Goal: Task Accomplishment & Management: Use online tool/utility

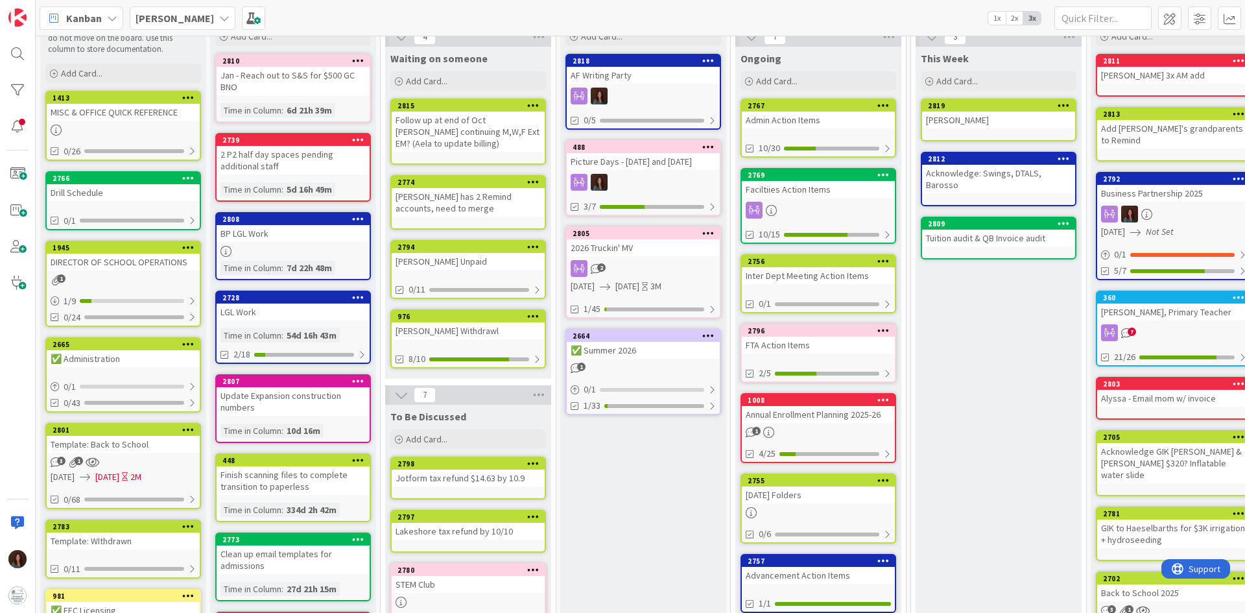
scroll to position [130, 0]
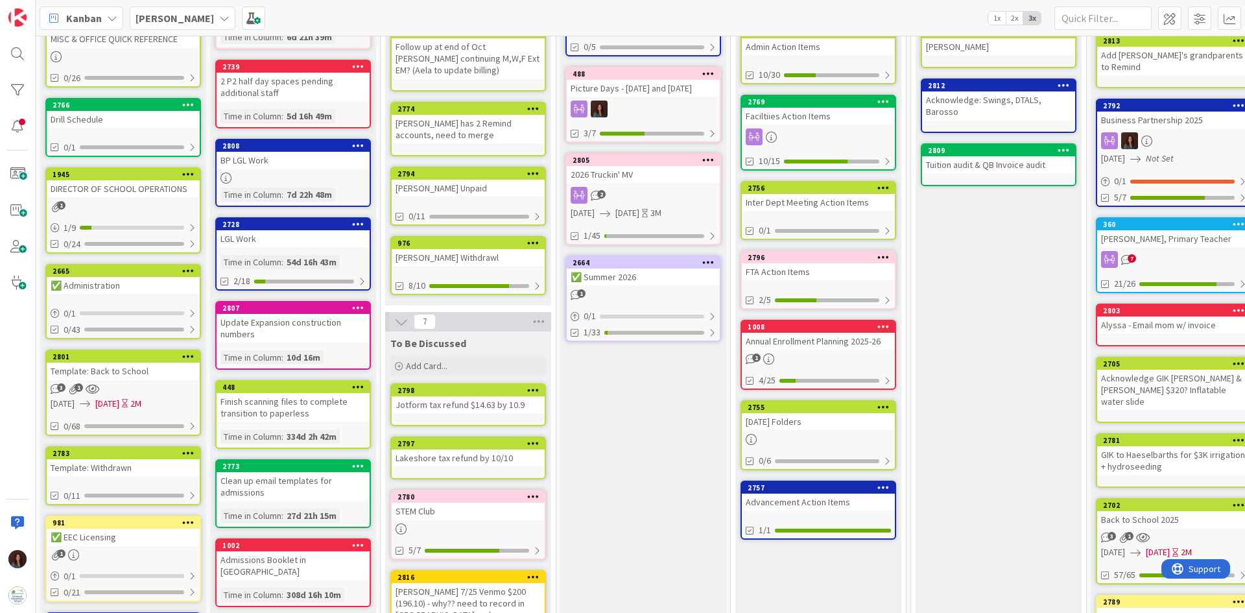
click at [849, 414] on div "[DATE] Folders" at bounding box center [818, 421] width 153 height 17
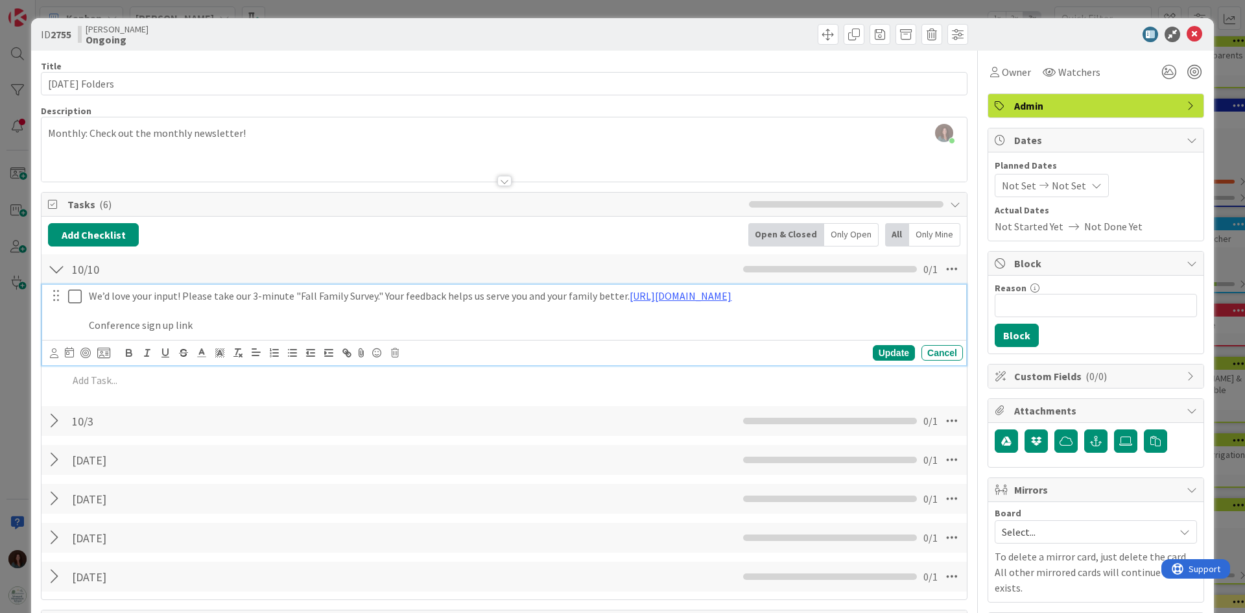
click at [249, 323] on p "Conference sign up link" at bounding box center [523, 325] width 869 height 15
drag, startPoint x: 211, startPoint y: 316, endPoint x: 141, endPoint y: 329, distance: 71.7
click at [141, 329] on div "We’d love your input! Please take our 3-minute "Fall Family Survey." Your feedb…" at bounding box center [523, 311] width 879 height 52
drag, startPoint x: 218, startPoint y: 327, endPoint x: 68, endPoint y: 327, distance: 149.7
click at [68, 327] on div "We’d love your input! Please take our 3-minute "Fall Family Survey." Your feedb…" at bounding box center [504, 311] width 915 height 52
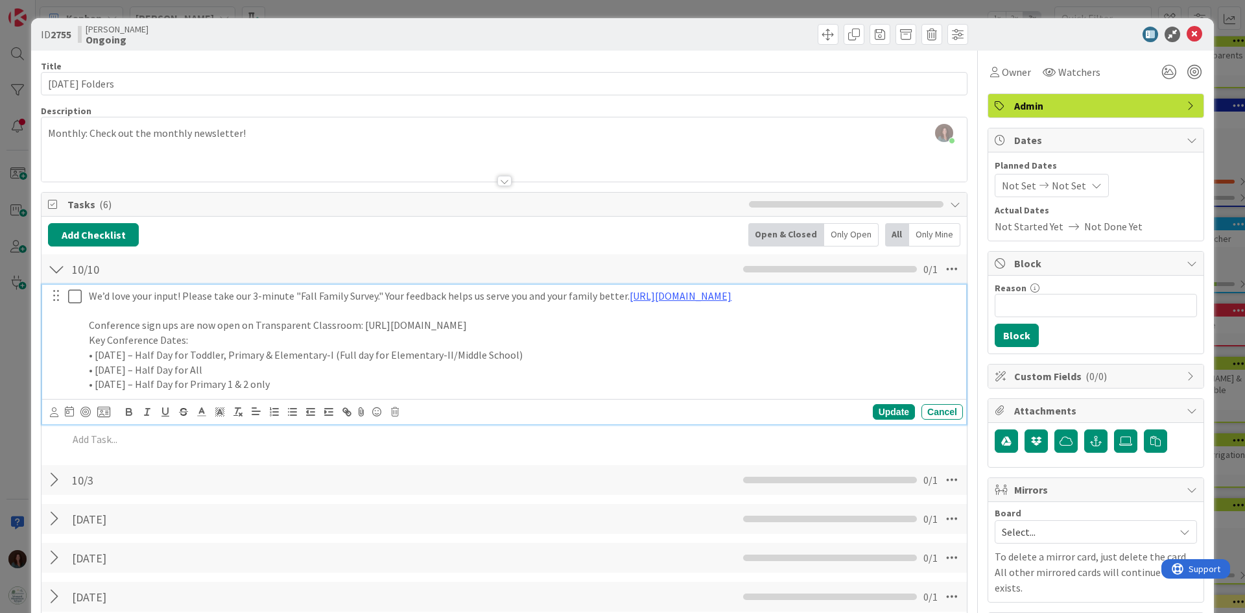
drag, startPoint x: 649, startPoint y: 328, endPoint x: 358, endPoint y: 333, distance: 290.4
click at [358, 333] on p "Conference sign ups are now open on Transparent Classroom: [URL][DOMAIN_NAME]" at bounding box center [523, 325] width 869 height 15
click at [395, 326] on p "Conference sign ups are now open on Transparent Classroom:" at bounding box center [523, 325] width 869 height 15
click at [237, 344] on p "Key Conference Dates:" at bounding box center [523, 340] width 869 height 15
click at [88, 292] on div "We’d love your input! Please take our 3-minute "Fall Family Survey." Your feedb…" at bounding box center [523, 340] width 879 height 111
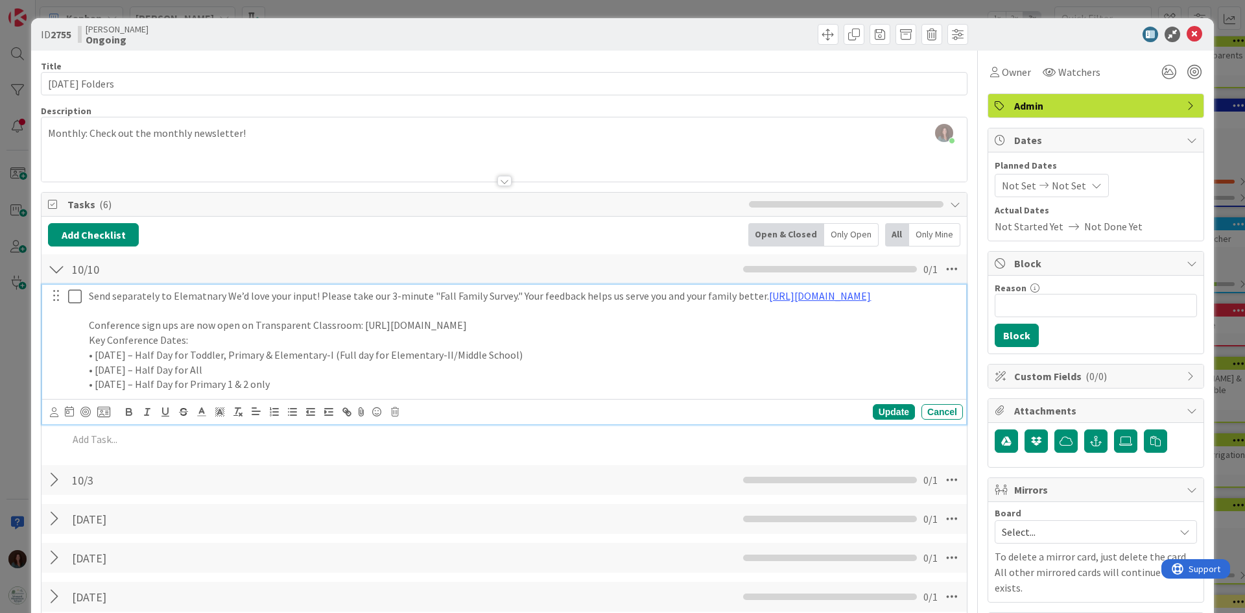
click at [224, 298] on p "Send separately to Elematnary We’d love your input! Please take our 3-minute "F…" at bounding box center [523, 295] width 869 height 15
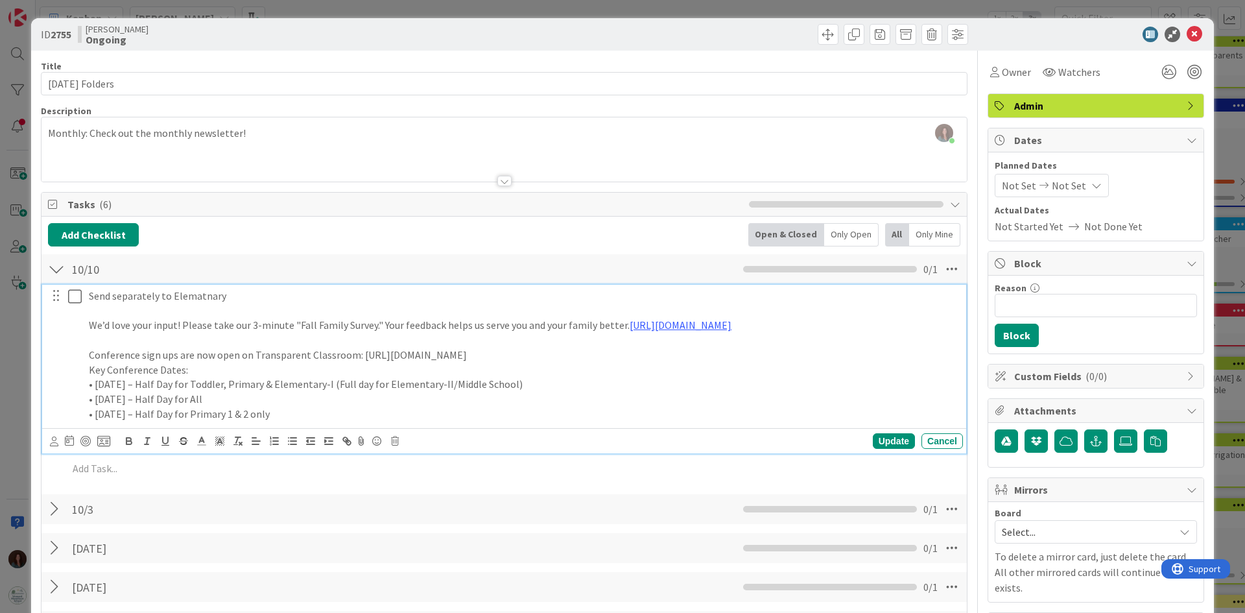
click at [218, 291] on p "Send separately to Elematnary" at bounding box center [523, 295] width 869 height 15
click at [213, 300] on p "Send separately to Elematnary" at bounding box center [523, 295] width 869 height 15
click at [197, 298] on p "Send separately to Elematnary" at bounding box center [523, 295] width 869 height 15
drag, startPoint x: 228, startPoint y: 297, endPoint x: 193, endPoint y: 298, distance: 35.0
click at [193, 298] on p "Send separately to Elematnary" at bounding box center [523, 295] width 869 height 15
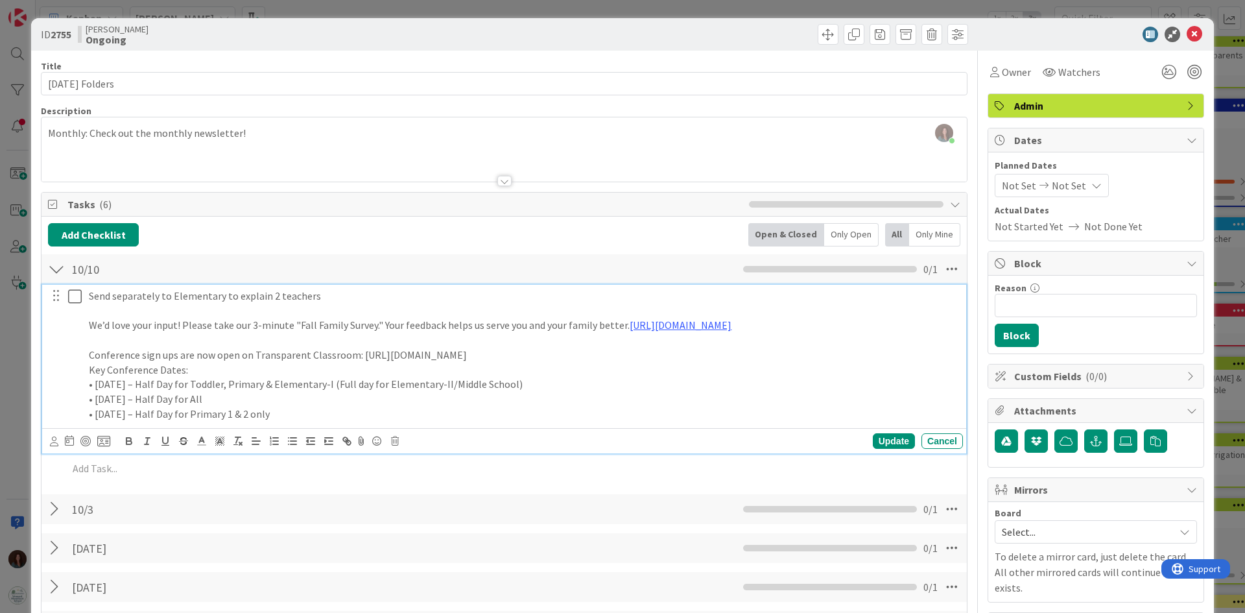
drag, startPoint x: 814, startPoint y: 329, endPoint x: 69, endPoint y: 330, distance: 744.8
click at [69, 330] on div "Send separately to Elementary to explain 2 teachers We’d love your input! Pleas…" at bounding box center [504, 355] width 915 height 140
copy p "We’d love your input! Please take our 3-minute "Fall Family Survey." Your feedb…"
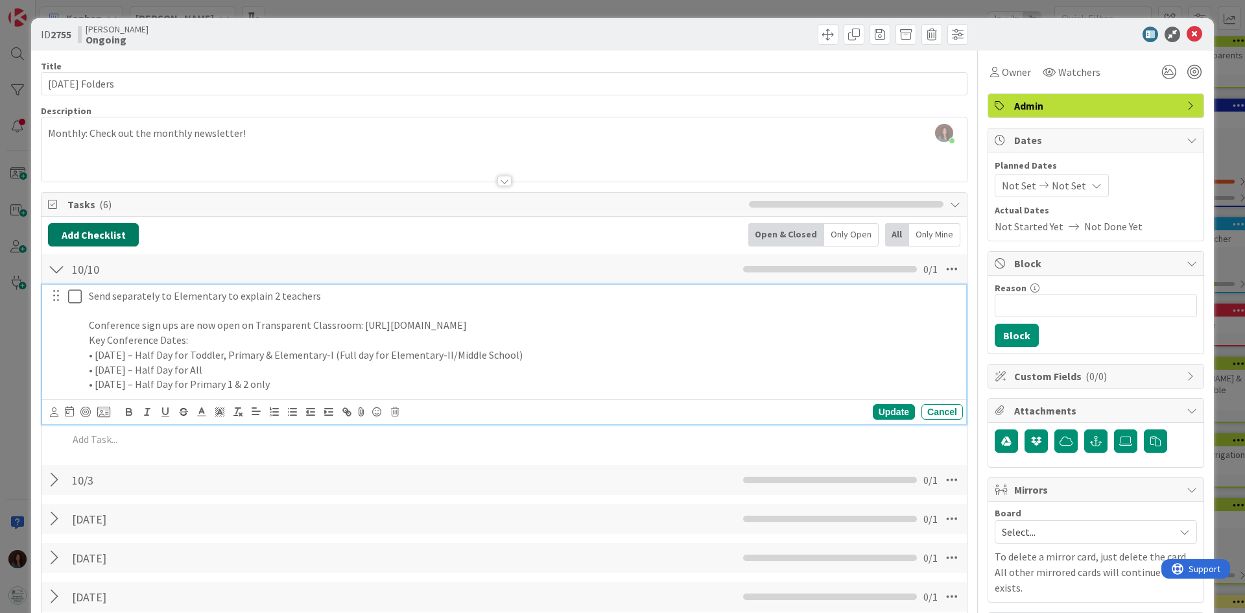
click at [132, 237] on button "Add Checklist" at bounding box center [93, 234] width 91 height 23
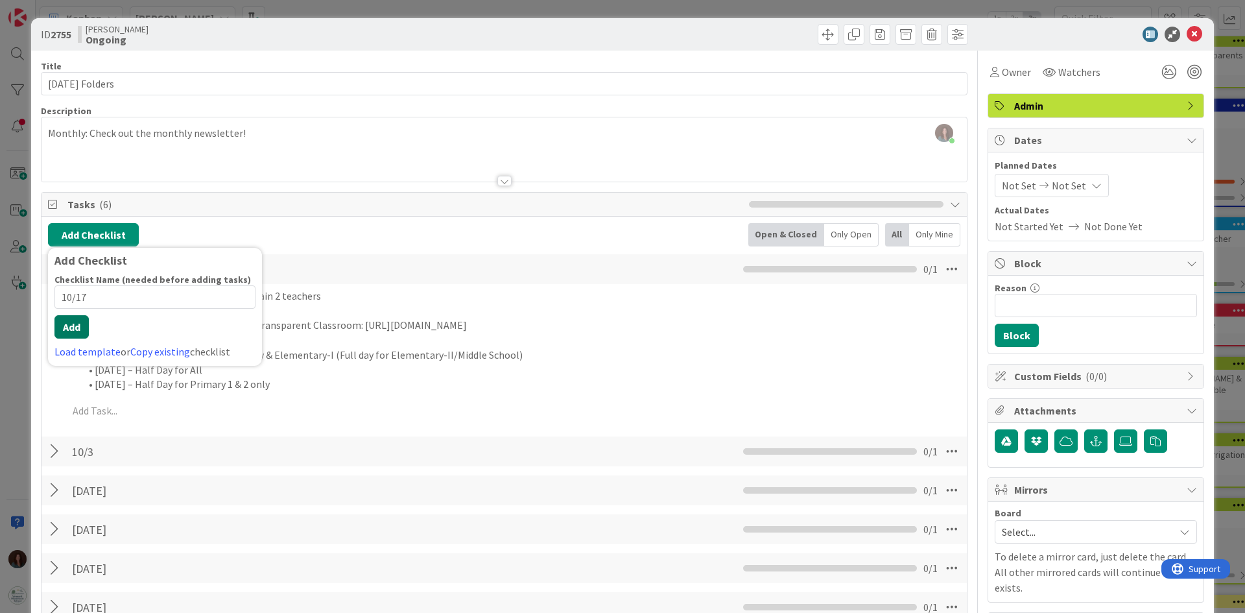
type input "10/17"
click at [86, 333] on button "Add" at bounding box center [71, 326] width 34 height 23
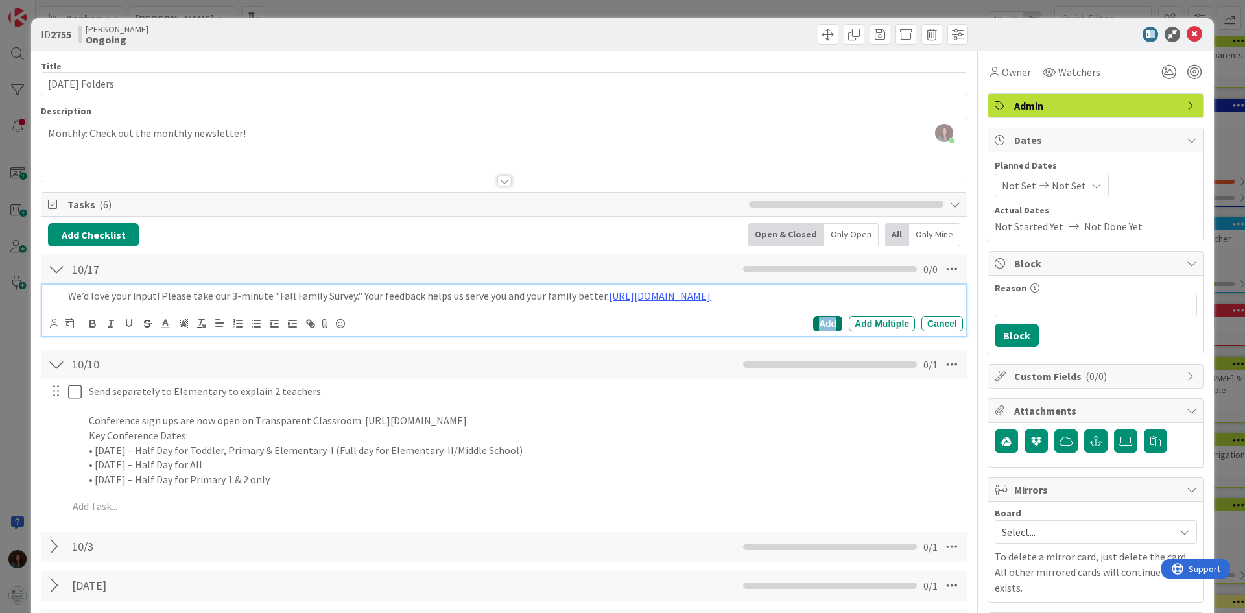
click at [820, 323] on div "Add" at bounding box center [827, 324] width 29 height 16
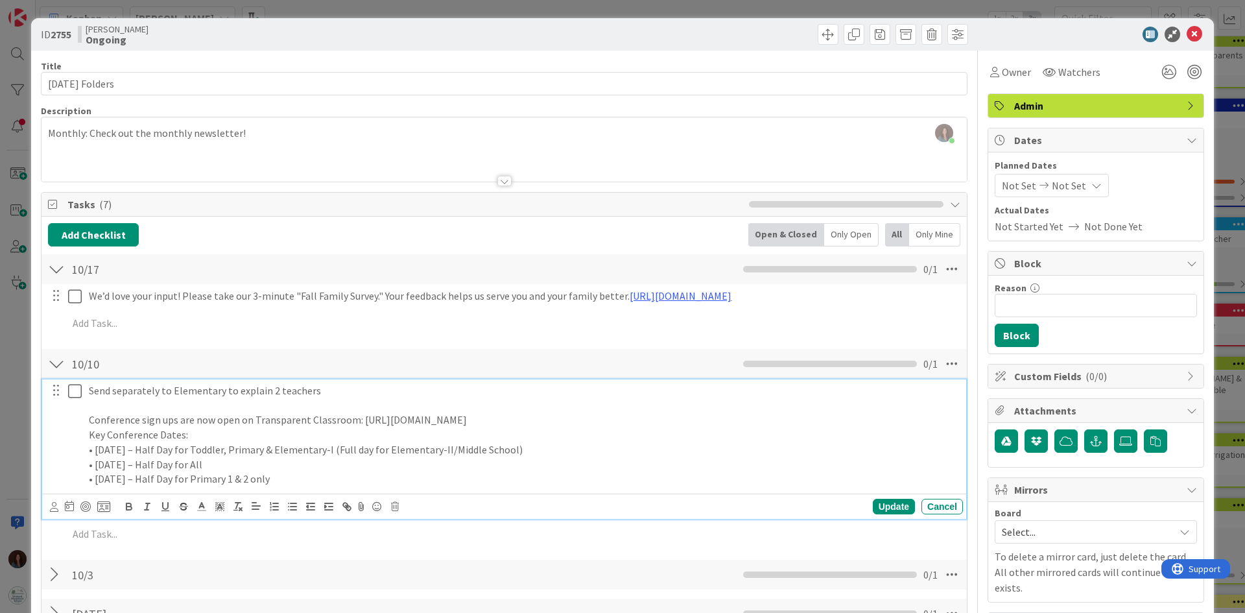
click at [193, 439] on p "Key Conference Dates:" at bounding box center [523, 434] width 869 height 15
drag, startPoint x: 169, startPoint y: 449, endPoint x: 140, endPoint y: 450, distance: 28.6
click at [140, 450] on p "• [DATE] – Half Day for Toddler, Primary & Elementary-I (Full day for Elementar…" at bounding box center [523, 449] width 869 height 15
drag, startPoint x: 345, startPoint y: 479, endPoint x: 62, endPoint y: 486, distance: 283.4
click at [62, 486] on div "Send separately to Elementary to explain 2 teachers Conference sign ups are now…" at bounding box center [504, 434] width 915 height 111
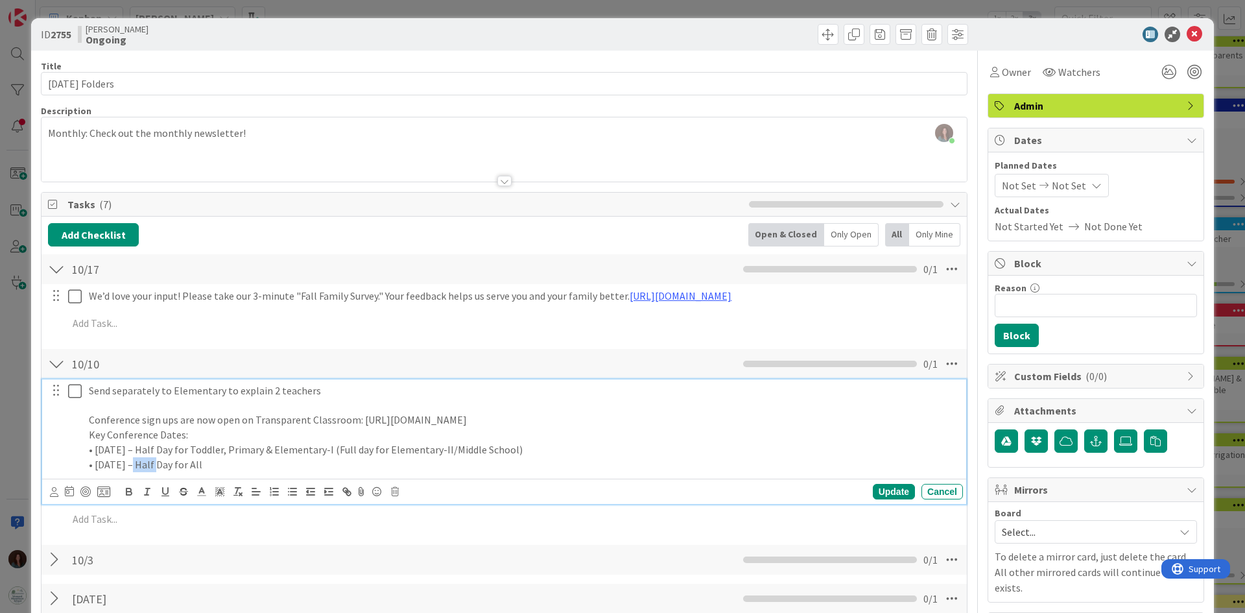
drag, startPoint x: 154, startPoint y: 464, endPoint x: 126, endPoint y: 462, distance: 28.6
click at [126, 462] on p "• [DATE] – Half Day for All" at bounding box center [523, 464] width 869 height 15
click at [264, 465] on p "• [DATE] – Half Day for All" at bounding box center [523, 464] width 869 height 15
drag, startPoint x: 628, startPoint y: 454, endPoint x: 233, endPoint y: 454, distance: 395.4
click at [231, 453] on p "• [DATE] – Half Day for Toddler, Primary & Elementary-I (Full day for Elementar…" at bounding box center [523, 449] width 869 height 15
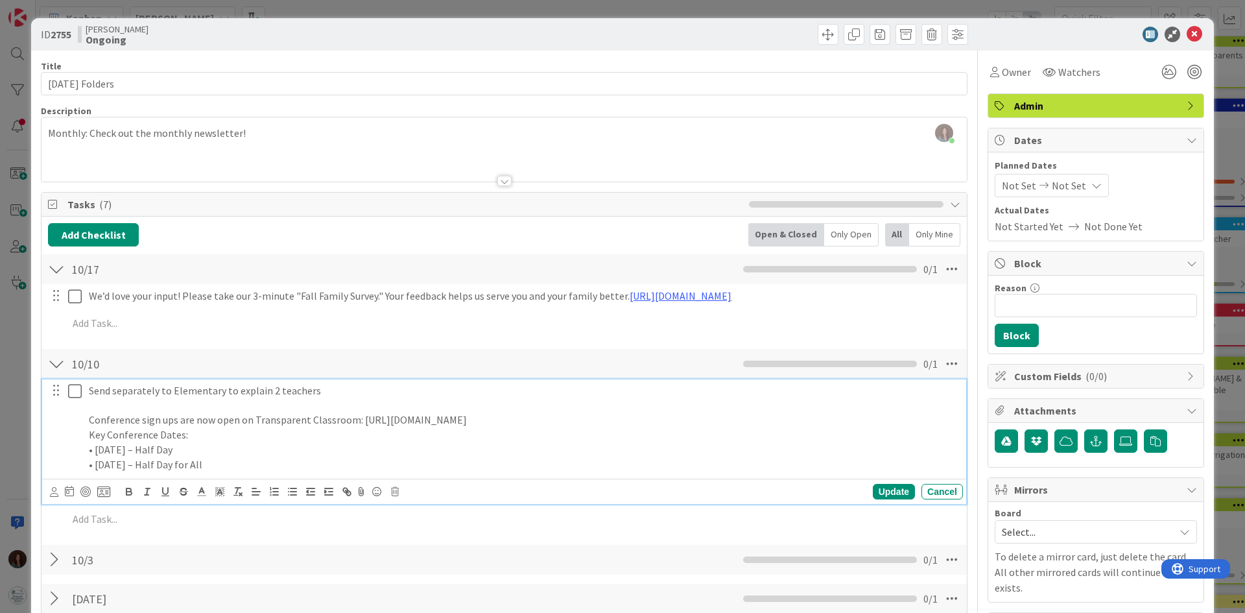
click at [357, 462] on p "• [DATE] – Half Day for All" at bounding box center [523, 464] width 869 height 15
click at [185, 449] on p "• [DATE] – Half Day" at bounding box center [523, 449] width 869 height 15
click at [323, 463] on p "• [DATE] – Half Day" at bounding box center [523, 464] width 869 height 15
click at [226, 434] on p "Key Conference Dates:" at bounding box center [523, 434] width 869 height 15
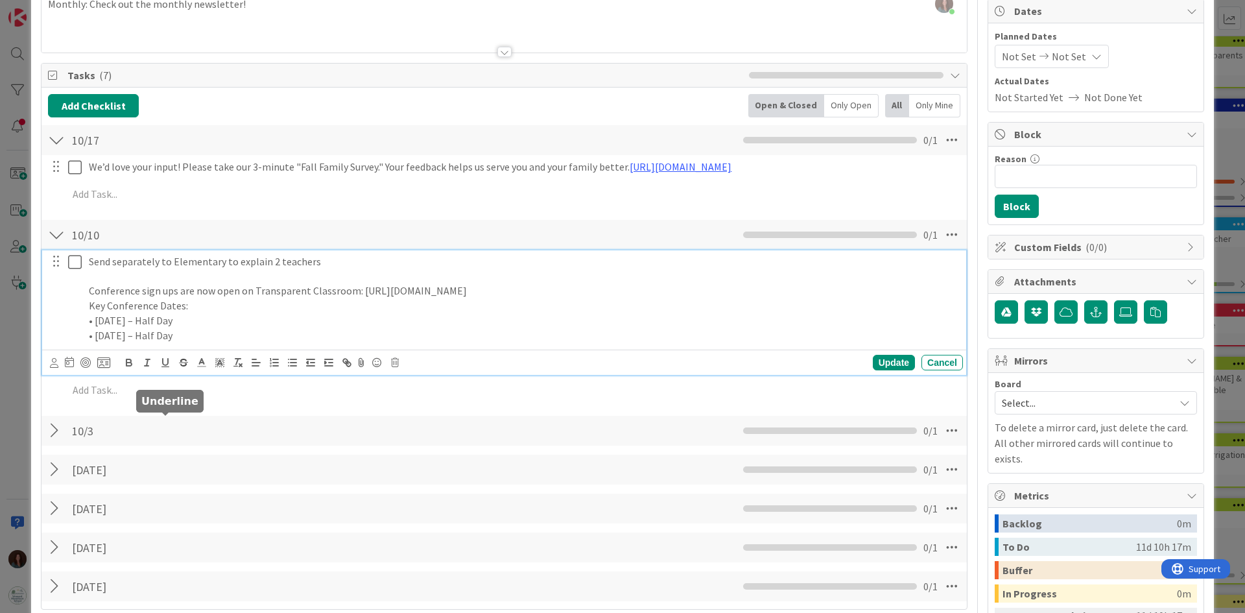
scroll to position [130, 0]
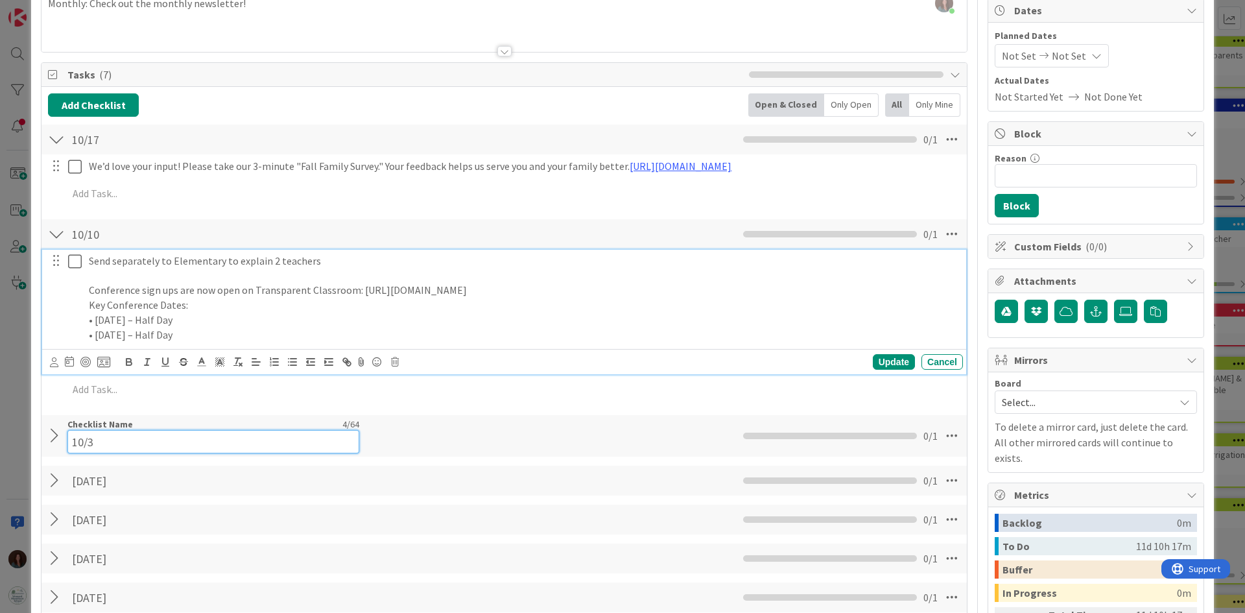
click at [159, 435] on input "10/3" at bounding box center [213, 441] width 292 height 23
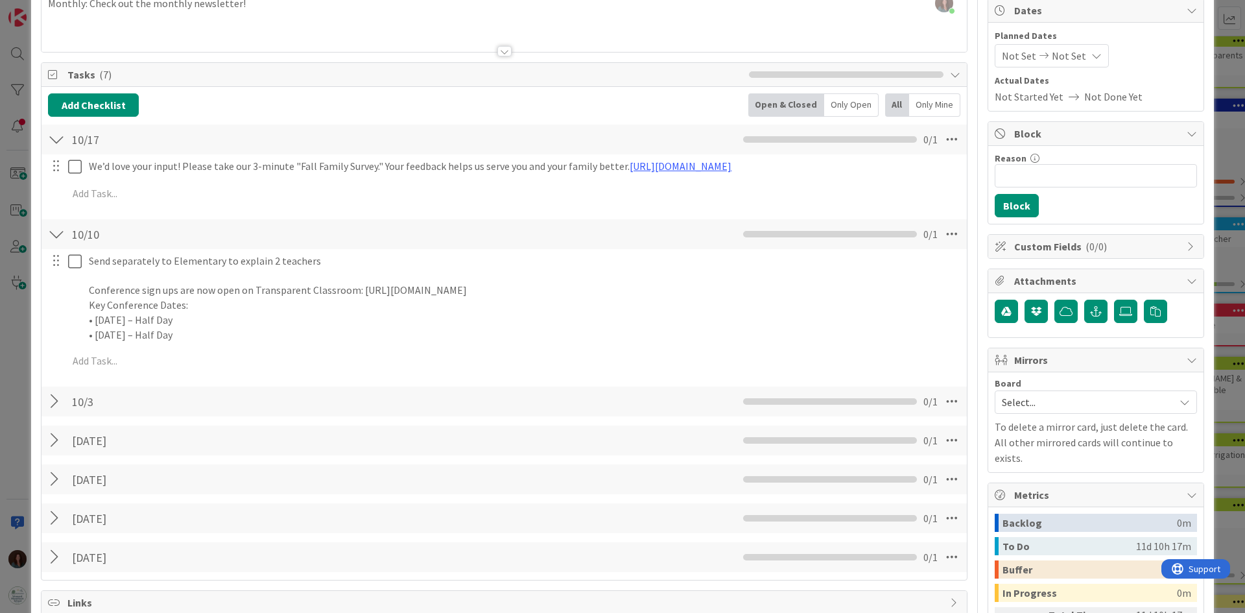
click at [482, 405] on div "10/3 Checklist Name 4 / 64 10/3 0 / 1" at bounding box center [503, 401] width 925 height 30
click at [603, 429] on div "[DATE] Checklist Name 7 / 64 [DATE] 0 / 1" at bounding box center [503, 440] width 925 height 30
click at [608, 408] on div "10/3 Checklist Name 4 / 64 10/3 0 / 1" at bounding box center [503, 401] width 925 height 30
click at [51, 405] on div at bounding box center [56, 401] width 17 height 23
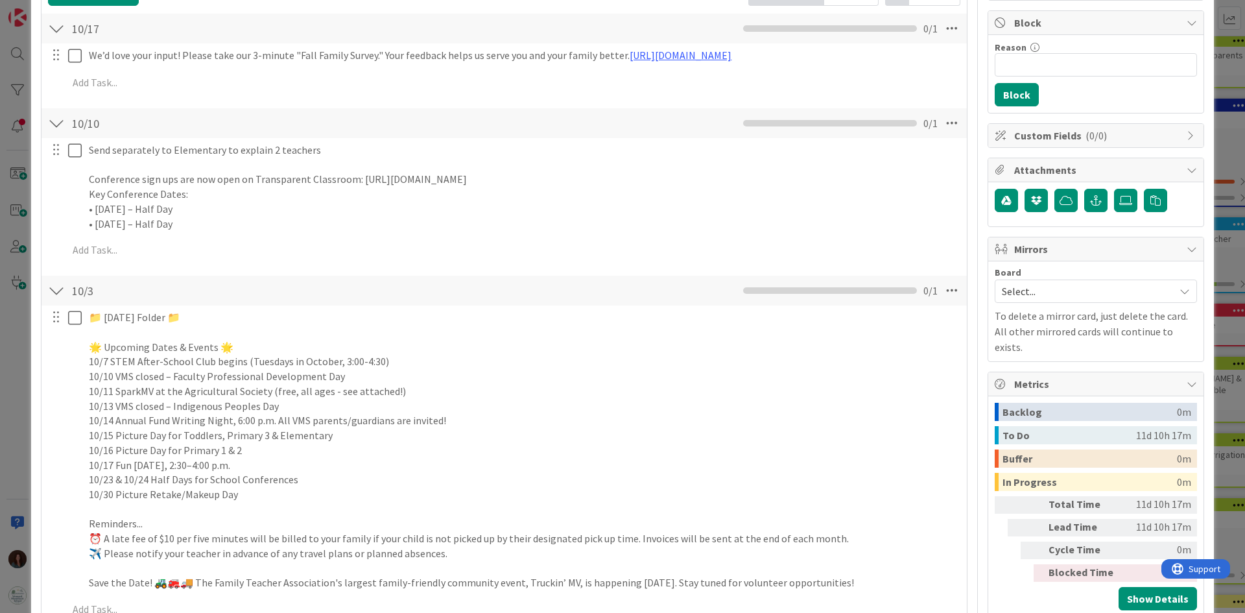
scroll to position [259, 0]
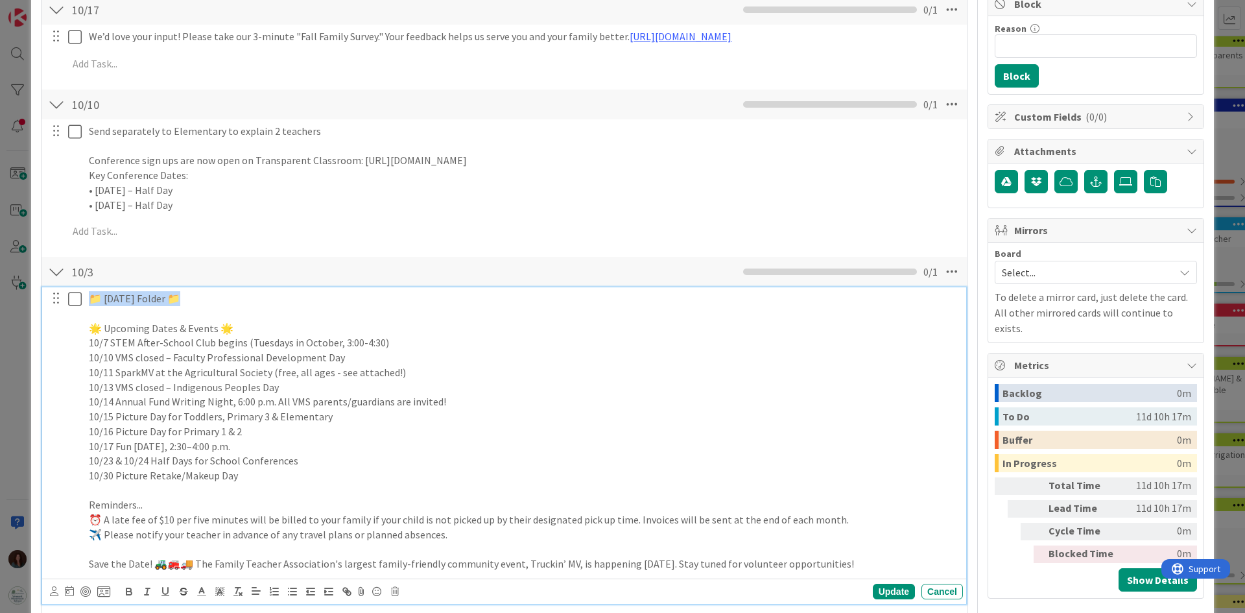
drag, startPoint x: 193, startPoint y: 300, endPoint x: 158, endPoint y: 325, distance: 42.8
click at [53, 301] on div "📁 [DATE] Folder 📁 🌟 Upcoming Dates & Events 🌟 10/7 STEM After-School Club begin…" at bounding box center [504, 431] width 915 height 288
copy p "📁 [DATE] Folder 📁"
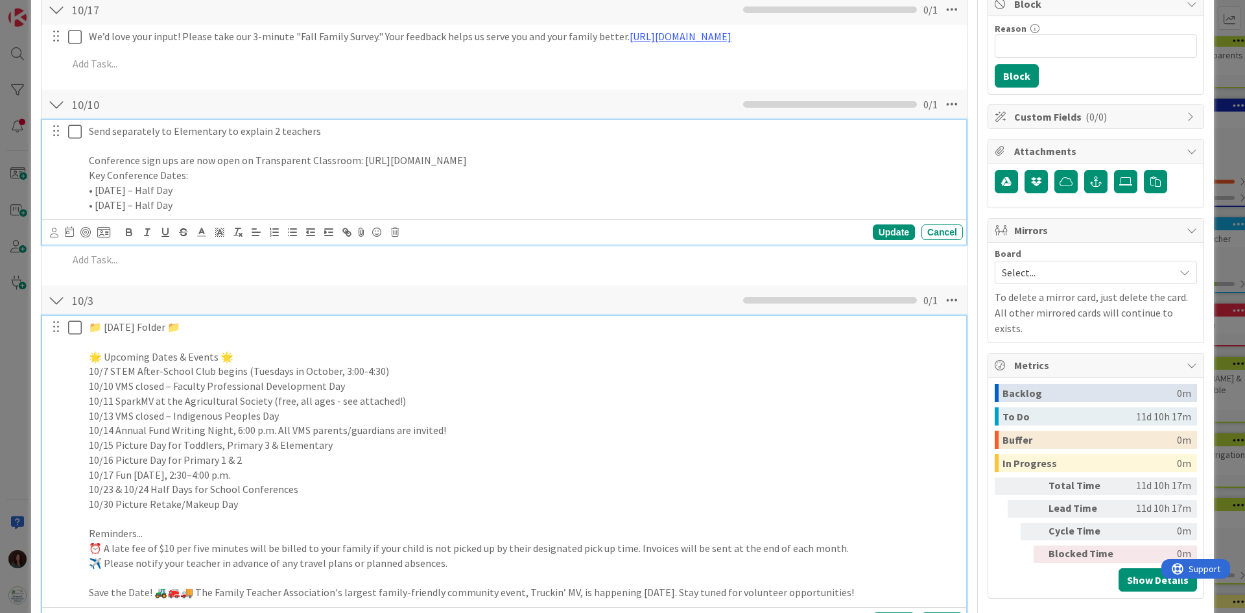
click at [102, 146] on p at bounding box center [523, 146] width 869 height 15
click at [339, 135] on p "Send separately to Elementary to explain 2 teachers" at bounding box center [523, 131] width 869 height 15
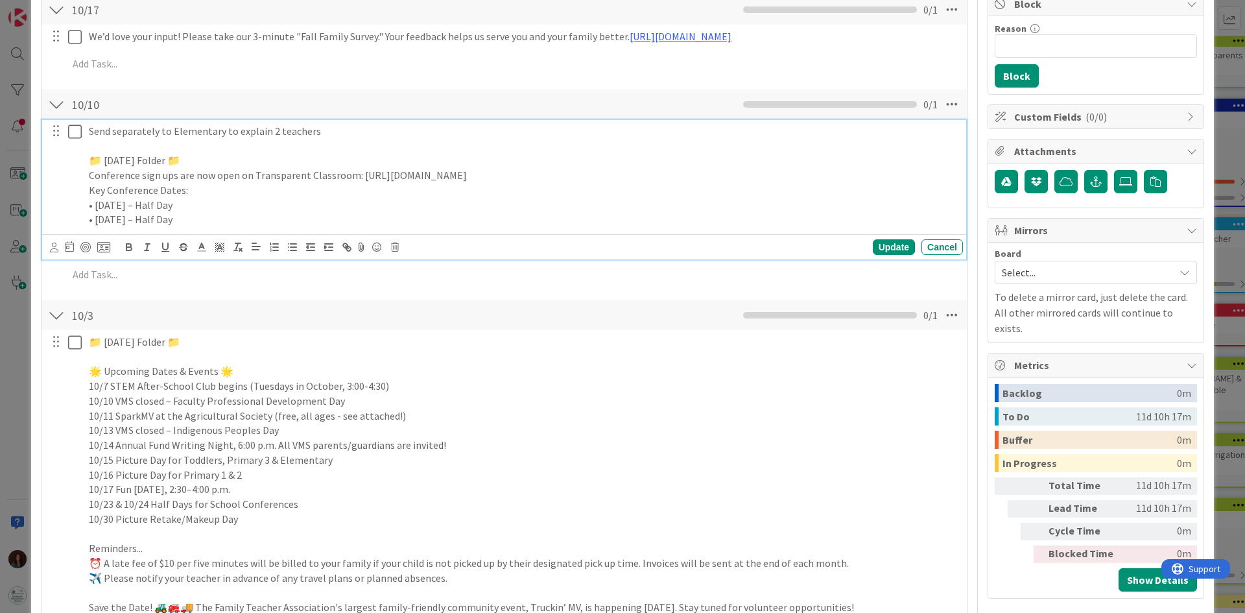
click at [218, 159] on p "📁 [DATE] Folder 📁" at bounding box center [523, 160] width 869 height 15
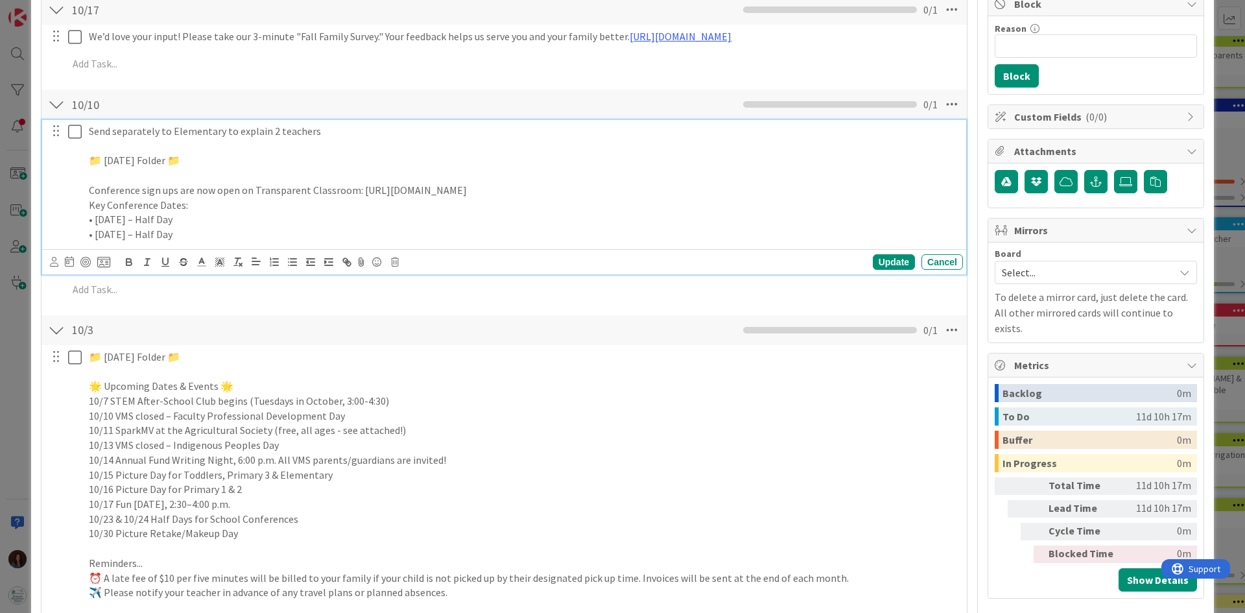
scroll to position [324, 0]
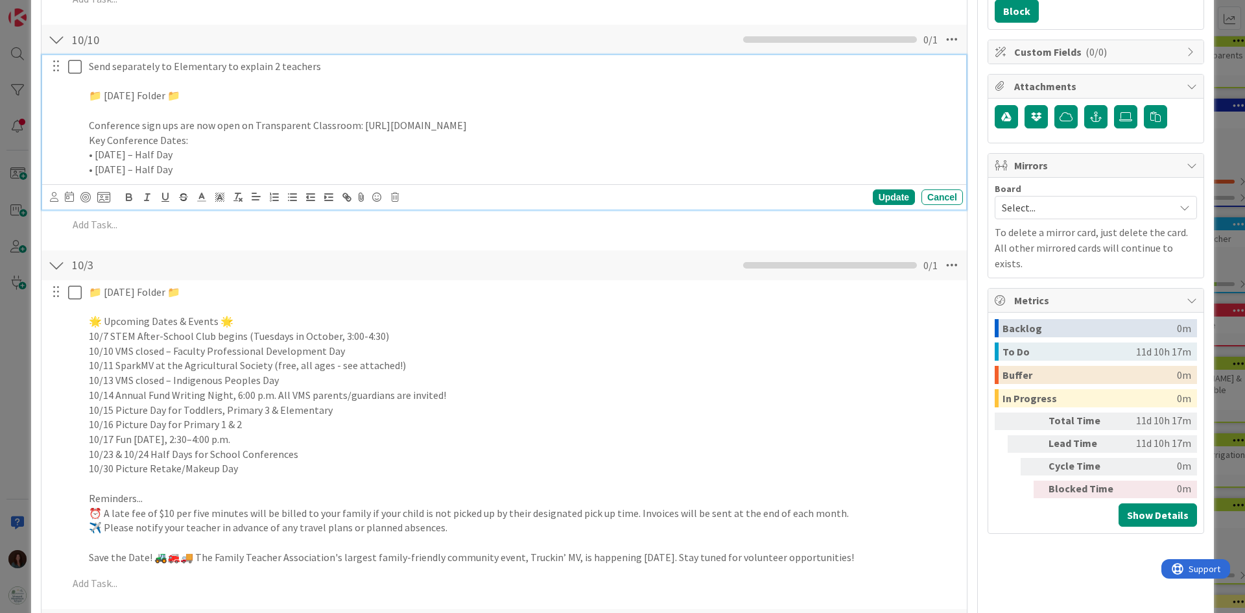
click at [299, 160] on p "• [DATE] – Half Day" at bounding box center [523, 154] width 869 height 15
click at [294, 165] on p "• [DATE] – Half Day" at bounding box center [523, 169] width 869 height 15
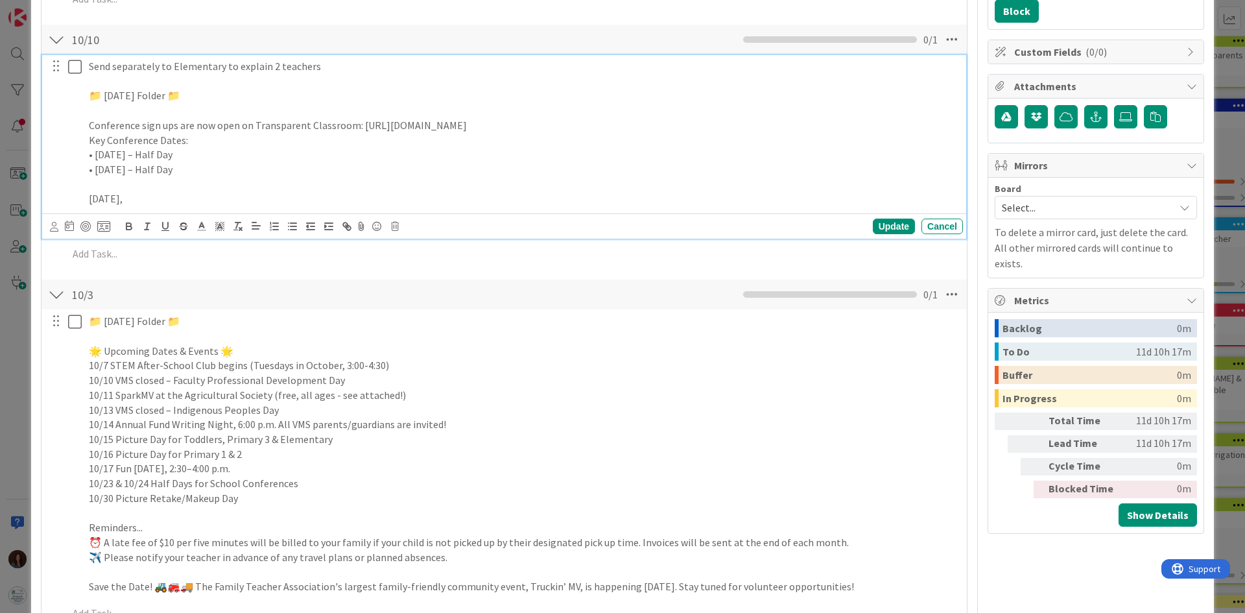
drag, startPoint x: 146, startPoint y: 201, endPoint x: 88, endPoint y: 202, distance: 58.4
click at [88, 202] on div "Send separately to Elementary to explain 2 teachers 📁 [DATE] Folder 📁 Conferenc…" at bounding box center [523, 132] width 879 height 155
click at [137, 196] on p "[DATE]," at bounding box center [523, 198] width 869 height 15
click at [292, 403] on p "10/13 VMS closed – Indigenous Peoples Day" at bounding box center [523, 410] width 869 height 15
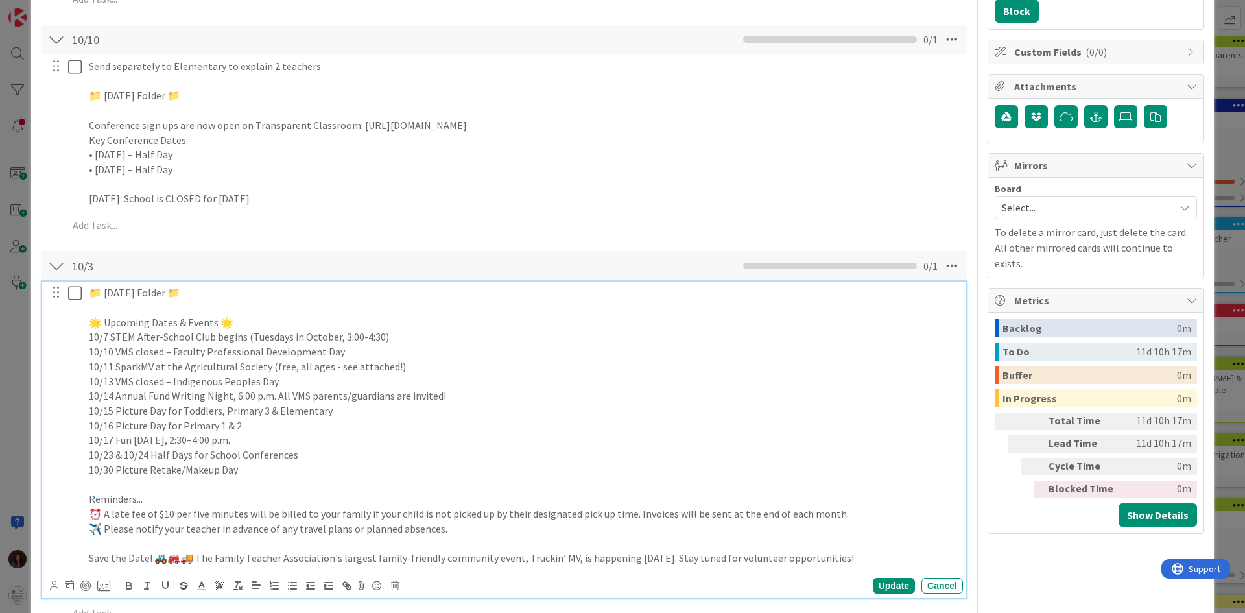
scroll to position [296, 0]
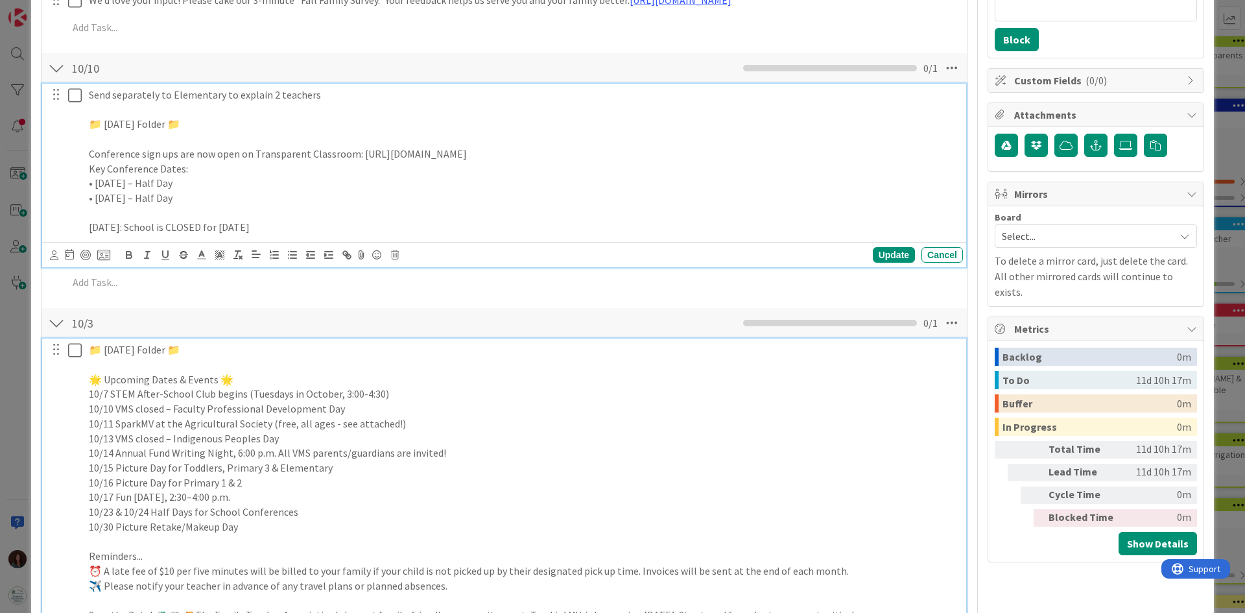
click at [332, 225] on div "Send separately to Elementary to explain 2 teachers 📁 [DATE] Folder 📁 Conferenc…" at bounding box center [504, 175] width 924 height 183
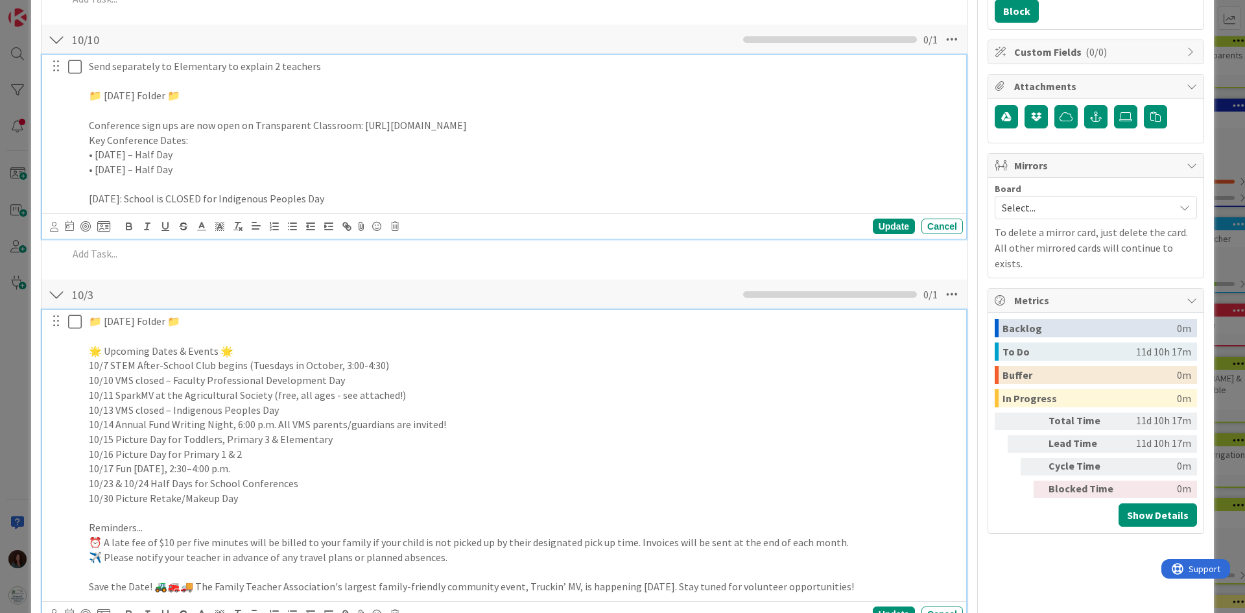
click at [460, 417] on p "10/14 Annual Fund Writing Night, 6:00 p.m. All VMS parents/guardians are invite…" at bounding box center [523, 424] width 869 height 15
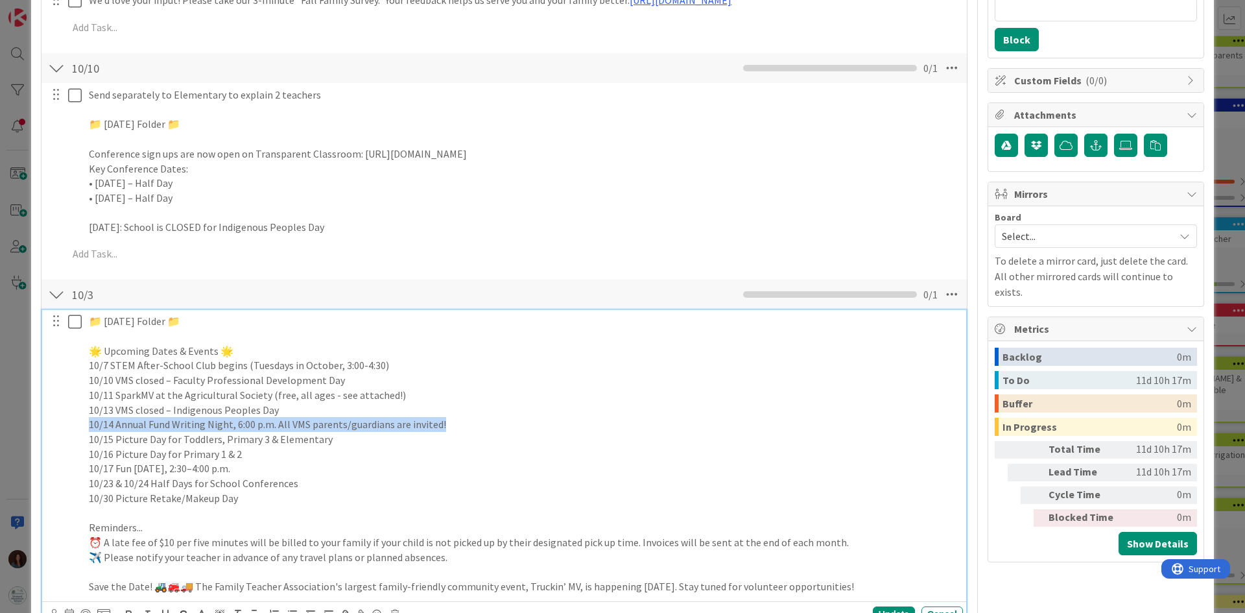
drag, startPoint x: 450, startPoint y: 421, endPoint x: 97, endPoint y: 430, distance: 352.7
click at [51, 428] on div "📁 [DATE] Folder 📁 🌟 Upcoming Dates & Events 🌟 10/7 STEM After-School Club begin…" at bounding box center [504, 454] width 915 height 288
copy p "10/14 Annual Fund Writing Night, 6:00 p.m. All VMS parents/guardians are invite…"
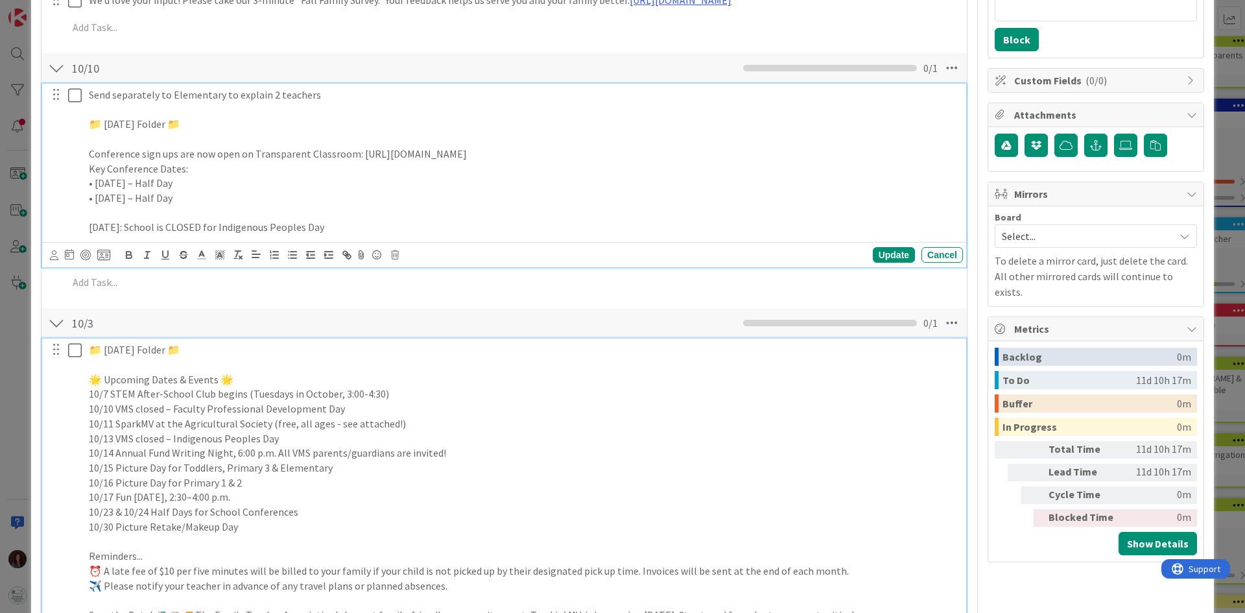
click at [385, 228] on div "Send separately to Elementary to explain 2 teachers 📁 [DATE] Folder 📁 Conferenc…" at bounding box center [504, 175] width 924 height 183
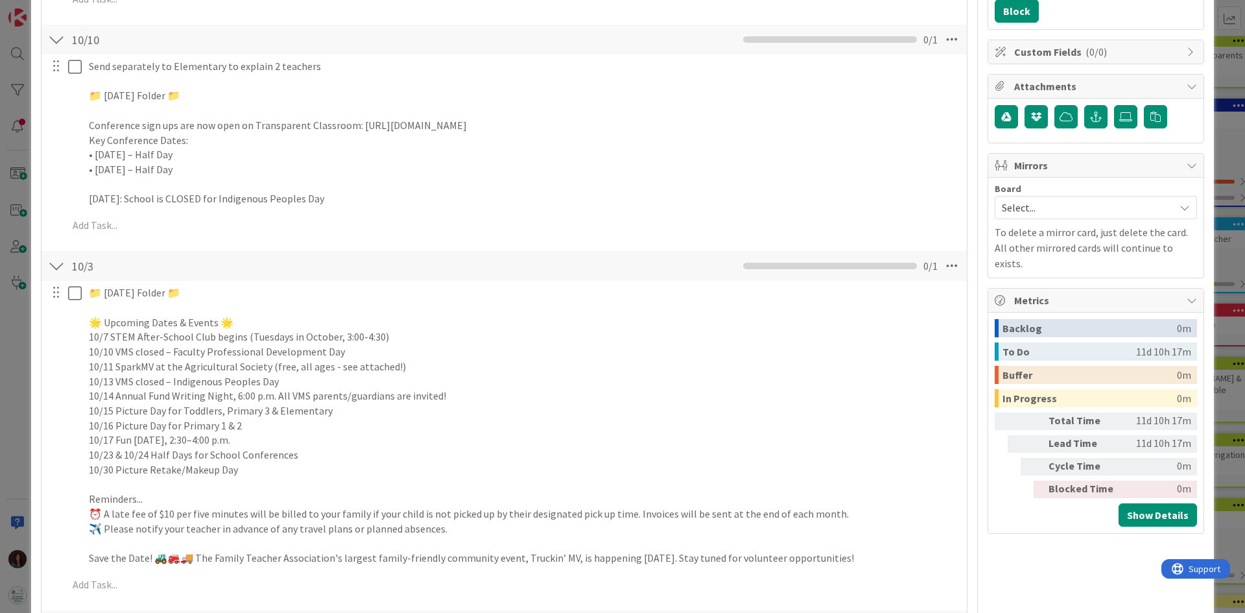
click at [393, 213] on div "Send separately to Elementary to explain 2 teachers 📁 [DATE] Folder 📁 Conferenc…" at bounding box center [504, 147] width 912 height 187
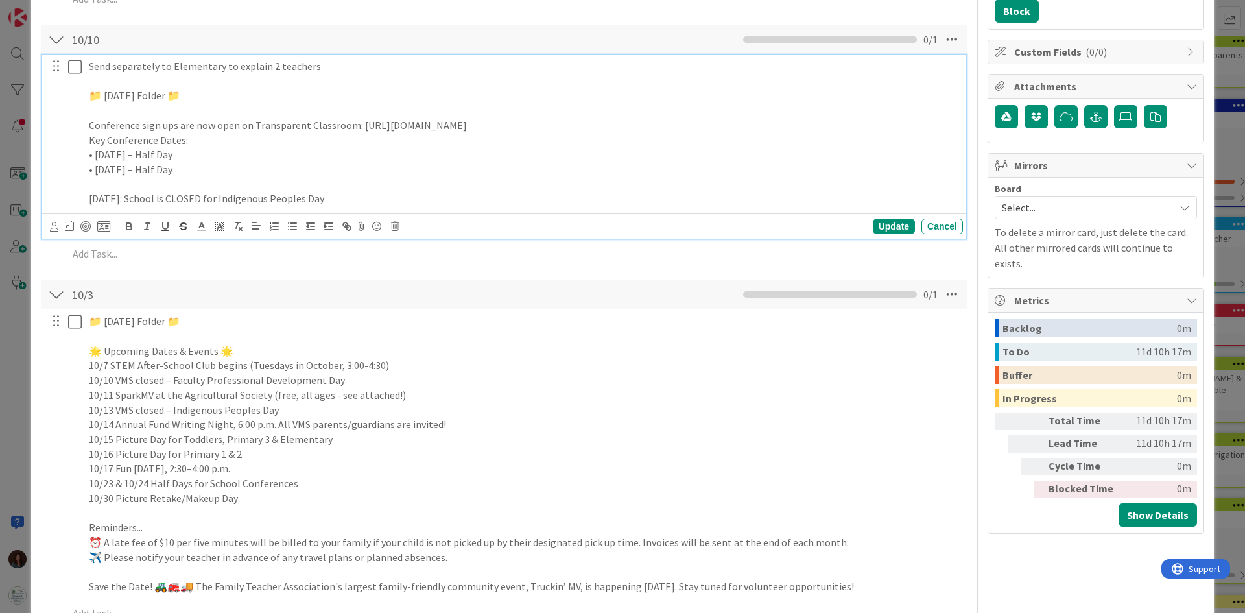
click at [393, 204] on p "[DATE]: School is CLOSED for Indigenous Peoples Day" at bounding box center [523, 198] width 869 height 15
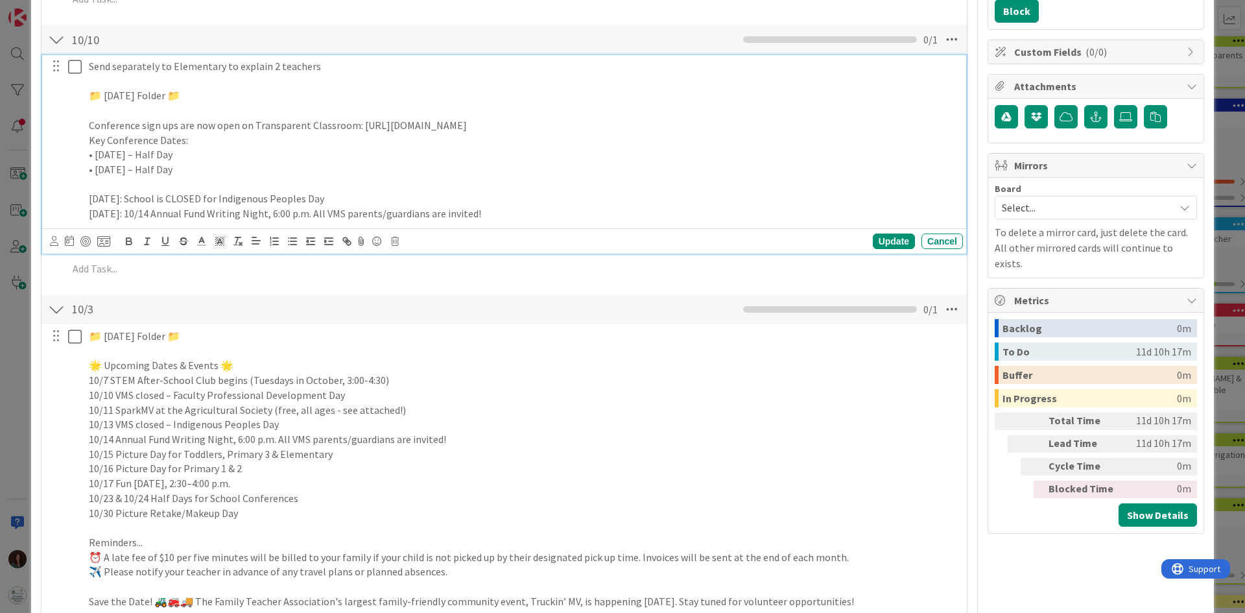
click at [187, 212] on p "[DATE]: 10/14 Annual Fund Writing Night, 6:00 p.m. All VMS parents/guardians ar…" at bounding box center [523, 213] width 869 height 15
click at [255, 518] on p "10/30 Picture Retake/Makeup Day" at bounding box center [523, 513] width 869 height 15
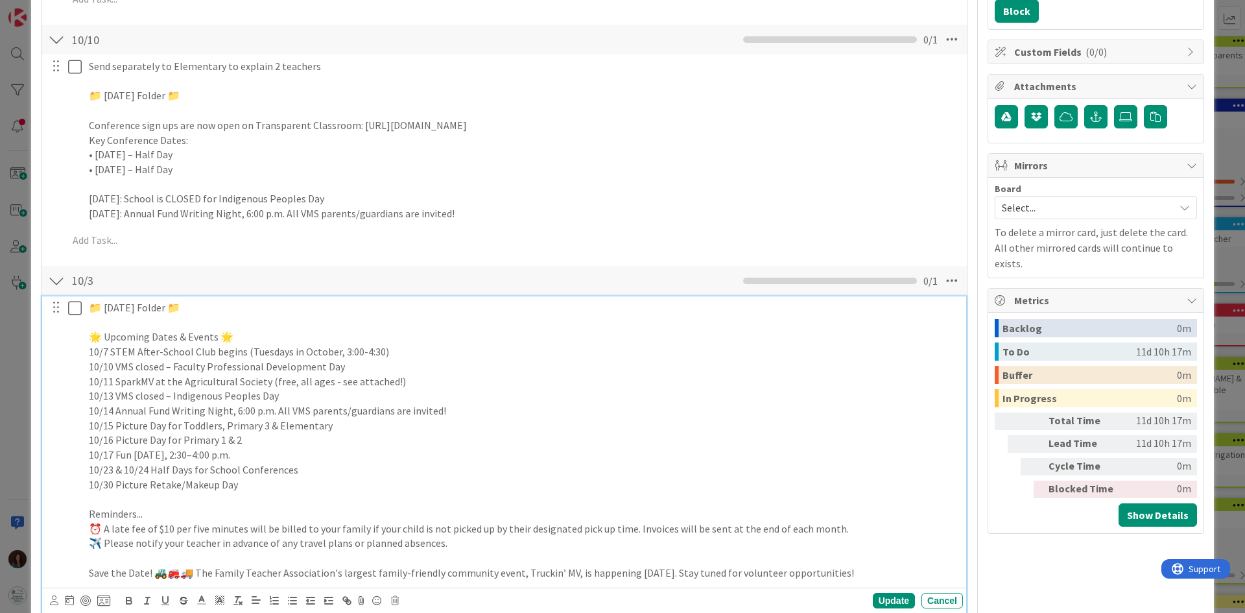
scroll to position [296, 0]
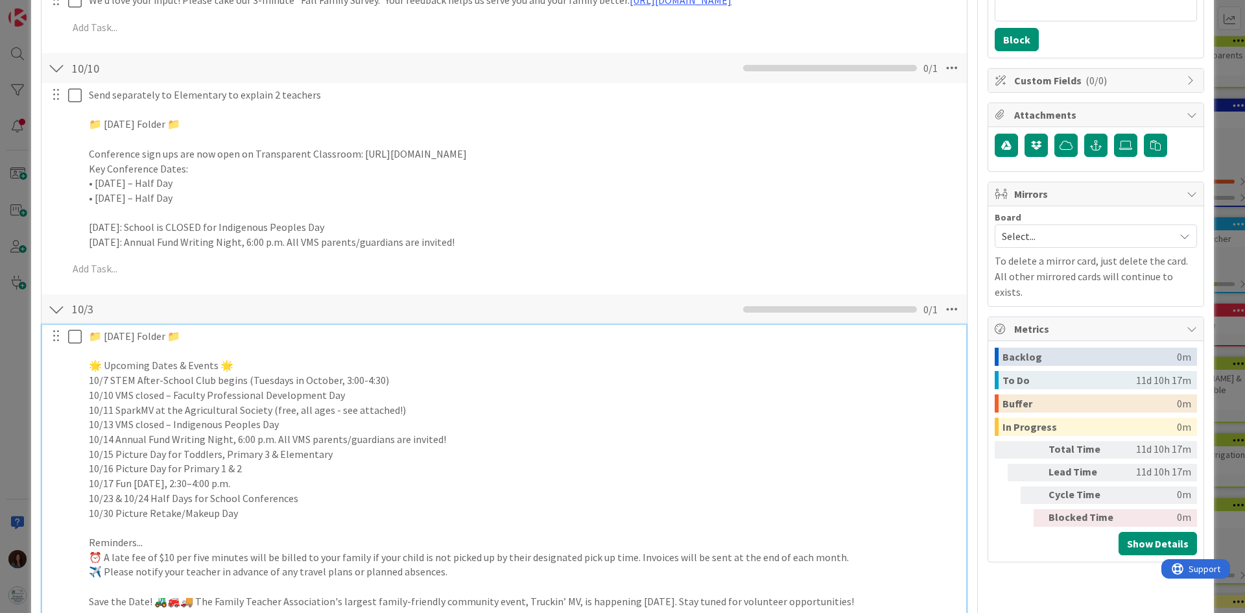
click at [310, 498] on p "10/23 & 10/24 Half Days for School Conferences" at bounding box center [523, 498] width 869 height 15
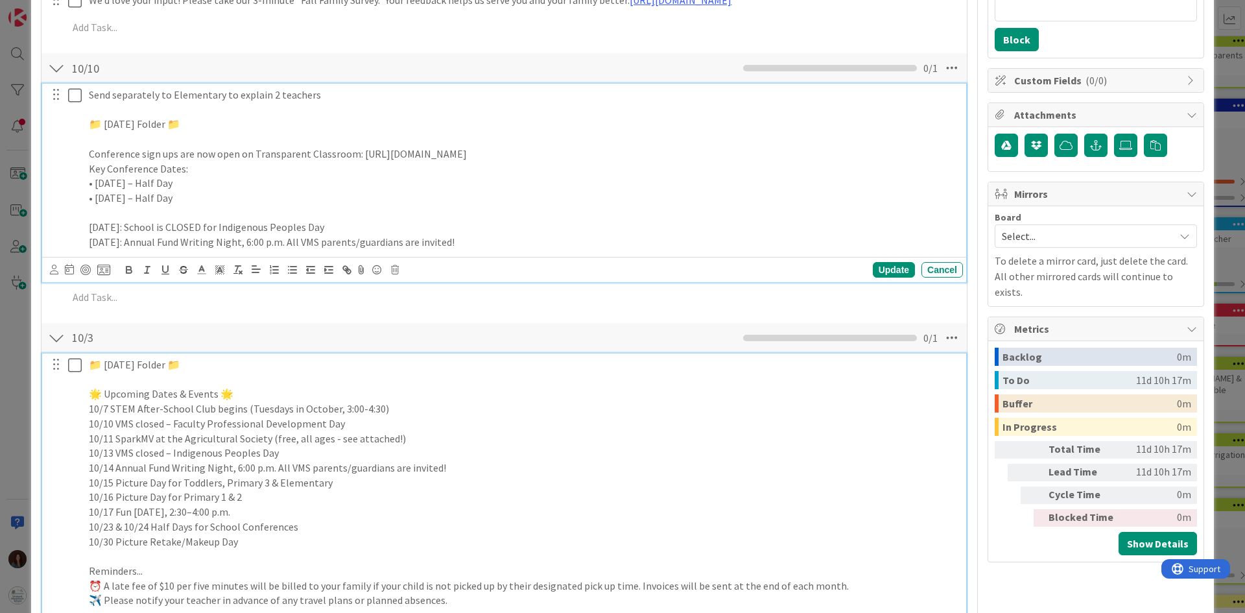
scroll to position [324, 0]
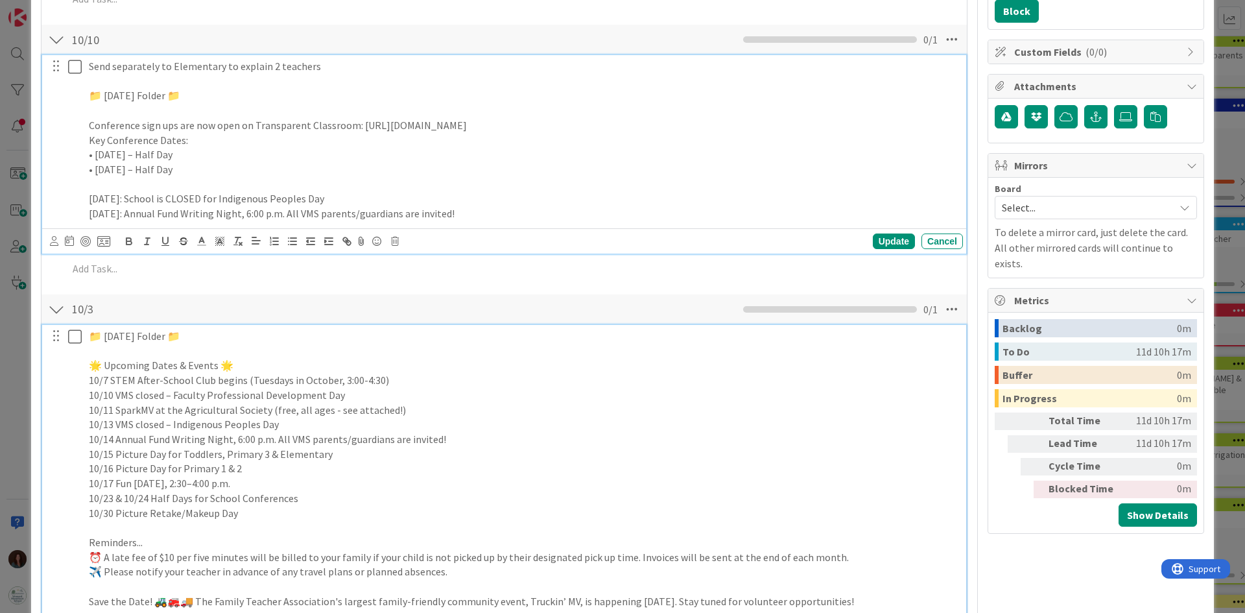
click at [215, 172] on div "Send separately to Elementary to explain 2 teachers 📁 [DATE] Folder 📁 Conferenc…" at bounding box center [523, 140] width 879 height 170
drag, startPoint x: 255, startPoint y: 172, endPoint x: 106, endPoint y: 149, distance: 150.9
click at [64, 137] on div "Send separately to Elementary to explain 2 teachers 📁 [DATE] Folder 📁 Conferenc…" at bounding box center [504, 140] width 915 height 170
click at [106, 149] on p "• [DATE] – Half Day" at bounding box center [523, 154] width 869 height 15
drag, startPoint x: 96, startPoint y: 154, endPoint x: 83, endPoint y: 137, distance: 20.8
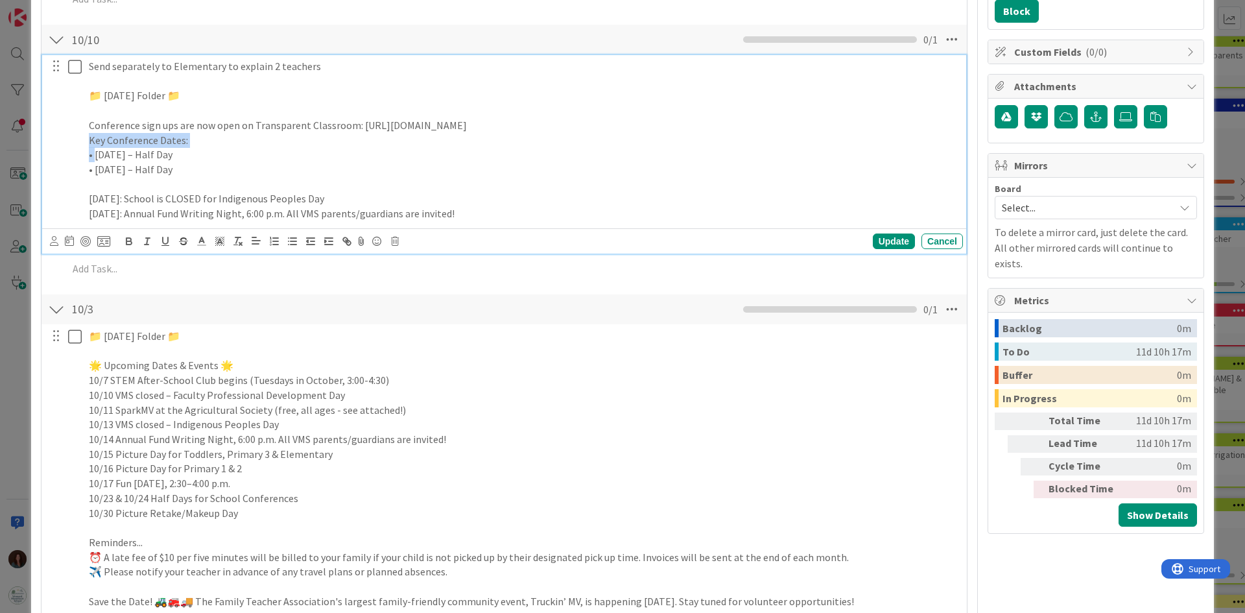
click at [83, 137] on div "Send separately to Elementary to explain 2 teachers 📁 [DATE] Folder 📁 Conferenc…" at bounding box center [504, 140] width 915 height 170
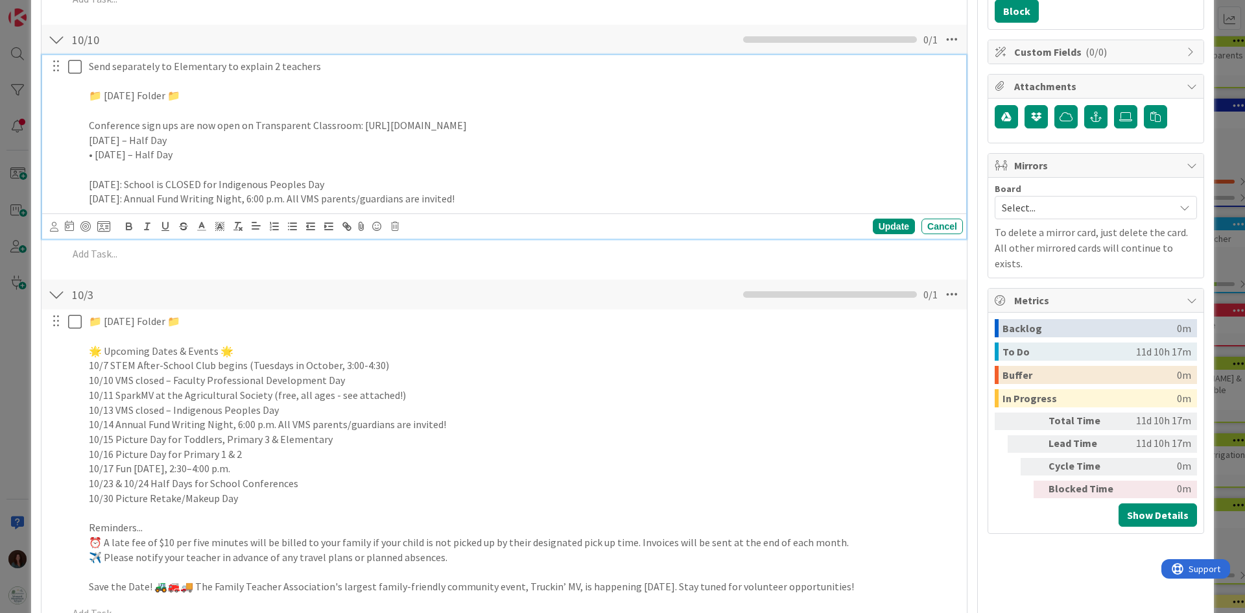
click at [189, 139] on p "[DATE] – Half Day" at bounding box center [523, 140] width 869 height 15
drag, startPoint x: 372, startPoint y: 148, endPoint x: 369, endPoint y: 143, distance: 6.7
click at [369, 143] on div "Send separately to Elementary to explain 2 teachers 📁 [DATE] Folder 📁 Conferenc…" at bounding box center [523, 132] width 879 height 155
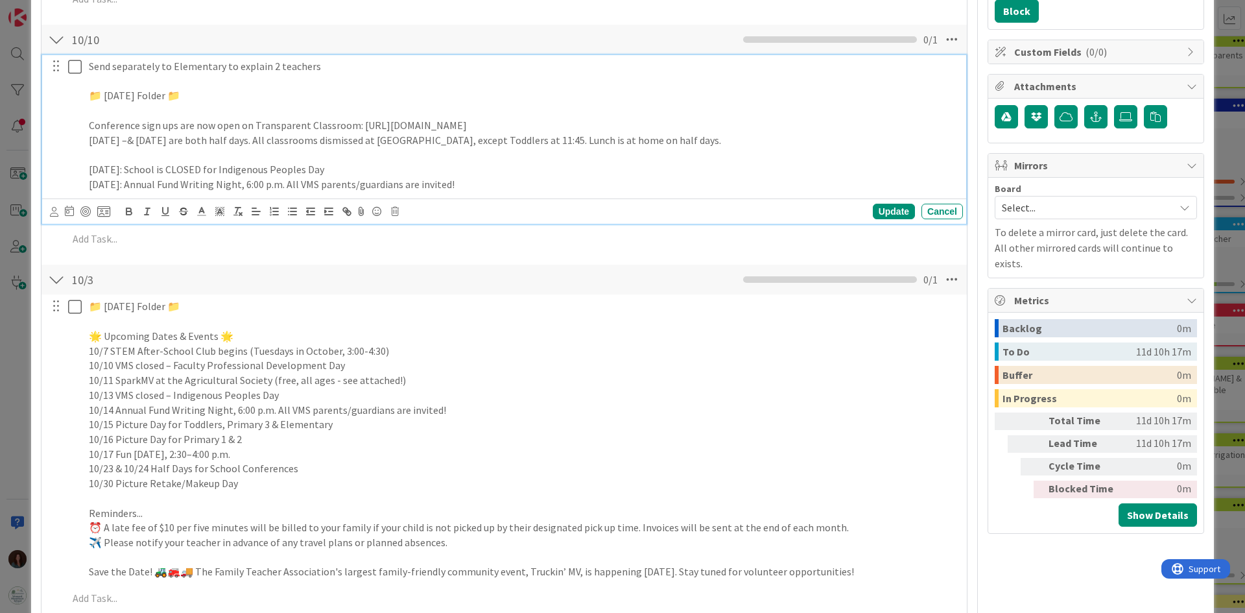
click at [244, 124] on p "Conference sign ups are now open on Transparent Classroom: [URL][DOMAIN_NAME]" at bounding box center [523, 125] width 869 height 15
click at [364, 141] on p "[DATE] –& [DATE] are both half days. All classrooms dismissed at [GEOGRAPHIC_DA…" at bounding box center [523, 140] width 869 height 15
click at [90, 138] on p "[DATE] –& [DATE] are both half days. All classrooms dismissed at [GEOGRAPHIC_DA…" at bounding box center [523, 140] width 869 height 15
click at [283, 138] on p "Conferences are [DATE][DATE] –& [DATE] are both half days. All classrooms dismi…" at bounding box center [523, 140] width 869 height 15
drag, startPoint x: 392, startPoint y: 139, endPoint x: 378, endPoint y: 139, distance: 13.6
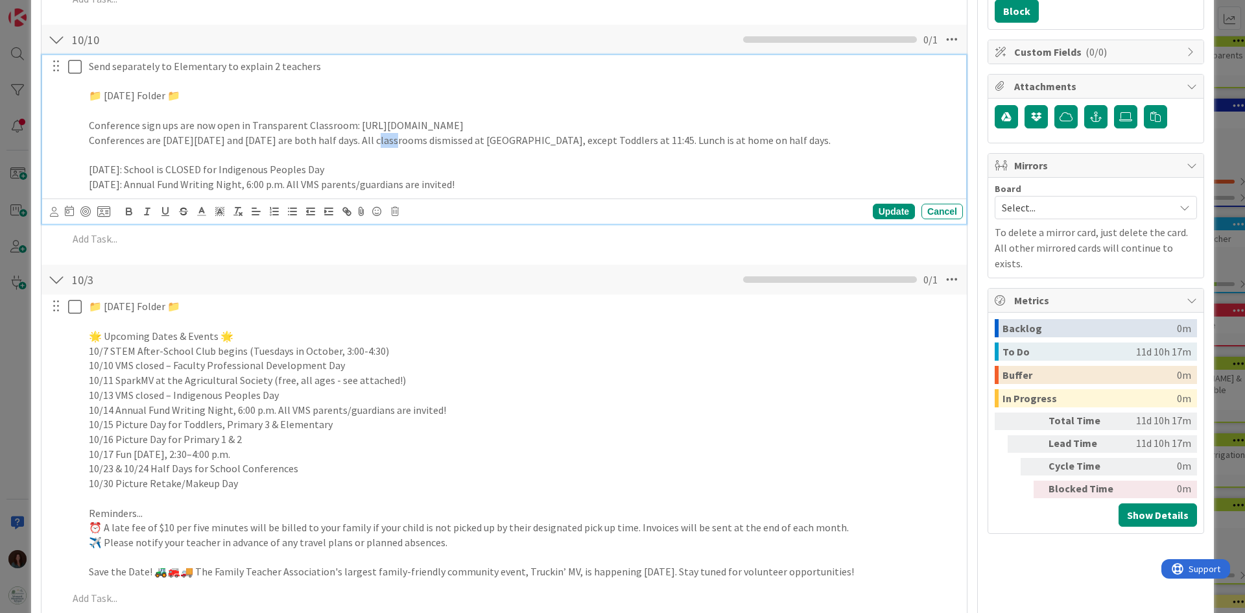
click at [378, 139] on p "Conferences are [DATE][DATE] and [DATE] are both half days. All classrooms dism…" at bounding box center [523, 140] width 869 height 15
click at [501, 181] on p "[DATE]: Annual Fund Writing Night, 6:00 p.m. All VMS parents/guardians are invi…" at bounding box center [523, 184] width 869 height 15
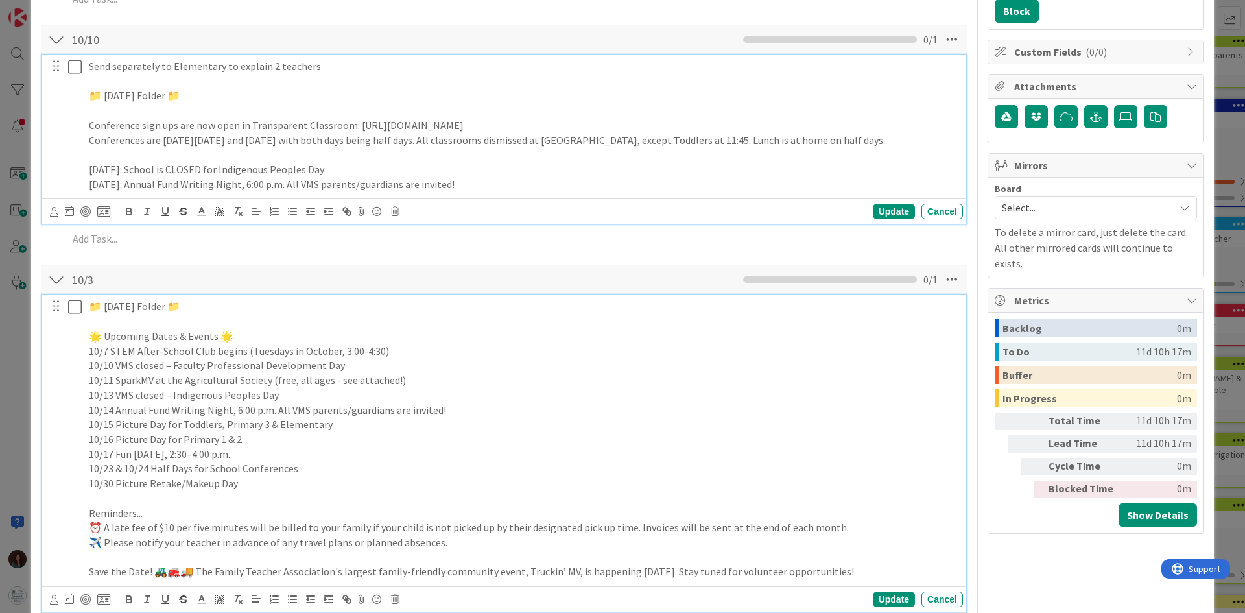
click at [291, 352] on p "10/7 STEM After-School Club begins (Tuesdays in October, 3:00-4:30)" at bounding box center [523, 351] width 869 height 15
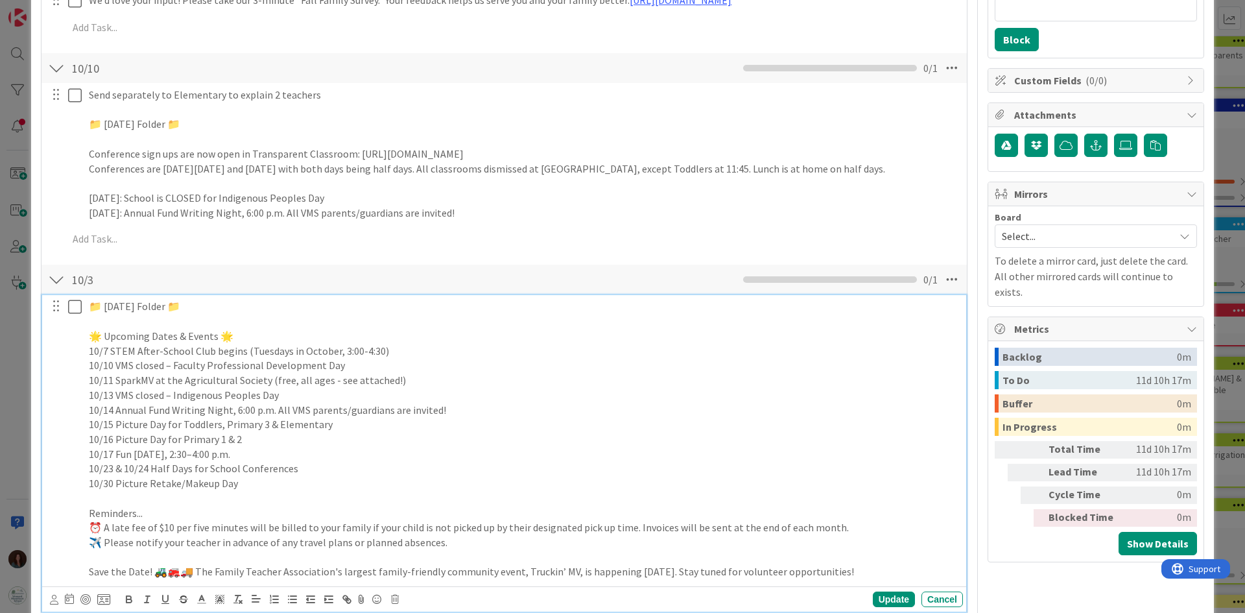
click at [233, 366] on p "10/10 VMS closed – Faculty Professional Development Day" at bounding box center [523, 365] width 869 height 15
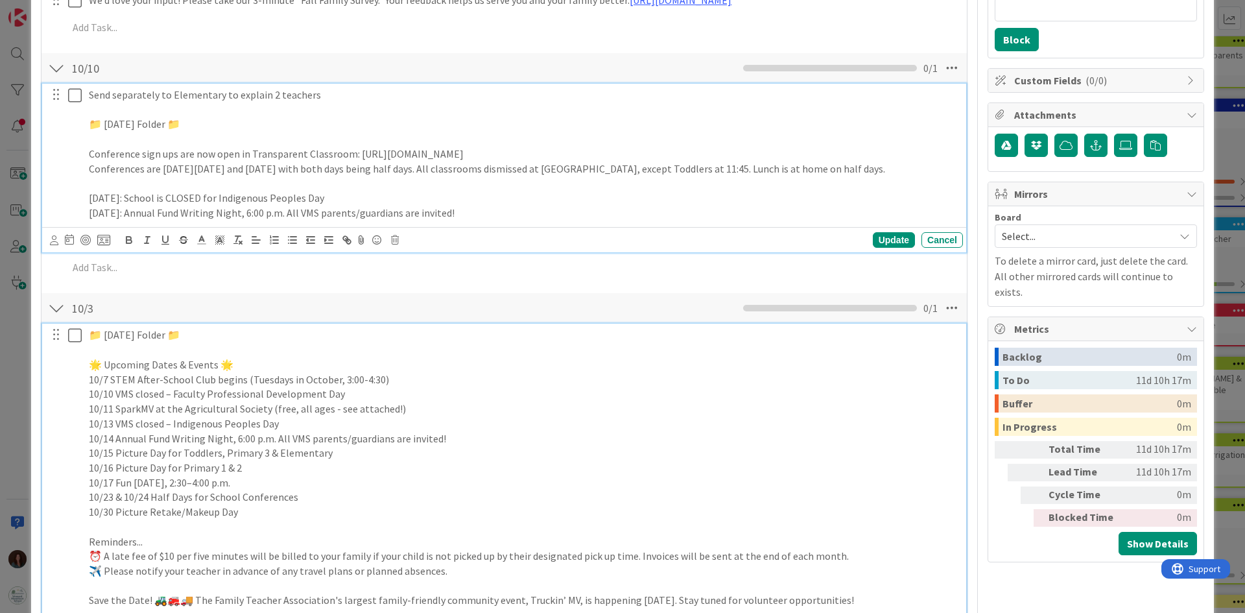
click at [356, 199] on div "Send separately to Elementary to explain 2 teachers 📁 [DATE] Folder 📁 Conferenc…" at bounding box center [504, 168] width 924 height 169
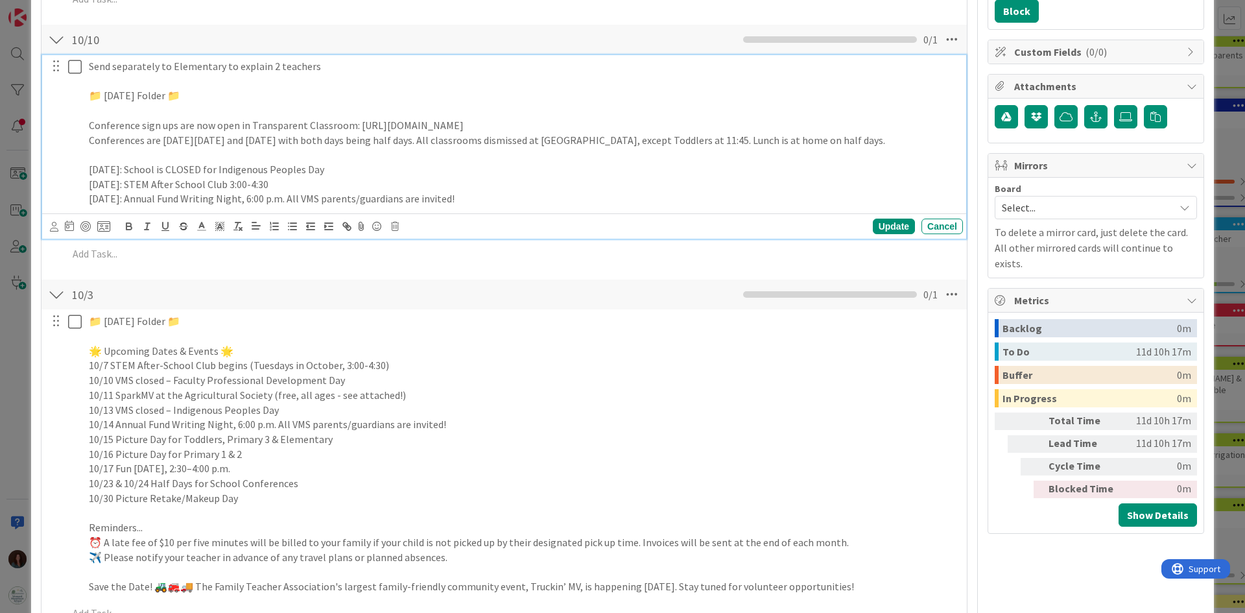
click at [165, 200] on p "[DATE]: Annual Fund Writing Night, 6:00 p.m. All VMS parents/guardians are invi…" at bounding box center [523, 198] width 869 height 15
click at [576, 194] on p "[DATE]: All parents/guardians are invited to join us in the Primary Building fo…" at bounding box center [523, 198] width 869 height 15
drag, startPoint x: 794, startPoint y: 197, endPoint x: 578, endPoint y: 204, distance: 215.9
click at [578, 204] on p "[DATE]: All parents/guardians are invited to join us in the Primary Building fo…" at bounding box center [523, 198] width 869 height 15
click at [154, 200] on p "[DATE]: All parents/guardians are invited to join us in the Primary Building fo…" at bounding box center [523, 198] width 869 height 15
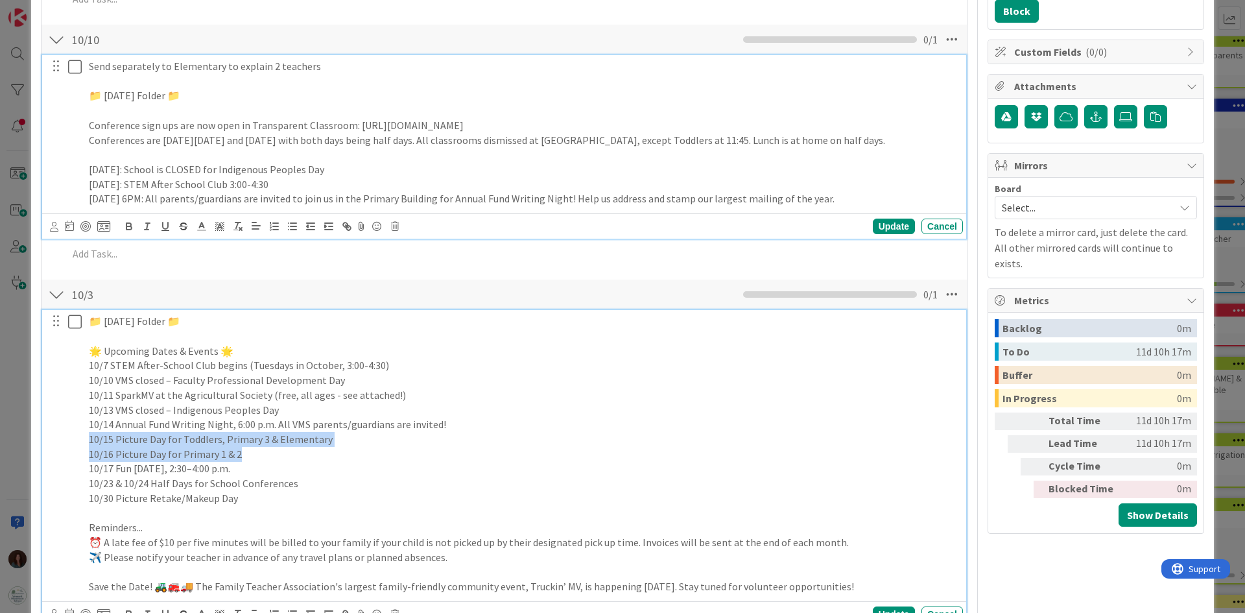
drag, startPoint x: 260, startPoint y: 459, endPoint x: 71, endPoint y: 442, distance: 190.0
click at [71, 442] on div "📁 [DATE] Folder 📁 🌟 Upcoming Dates & Events 🌟 10/7 STEM After-School Club begin…" at bounding box center [504, 454] width 915 height 288
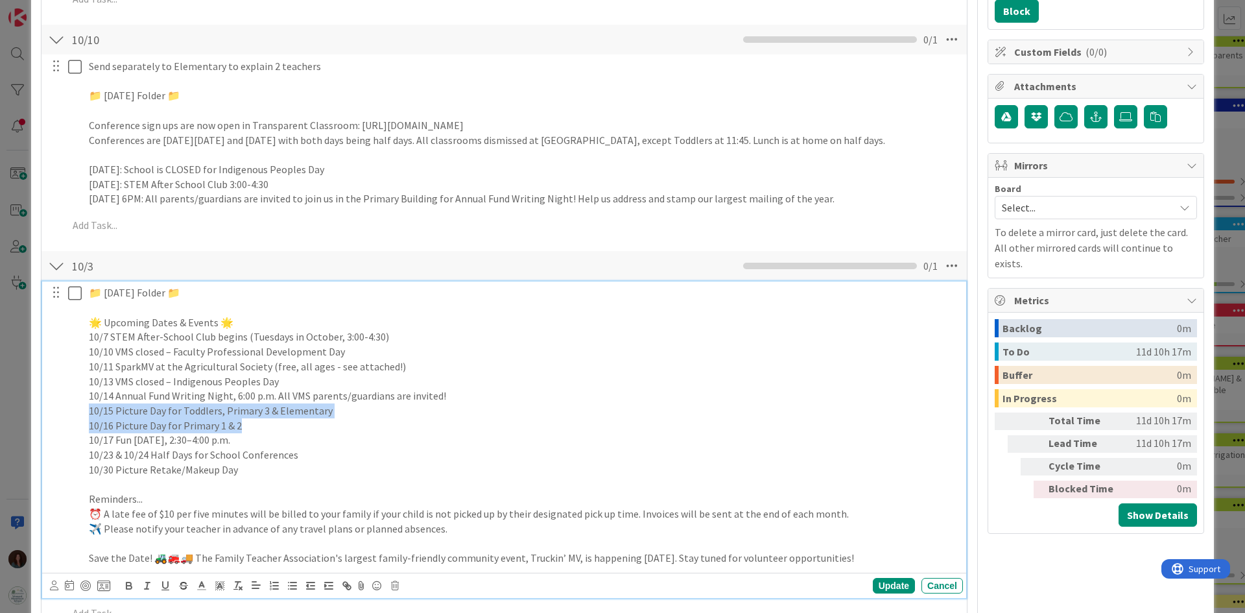
scroll to position [296, 0]
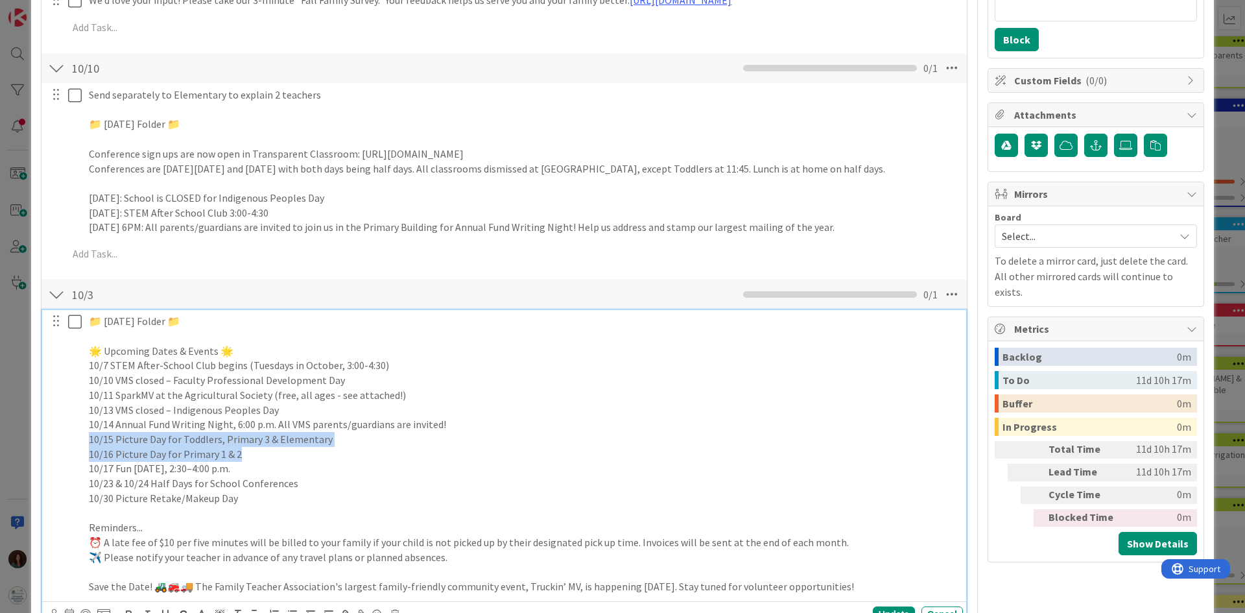
copy div "10/15 Picture Day for Toddlers, Primary 3 & Elementary 10/16 Picture Day for Pr…"
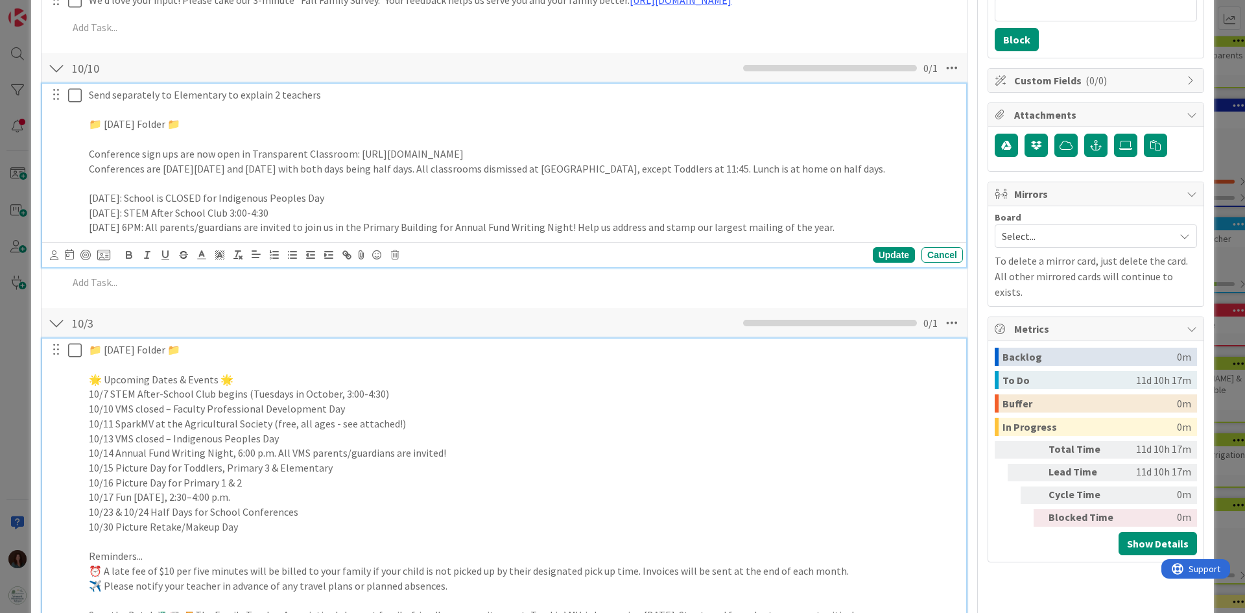
click at [880, 225] on div "Send separately to Elementary to explain 2 teachers 📁 [DATE] Folder 📁 Conferenc…" at bounding box center [504, 175] width 924 height 183
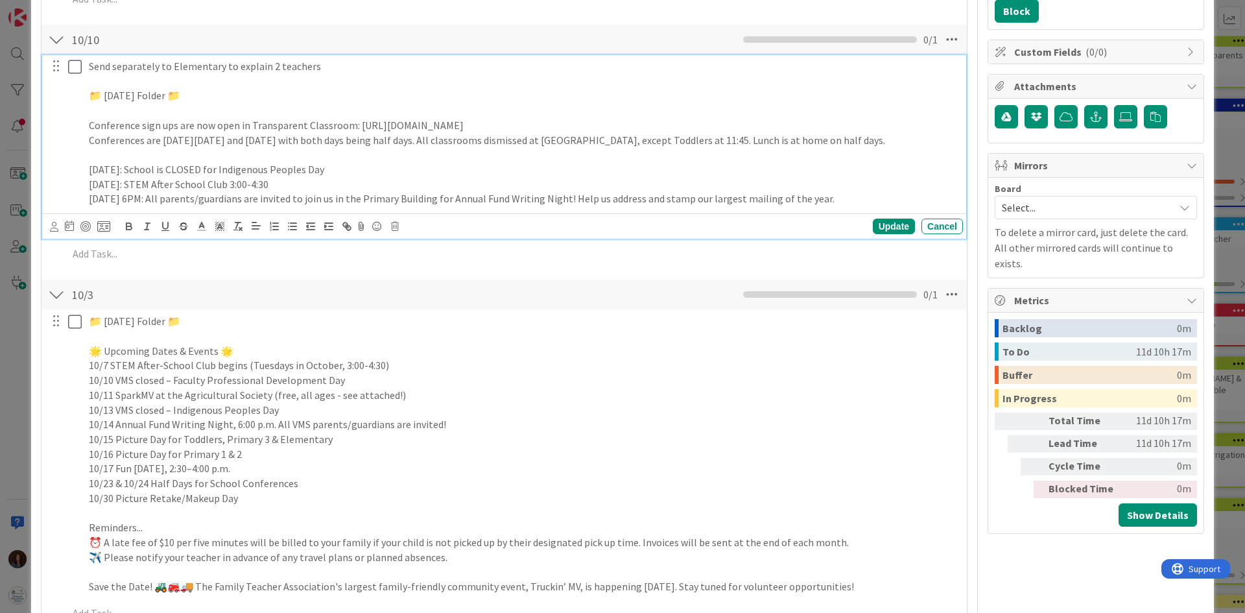
click at [876, 204] on p "[DATE] 6PM: All parents/guardians are invited to join us in the Primary Buildin…" at bounding box center [523, 198] width 869 height 15
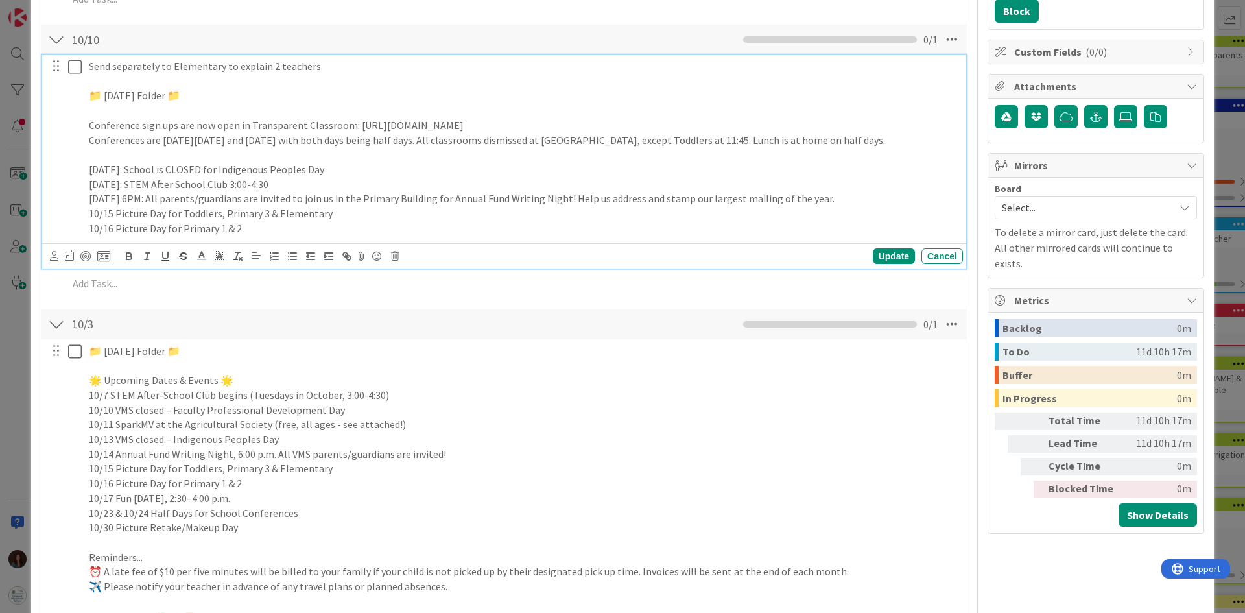
click at [88, 215] on div "Send separately to Elementary to explain 2 teachers 📁 [DATE] Folder 📁 Conferenc…" at bounding box center [523, 147] width 879 height 185
click at [88, 227] on div "Send separately to Elementary to explain 2 teachers 📁 [DATE] Folder 📁 Conferenc…" at bounding box center [523, 147] width 879 height 185
click at [310, 228] on p "[DATE] Picture Day for Primary 1 & 2" at bounding box center [523, 228] width 869 height 15
drag, startPoint x: 246, startPoint y: 502, endPoint x: 358, endPoint y: 231, distance: 293.2
click at [80, 499] on div "📁 [DATE] Folder 📁 🌟 Upcoming Dates & Events 🌟 10/7 STEM After-School Club begin…" at bounding box center [504, 484] width 915 height 288
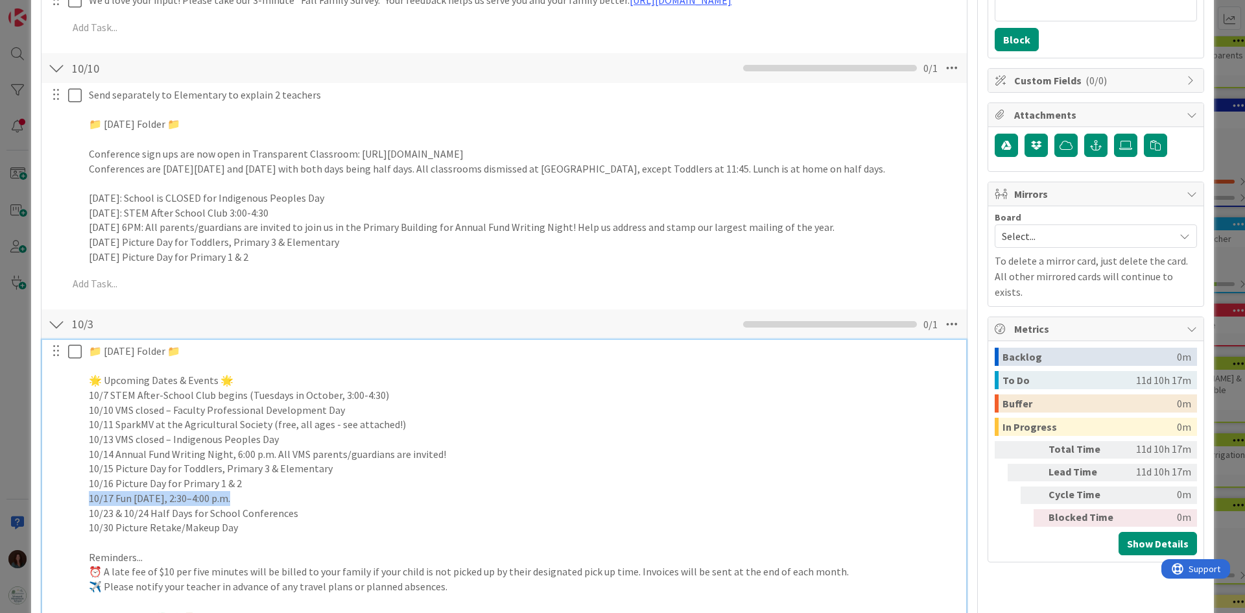
copy p "10/17 Fun [DATE], 2:30–4:00 p.m."
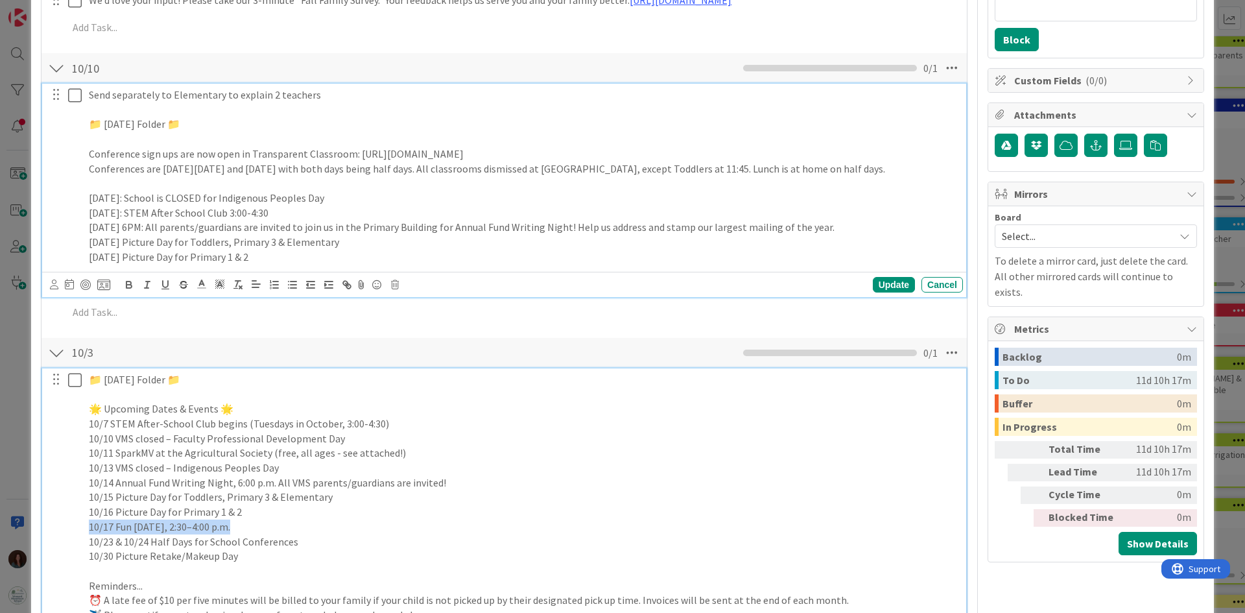
click at [296, 254] on div "Send separately to Elementary to explain 2 teachers 📁 [DATE] Folder 📁 Conferenc…" at bounding box center [504, 190] width 924 height 213
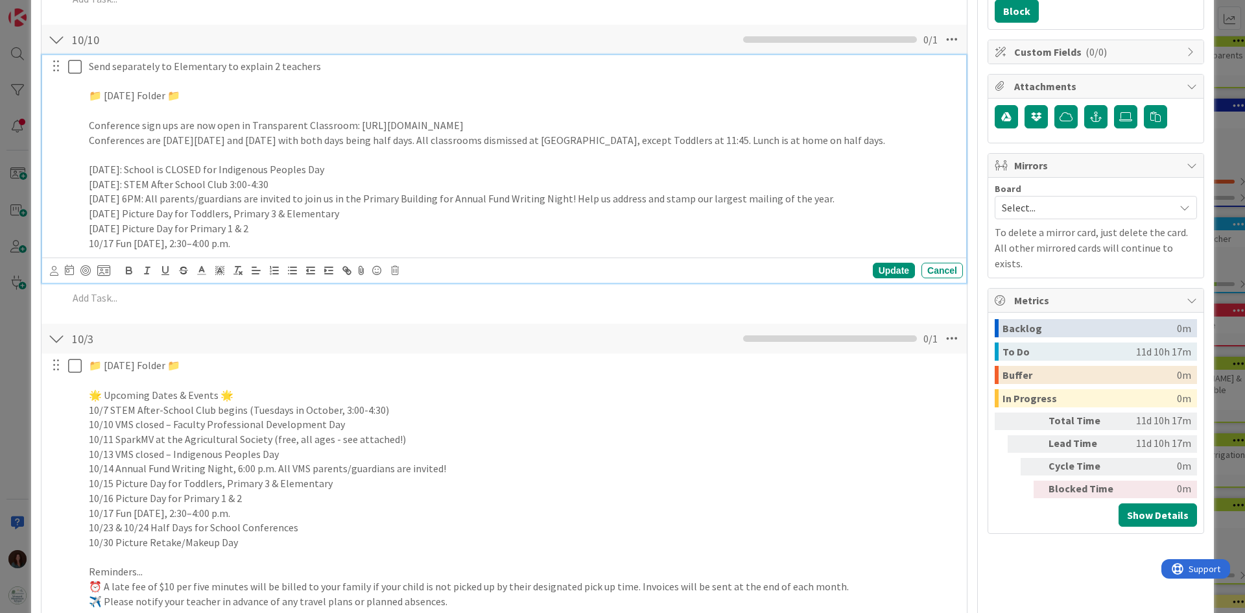
click at [92, 242] on p "10/17 Fun [DATE], 2:30–4:00 p.m." at bounding box center [523, 243] width 869 height 15
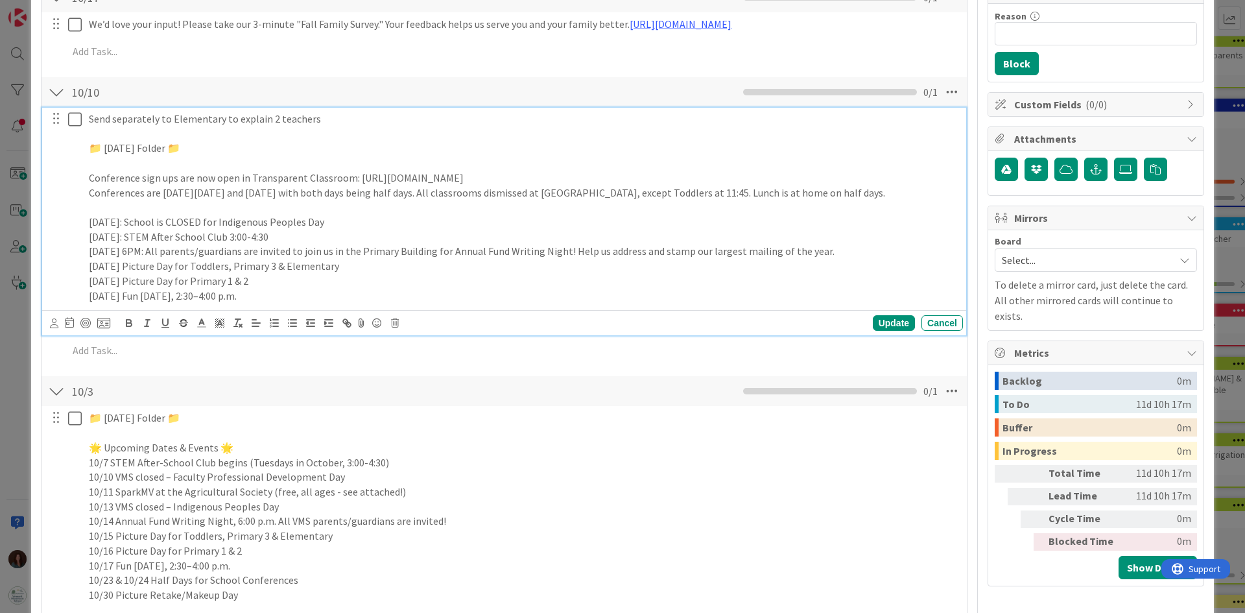
scroll to position [259, 0]
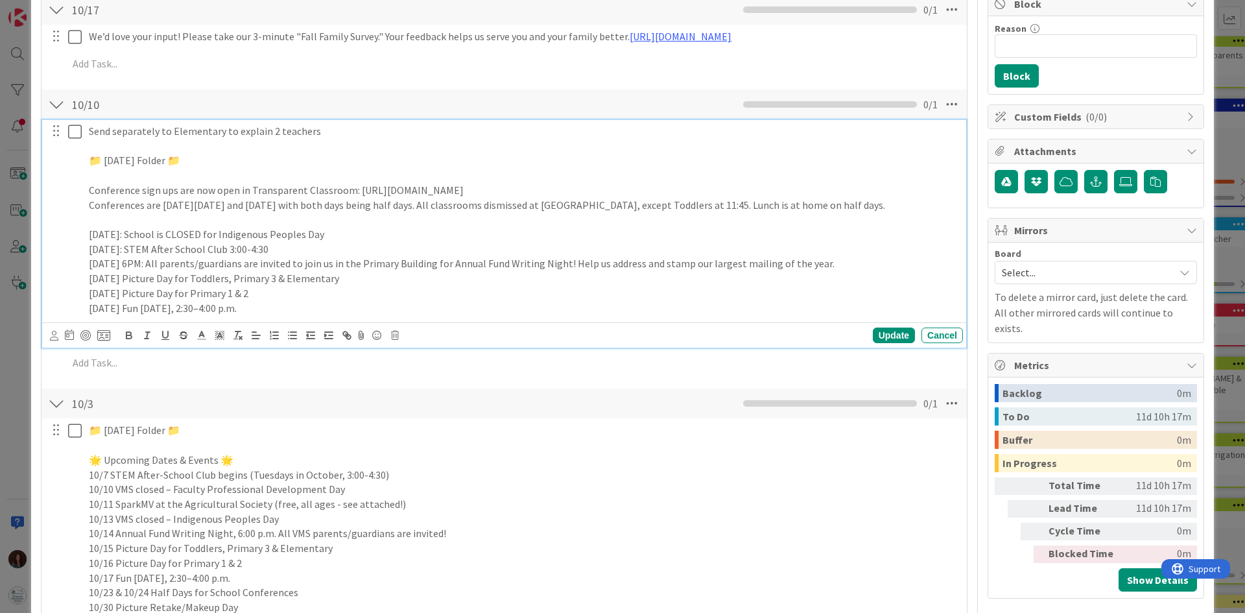
click at [399, 235] on p "[DATE]: School is CLOSED for Indigenous Peoples Day" at bounding box center [523, 234] width 869 height 15
click at [303, 303] on p "[DATE] Fun [DATE], 2:30–4:00 p.m." at bounding box center [523, 308] width 869 height 15
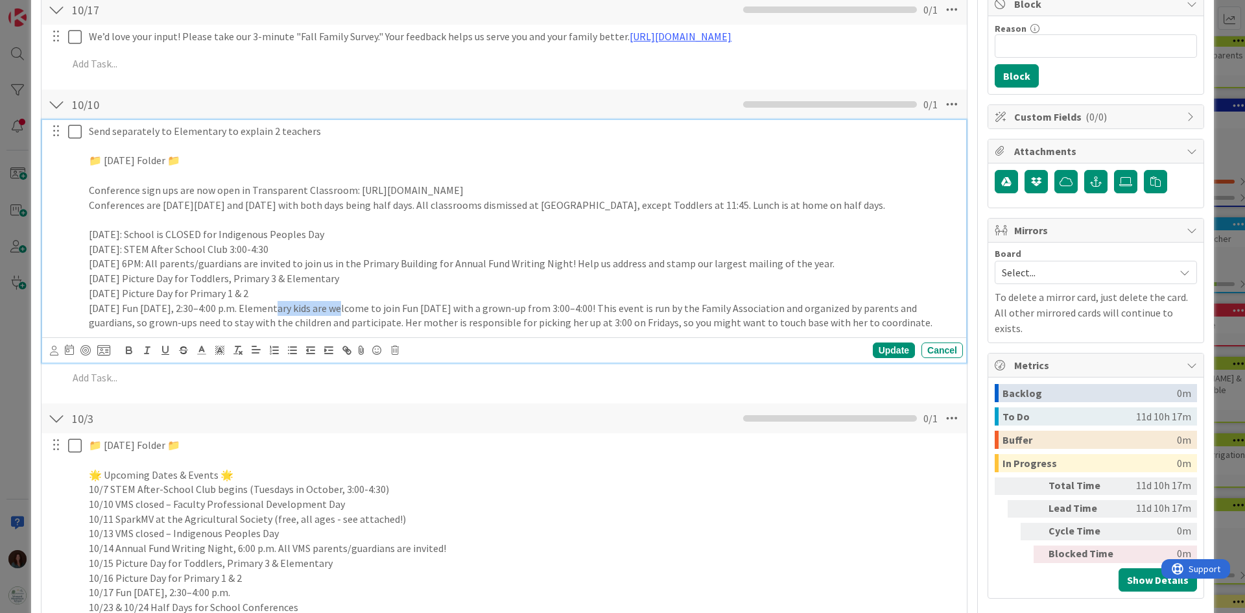
drag, startPoint x: 331, startPoint y: 307, endPoint x: 261, endPoint y: 309, distance: 70.0
click at [261, 309] on p "[DATE] Fun [DATE], 2:30–4:00 p.m. Elementary kids are welcome to join Fun [DATE…" at bounding box center [523, 315] width 869 height 29
click at [261, 309] on p "[DATE] Fun [DATE], 2:30–4:00 p.m. aAll VMS students are welcome to join Fun [DA…" at bounding box center [523, 315] width 869 height 29
click at [611, 307] on p "[DATE] Fun [DATE], 2:30–4:00 p.m. All VMS students are welcome to join Fun [DAT…" at bounding box center [523, 315] width 869 height 29
click at [401, 310] on p "[DATE] Fun [DATE], 2:30–4:00 p.m. All VMS students are welcome to join Fun [DAT…" at bounding box center [523, 315] width 869 height 29
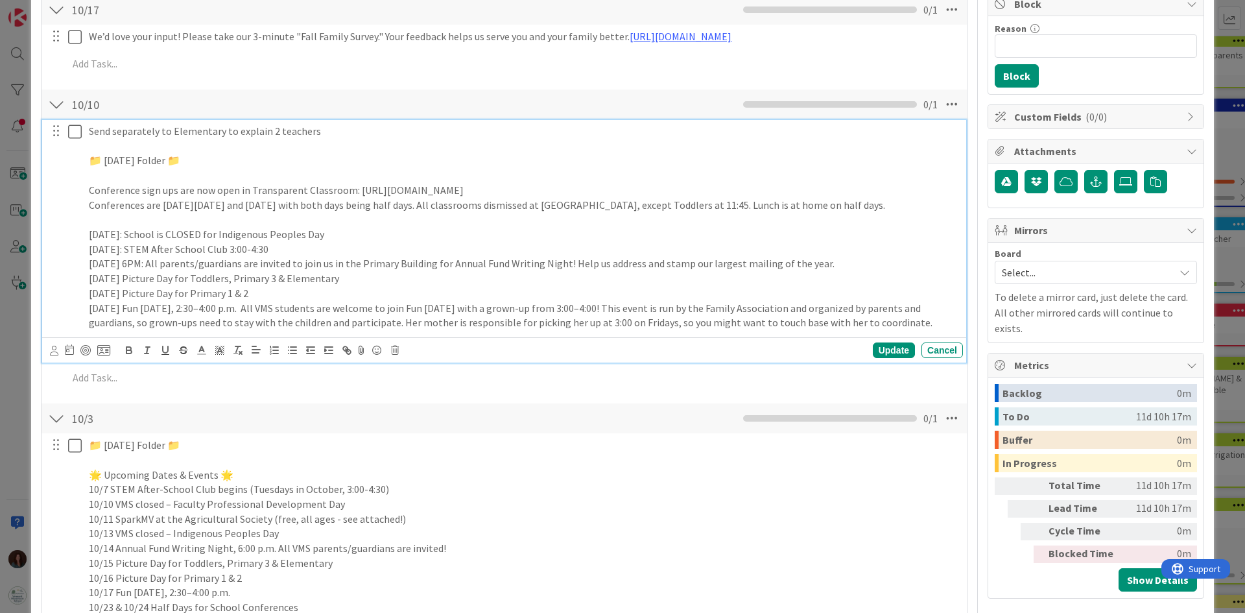
drag, startPoint x: 929, startPoint y: 321, endPoint x: 401, endPoint y: 327, distance: 527.7
click at [401, 327] on p "[DATE] Fun [DATE], 2:30–4:00 p.m. All VMS students are welcome to join Fun [DAT…" at bounding box center [523, 315] width 869 height 29
drag, startPoint x: 414, startPoint y: 322, endPoint x: 49, endPoint y: 165, distance: 396.4
click at [49, 165] on div "Send separately to Elementary to explain 2 teachers 📁 [DATE] Folder 📁 Conferenc…" at bounding box center [504, 227] width 915 height 214
copy div "📁 [DATE] Folder 📁 Conference sign ups are now open in Transparent Classroom: [U…"
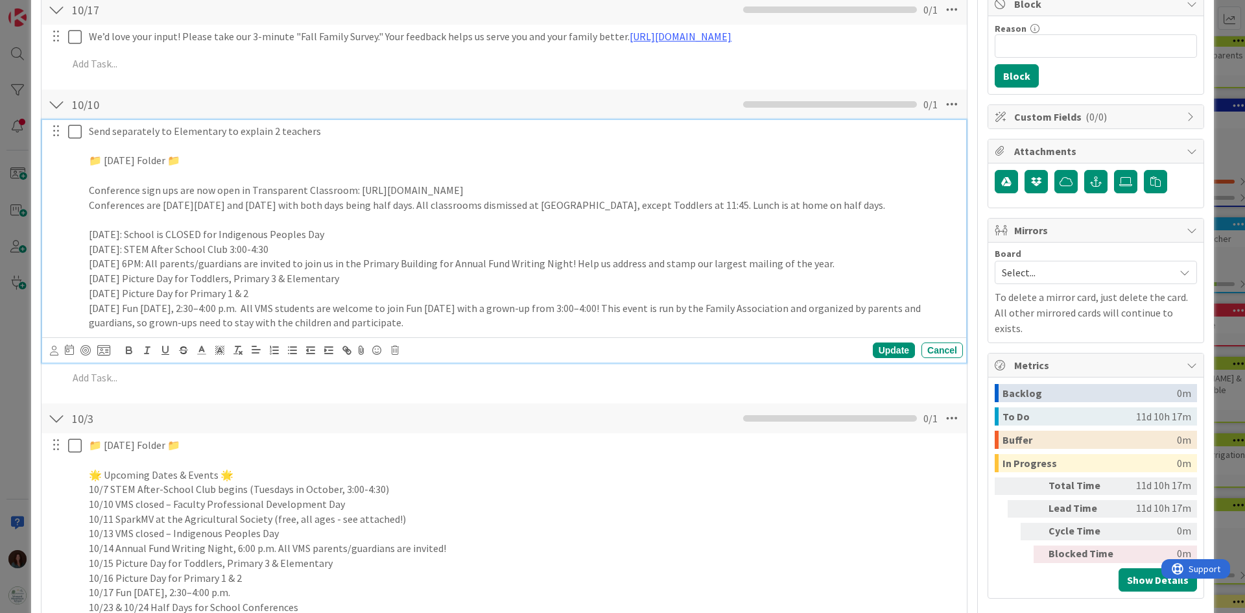
click at [165, 207] on p "Conferences are [DATE][DATE] and [DATE] with both days being half days. All cla…" at bounding box center [523, 205] width 869 height 15
drag, startPoint x: 913, startPoint y: 206, endPoint x: 51, endPoint y: 187, distance: 863.0
click at [51, 187] on div "Send separately to Elementary to explain 2 teachers 📁 [DATE] Folder 📁 Conferenc…" at bounding box center [504, 227] width 915 height 214
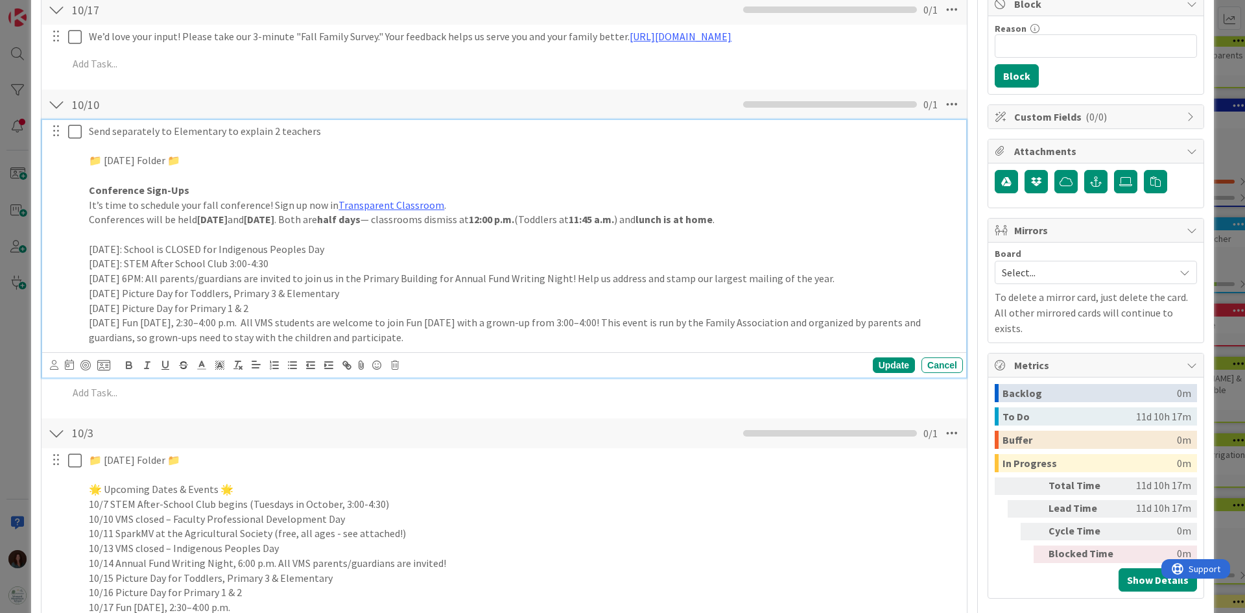
drag, startPoint x: 414, startPoint y: 340, endPoint x: 31, endPoint y: 255, distance: 392.4
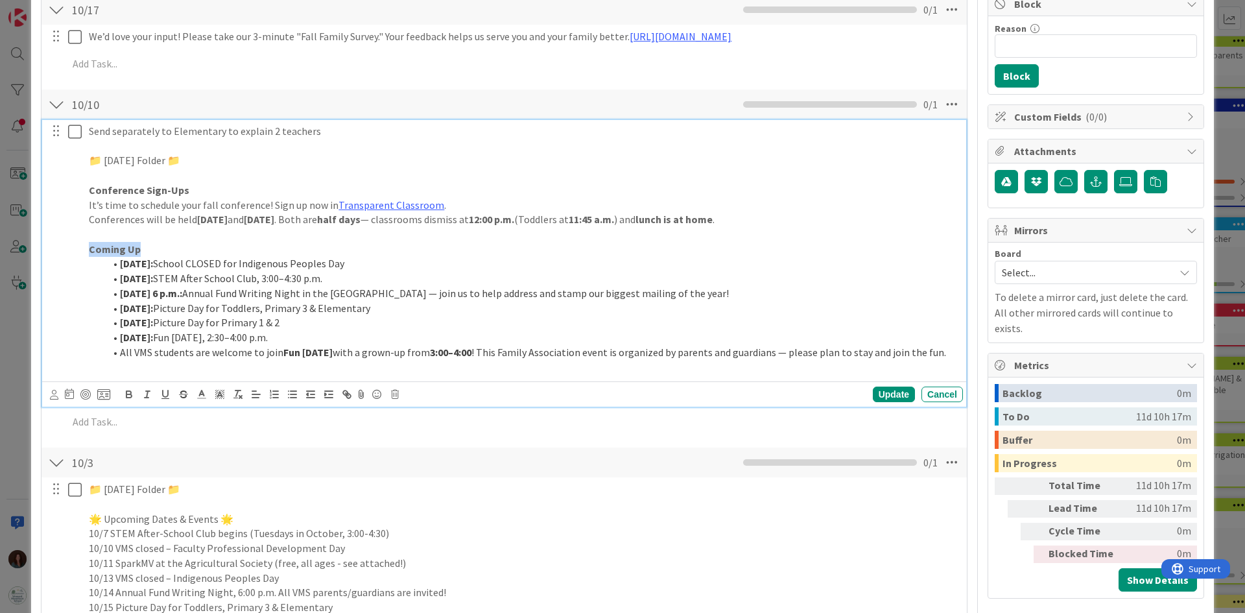
drag, startPoint x: 141, startPoint y: 254, endPoint x: 40, endPoint y: 253, distance: 101.1
drag, startPoint x: 123, startPoint y: 264, endPoint x: 133, endPoint y: 283, distance: 21.5
click at [123, 265] on strong "[DATE]:" at bounding box center [136, 263] width 33 height 13
click at [123, 277] on strong "[DATE]:" at bounding box center [136, 278] width 33 height 13
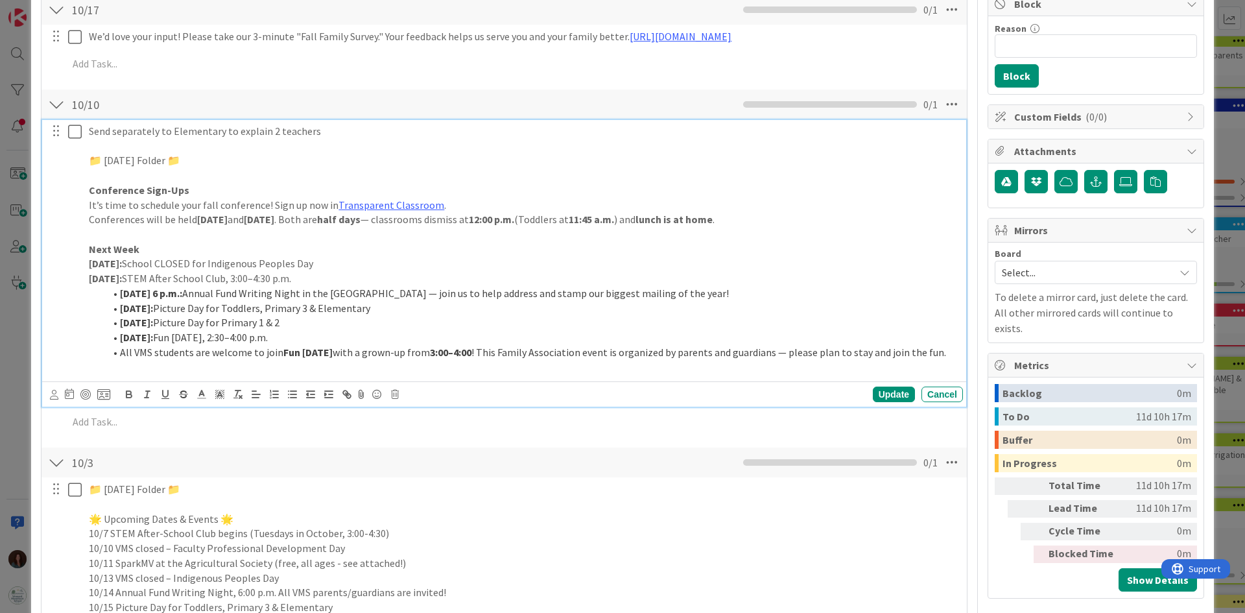
click at [119, 295] on li "[DATE] 6 p.m.: Annual Fund Writing Night in the [GEOGRAPHIC_DATA] — join us to …" at bounding box center [530, 293] width 853 height 15
click at [120, 309] on strong "[DATE]:" at bounding box center [136, 307] width 33 height 13
drag, startPoint x: 119, startPoint y: 316, endPoint x: 121, endPoint y: 329, distance: 12.6
click at [119, 316] on li "[DATE]: Picture Day for Primary 1 & 2" at bounding box center [530, 322] width 853 height 15
drag, startPoint x: 123, startPoint y: 338, endPoint x: 124, endPoint y: 352, distance: 14.4
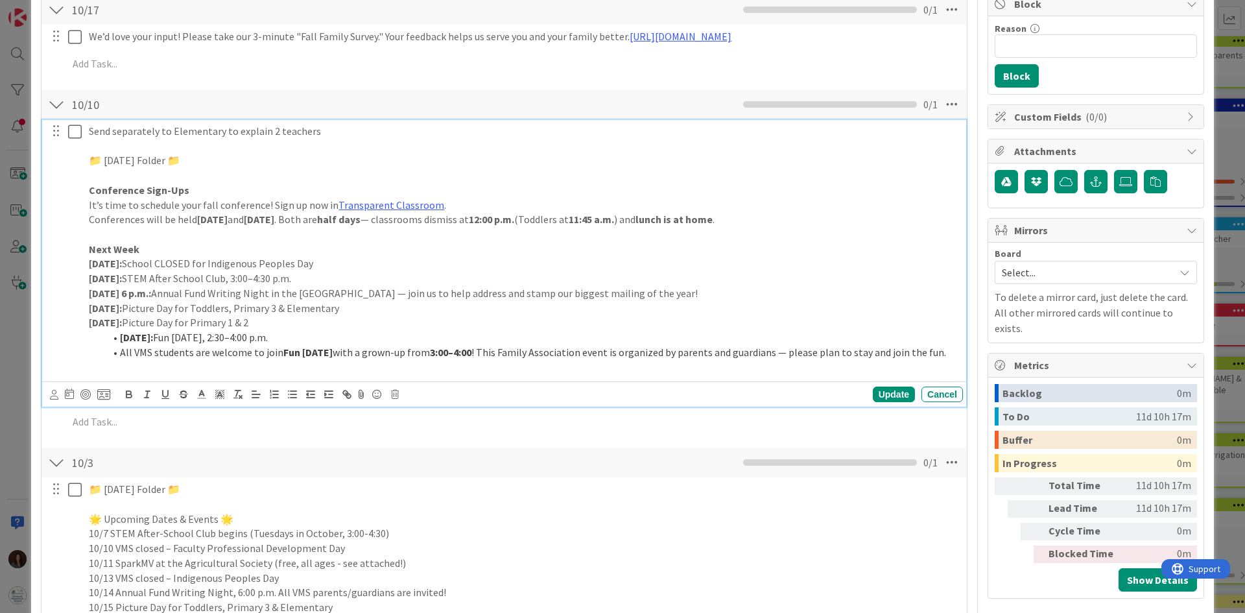
click at [123, 338] on strong "[DATE]:" at bounding box center [136, 337] width 33 height 13
click at [126, 351] on li "All VMS students are welcome to join Fun [DATE] with a grown-up from 3:00–4:00 …" at bounding box center [530, 352] width 853 height 15
click at [124, 353] on li "All VMS students are welcome to join Fun [DATE] with a grown-up from 3:00–4:00 …" at bounding box center [530, 352] width 853 height 15
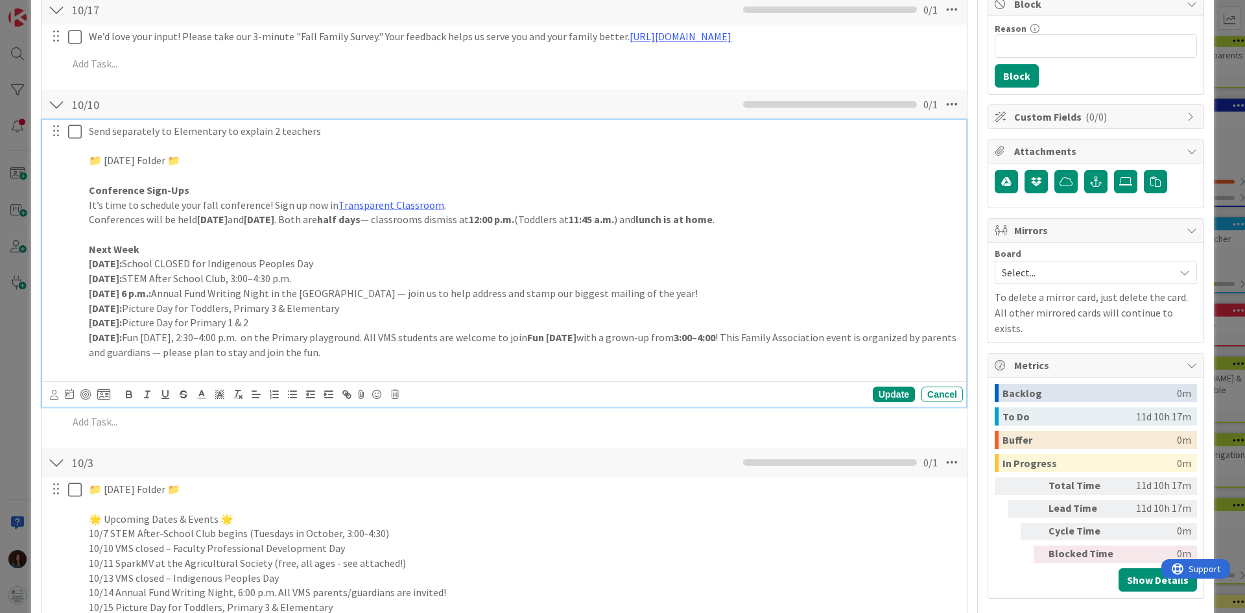
click at [446, 338] on p "[DATE]: Fun [DATE], 2:30–4:00 p.m. on the Primary playground. All VMS students …" at bounding box center [523, 344] width 869 height 29
drag, startPoint x: 653, startPoint y: 334, endPoint x: 583, endPoint y: 336, distance: 70.0
click at [583, 336] on p "[DATE]: Fun [DATE], 2:30–4:00 p.m. on the Primary playground. All VMS students …" at bounding box center [523, 344] width 869 height 29
click at [775, 360] on p at bounding box center [523, 367] width 869 height 15
click at [714, 340] on strong "3:00–4:00" at bounding box center [692, 337] width 41 height 13
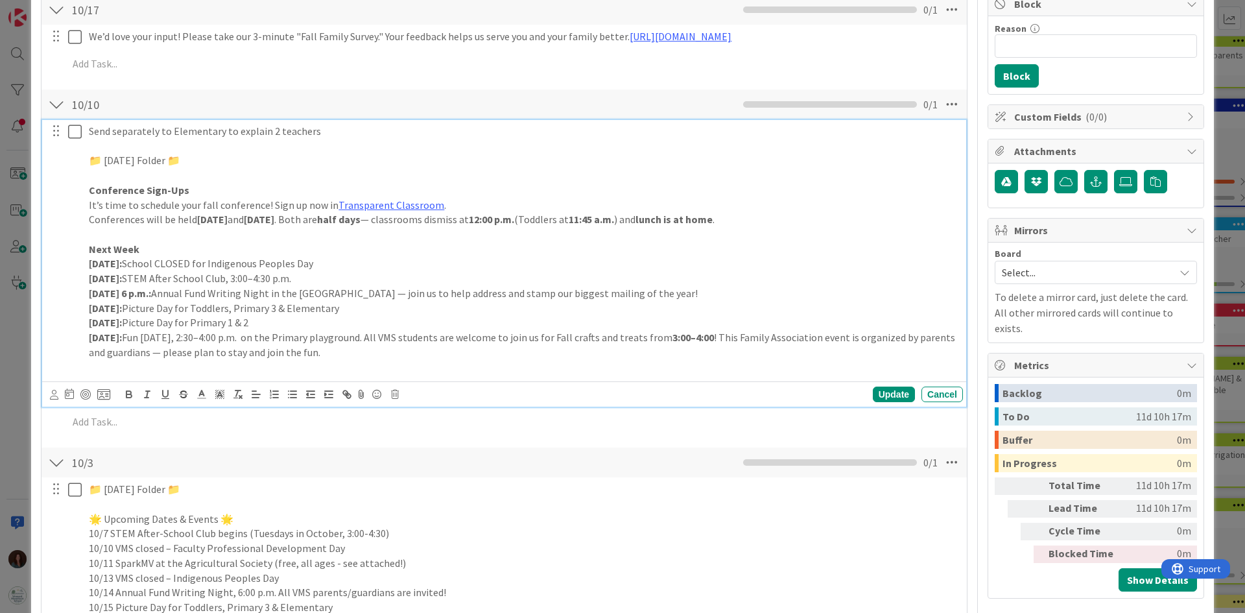
click at [688, 336] on strong "3:00–4:00" at bounding box center [692, 337] width 41 height 13
click at [699, 349] on p "[DATE]: Fun [DATE], 2:30–4:00 p.m. on the Primary playground. All VMS students …" at bounding box center [523, 344] width 869 height 29
drag, startPoint x: 722, startPoint y: 336, endPoint x: 673, endPoint y: 344, distance: 49.9
click at [673, 344] on p "[DATE]: Fun [DATE], 2:30–4:00 p.m. on the Primary playground. All VMS students …" at bounding box center [523, 344] width 869 height 29
click at [132, 395] on icon "button" at bounding box center [128, 395] width 5 height 3
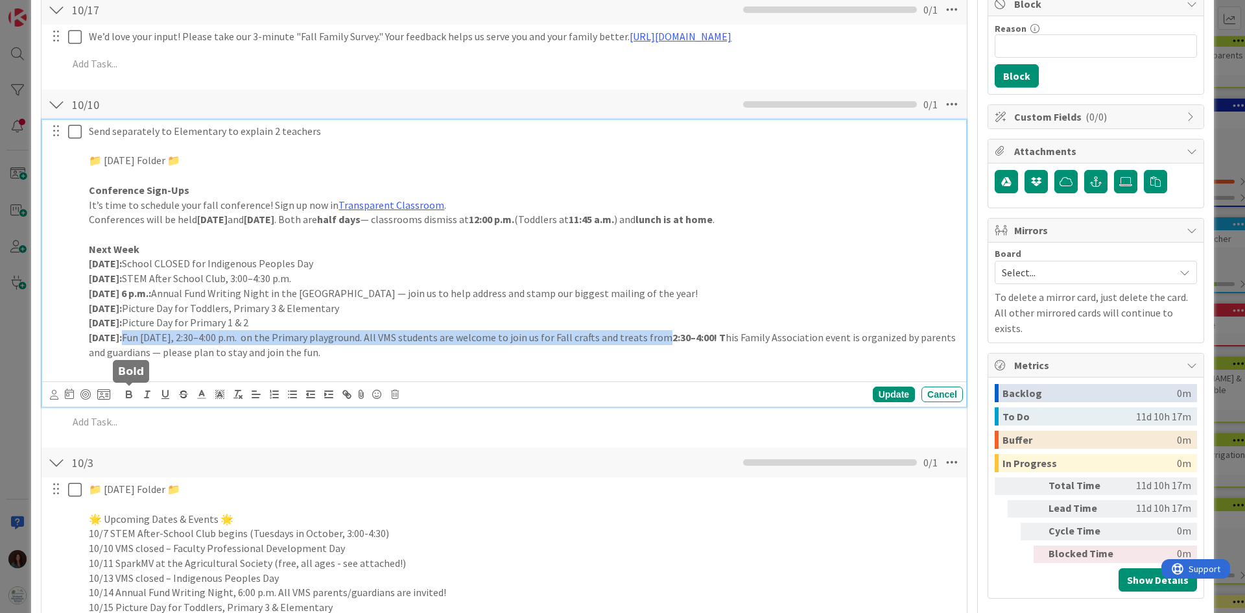
click at [132, 395] on icon "button" at bounding box center [128, 395] width 5 height 3
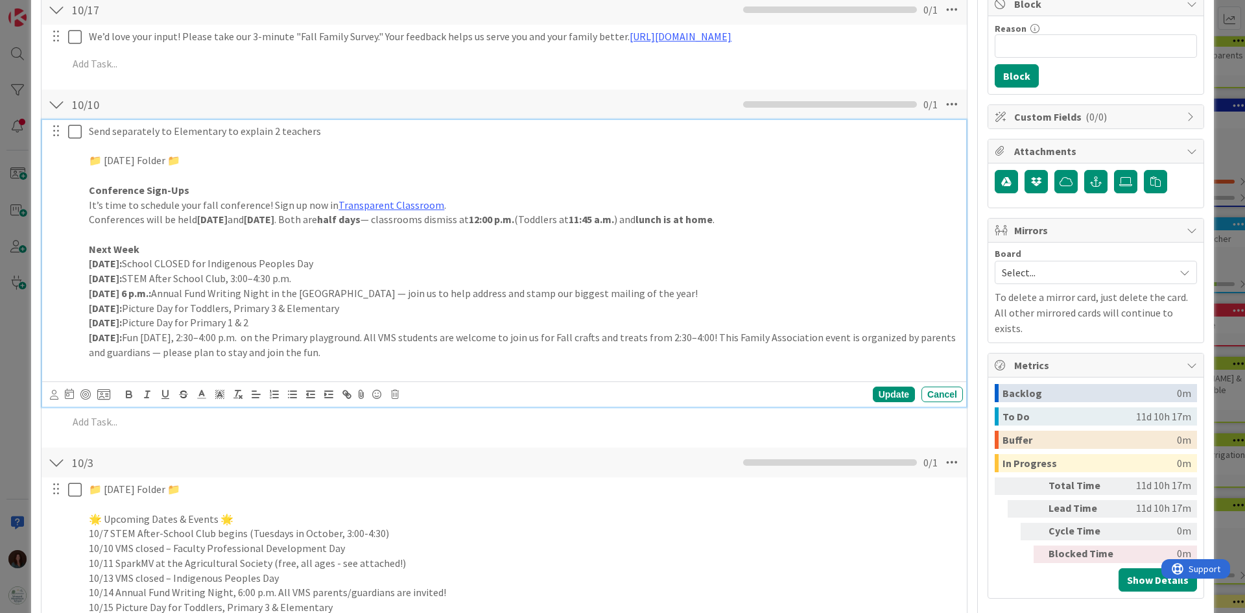
click at [587, 357] on p "[DATE]: Fun [DATE], 2:30–4:00 p.m. on the Primary playground. All VMS students …" at bounding box center [523, 344] width 869 height 29
drag, startPoint x: 720, startPoint y: 335, endPoint x: 730, endPoint y: 382, distance: 48.4
click at [721, 340] on p "[DATE]: Fun [DATE], 2:30–4:00 p.m. on the Primary playground. All VMS students …" at bounding box center [523, 344] width 869 height 29
click at [747, 357] on p "[DATE]: Fun [DATE], 2:30–4:00 p.m. on the Primary playground. All VMS students …" at bounding box center [523, 344] width 869 height 29
click at [356, 358] on p "[DATE]: Fun [DATE], 2:30–4:00 p.m. on the Primary playground. All VMS students …" at bounding box center [523, 344] width 869 height 29
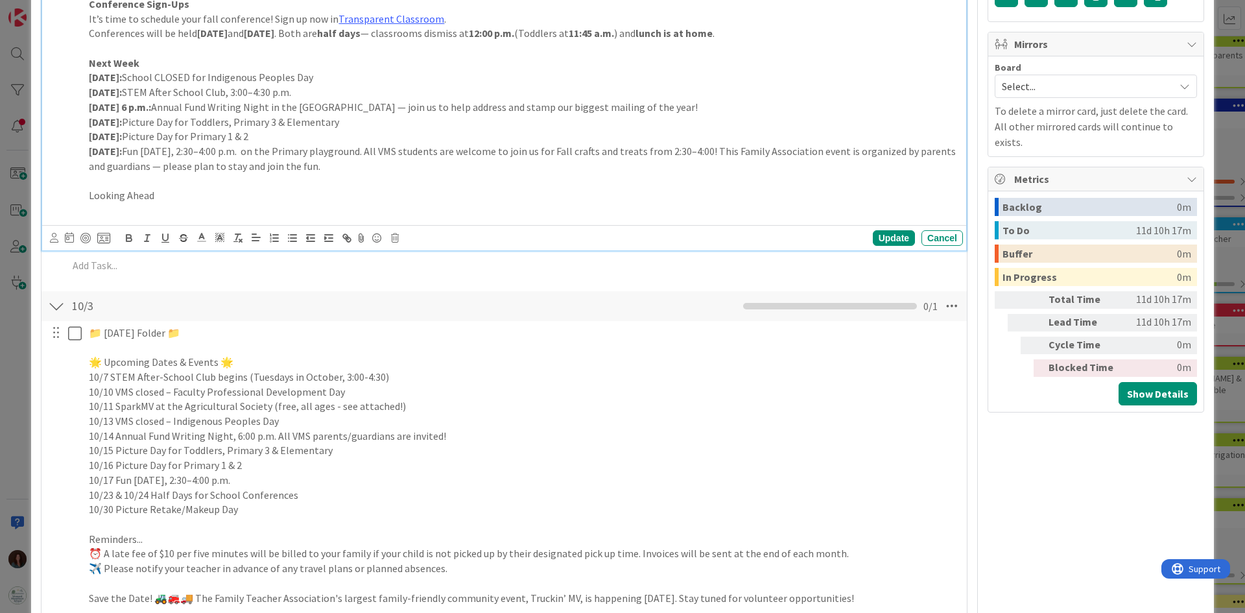
scroll to position [454, 0]
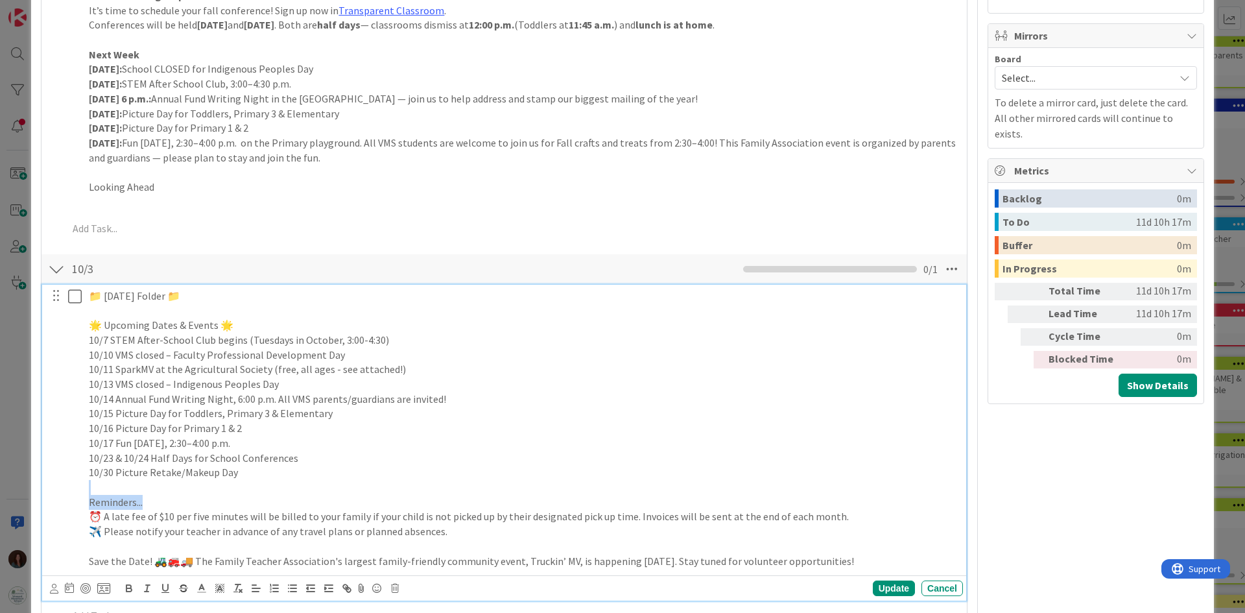
drag, startPoint x: 263, startPoint y: 502, endPoint x: 115, endPoint y: 485, distance: 149.5
click at [115, 485] on div "📁 [DATE] Folder 📁 🌟 Upcoming Dates & Events 🌟 10/7 STEM After-School Club begin…" at bounding box center [523, 429] width 879 height 288
drag, startPoint x: 280, startPoint y: 477, endPoint x: 69, endPoint y: 467, distance: 210.9
click at [69, 467] on div "📁 [DATE] Folder 📁 🌟 Upcoming Dates & Events 🌟 10/7 STEM After-School Club begin…" at bounding box center [504, 429] width 915 height 288
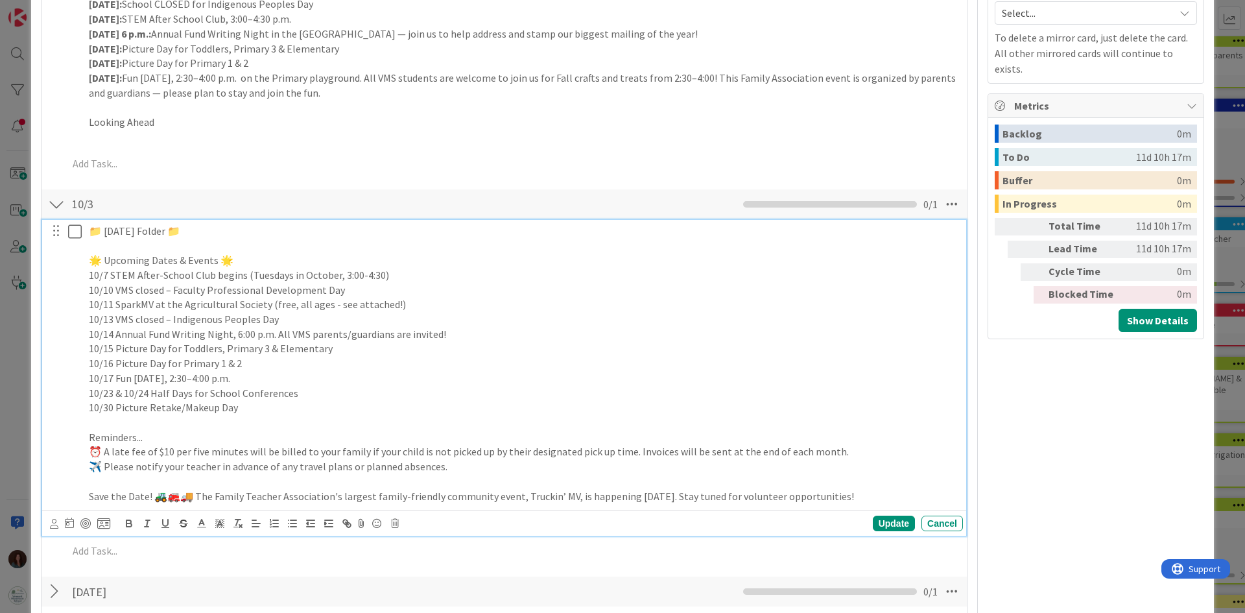
click at [368, 396] on p "10/23 & 10/24 Half Days for School Conferences" at bounding box center [523, 393] width 869 height 15
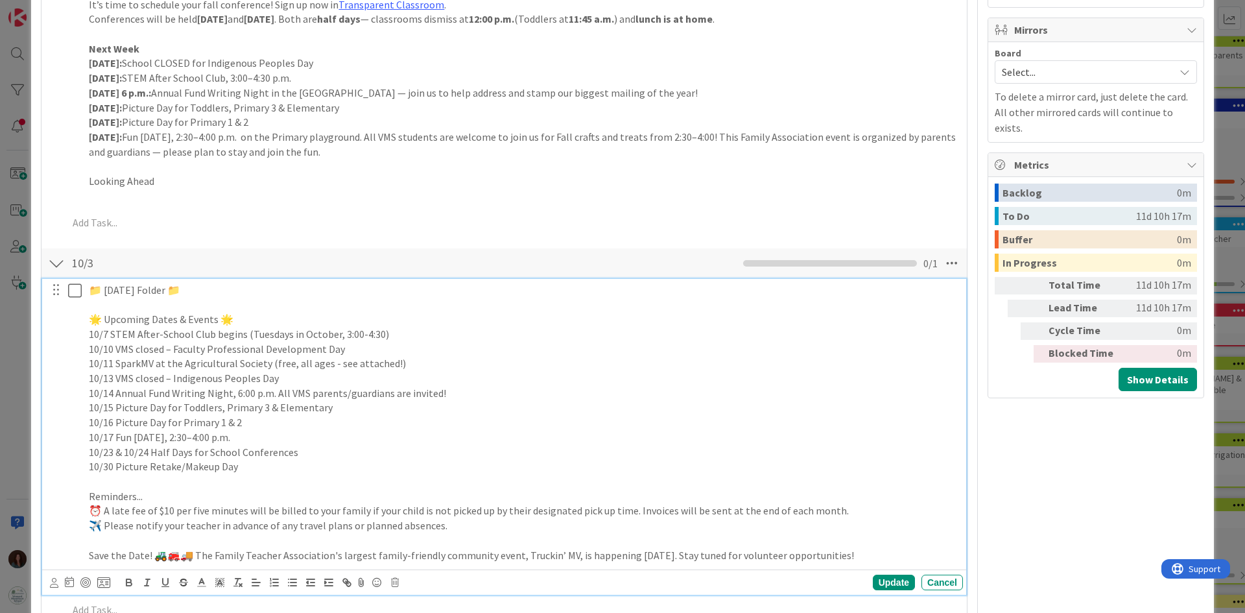
scroll to position [389, 0]
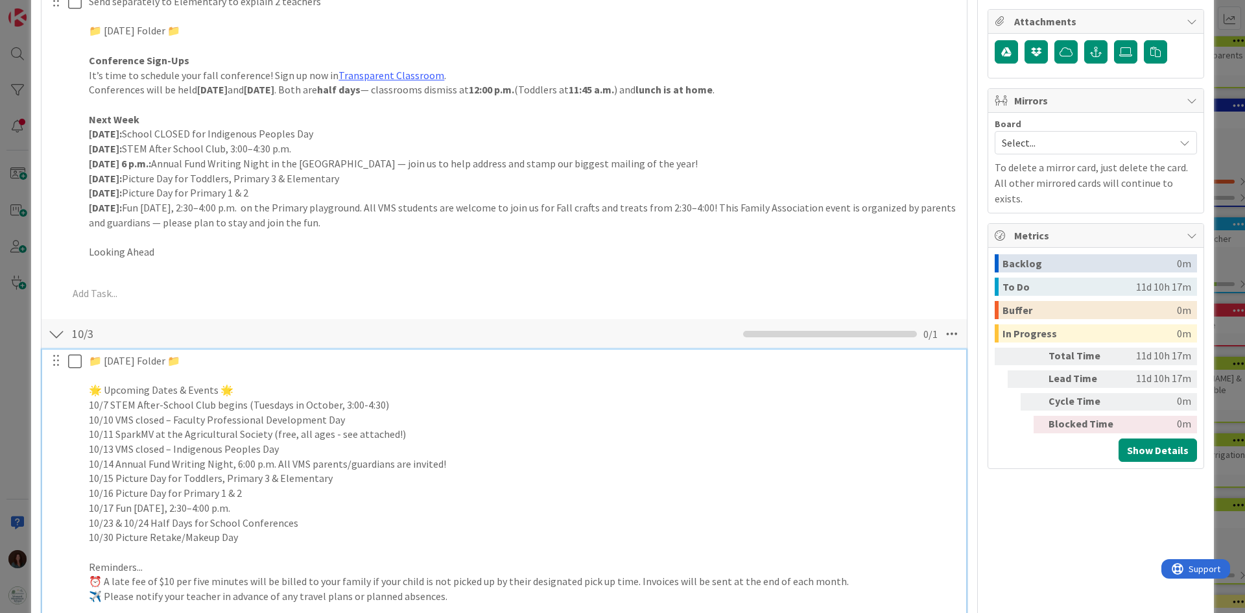
click at [58, 337] on div at bounding box center [56, 333] width 17 height 23
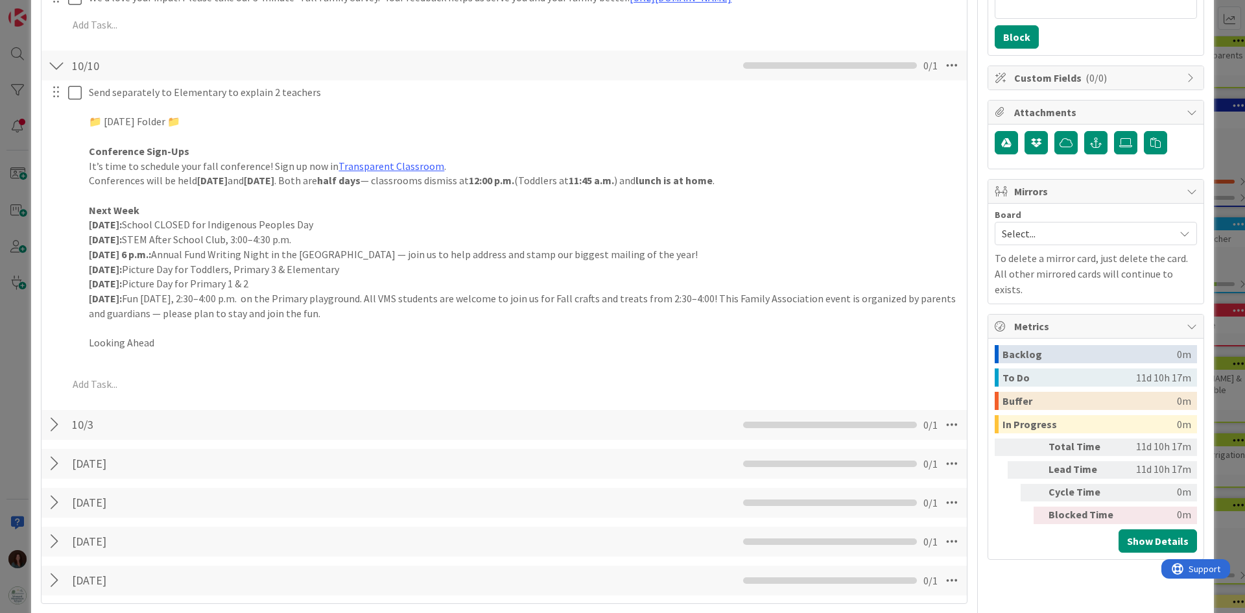
scroll to position [194, 0]
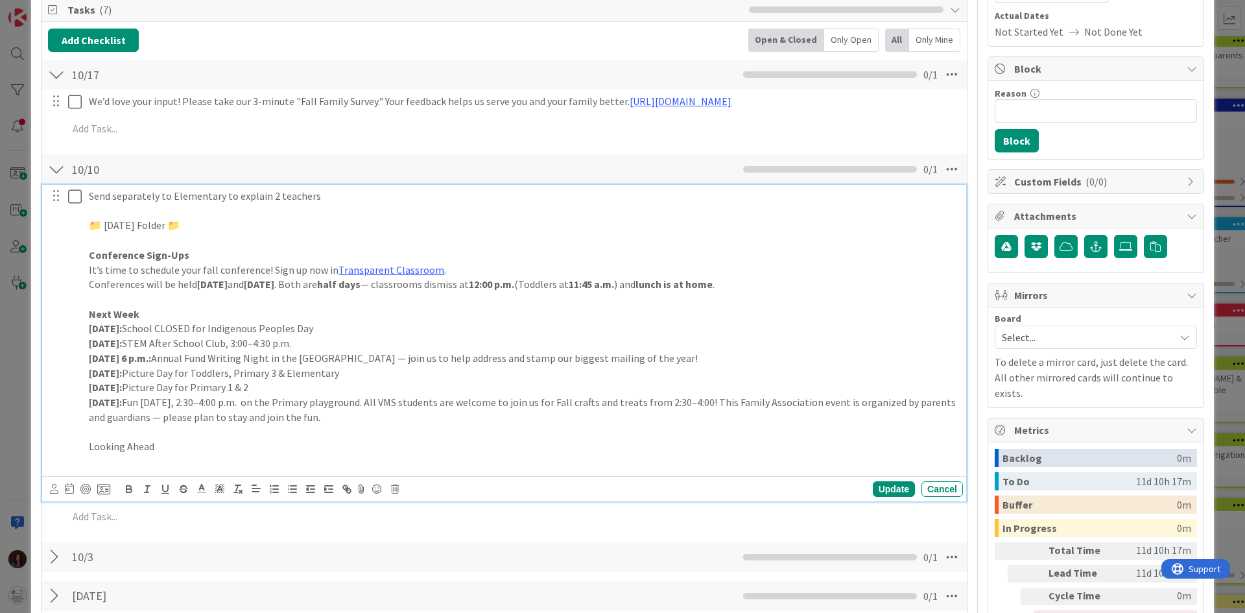
click at [201, 270] on p "It’s time to schedule your fall conference! Sign up now in Transparent Classroo…" at bounding box center [523, 270] width 869 height 15
drag, startPoint x: 500, startPoint y: 283, endPoint x: 484, endPoint y: 285, distance: 16.3
click at [484, 285] on p "Conferences will be held [DATE] and [DATE] . Both are half days — classrooms di…" at bounding box center [523, 284] width 869 height 15
click at [543, 285] on p "Conferences will be held [DATE] and [DATE] . Both are half days . Classrooms di…" at bounding box center [523, 284] width 869 height 15
click at [589, 285] on p "Conferences will be held [DATE] and [DATE] . Both are half days . Classrooms ar…" at bounding box center [523, 284] width 869 height 15
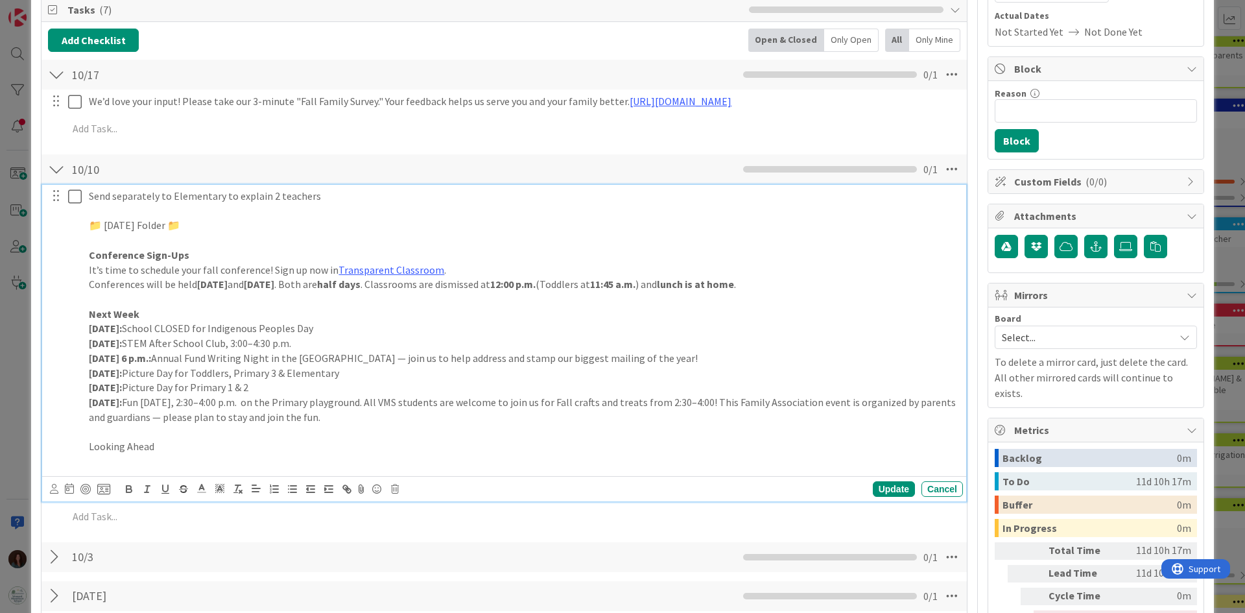
click at [900, 281] on p "Conferences will be held [DATE] and [DATE] . Both are half days . Classrooms ar…" at bounding box center [523, 284] width 869 height 15
click at [493, 285] on p "Conferences will be held [DATE] and [DATE] . Both are half days . Classrooms ar…" at bounding box center [523, 284] width 869 height 15
drag, startPoint x: 858, startPoint y: 287, endPoint x: 130, endPoint y: 298, distance: 727.4
click at [130, 292] on p "Conferences will be held [DATE] and [DATE] . Both are half days . Toddlers are …" at bounding box center [523, 284] width 869 height 15
click at [813, 281] on strong "lunch is at home" at bounding box center [774, 283] width 77 height 13
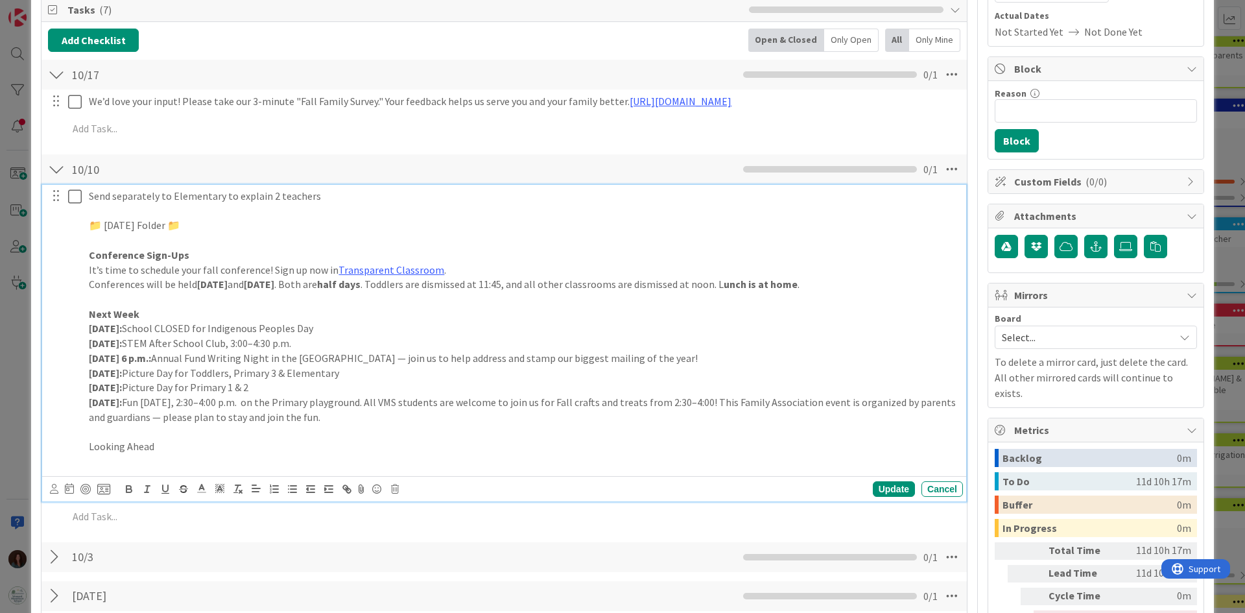
click at [915, 285] on p "Conferences will be held [DATE] and [DATE] . Both are half days . Toddlers are …" at bounding box center [523, 284] width 869 height 15
click at [546, 292] on p "Conferences will be held [DATE] and [DATE] . Both are half days . Toddlers are …" at bounding box center [523, 284] width 869 height 15
click at [854, 283] on strong "unch is at home on hlf days." at bounding box center [788, 283] width 130 height 13
click at [796, 292] on p "Conferences will be held [DATE] and [DATE] . Both are half days . Toddlers are …" at bounding box center [523, 284] width 869 height 15
click at [194, 322] on p "Next Week" at bounding box center [523, 314] width 869 height 15
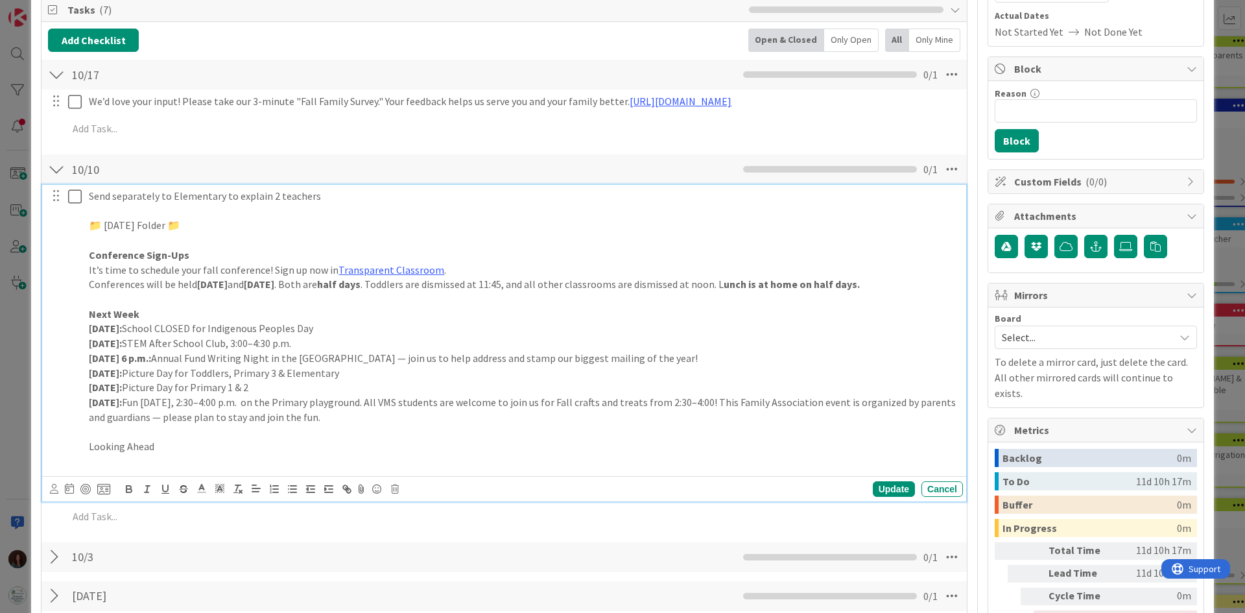
click at [360, 336] on p "[DATE]: School CLOSED for Indigenous Peoples Day" at bounding box center [523, 328] width 869 height 15
click at [333, 351] on p "[DATE]: STEM After School Club, 3:00–4:30 p.m." at bounding box center [523, 343] width 869 height 15
click at [143, 351] on p "[DATE]: STEM After School Club, 3:00–4:30 p.m." at bounding box center [523, 343] width 869 height 15
drag, startPoint x: 379, startPoint y: 357, endPoint x: 279, endPoint y: 361, distance: 99.9
click at [279, 351] on p "[DATE] (3-4:30): STEM After School Club, 3:00–4:30 p.m." at bounding box center [523, 343] width 869 height 15
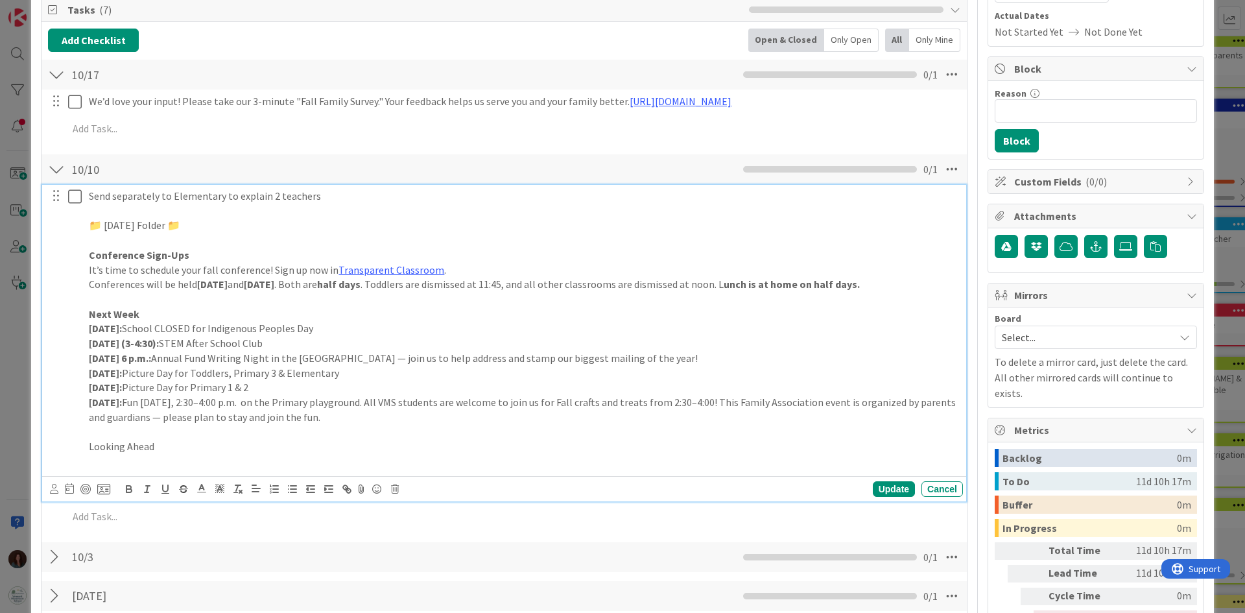
click at [150, 364] on strong "[DATE] 6 p.m.:" at bounding box center [120, 357] width 62 height 13
drag, startPoint x: 174, startPoint y: 371, endPoint x: 166, endPoint y: 371, distance: 8.5
click at [166, 366] on p "[DATE] (6 p.m.: Annual Fund Writing Night in the [GEOGRAPHIC_DATA] — join us to…" at bounding box center [523, 358] width 869 height 15
click at [156, 364] on strong "[DATE] (6 p.m):" at bounding box center [122, 357] width 67 height 13
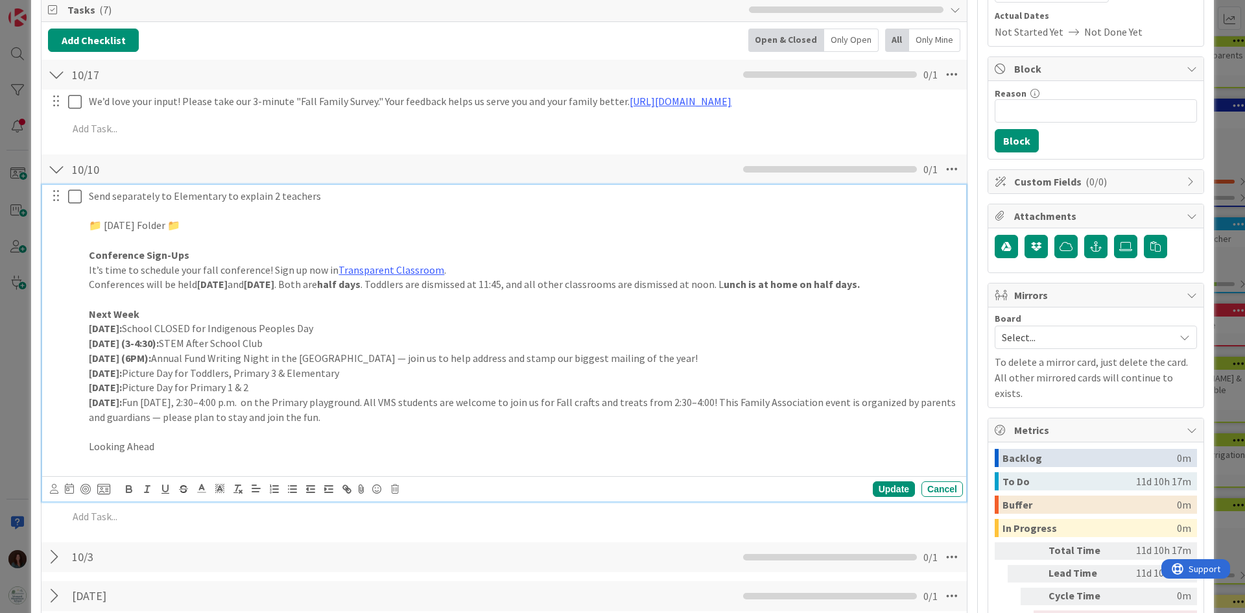
click at [284, 366] on p "[DATE] (6PM): Annual Fund Writing Night in the [GEOGRAPHIC_DATA] — join us to h…" at bounding box center [523, 358] width 869 height 15
click at [695, 366] on p "[DATE] (6PM): Annual Fund Writing Night in the [GEOGRAPHIC_DATA] — join us to h…" at bounding box center [523, 358] width 869 height 15
drag, startPoint x: 544, startPoint y: 372, endPoint x: 497, endPoint y: 375, distance: 48.1
click at [497, 366] on p "[DATE] (6PM): Annual Fund Writing Night in the [GEOGRAPHIC_DATA] — join us to h…" at bounding box center [523, 358] width 869 height 15
click at [637, 366] on p "[DATE] (6PM): Annual Fund Writing Night in the [GEOGRAPHIC_DATA] — join us to h…" at bounding box center [523, 358] width 869 height 15
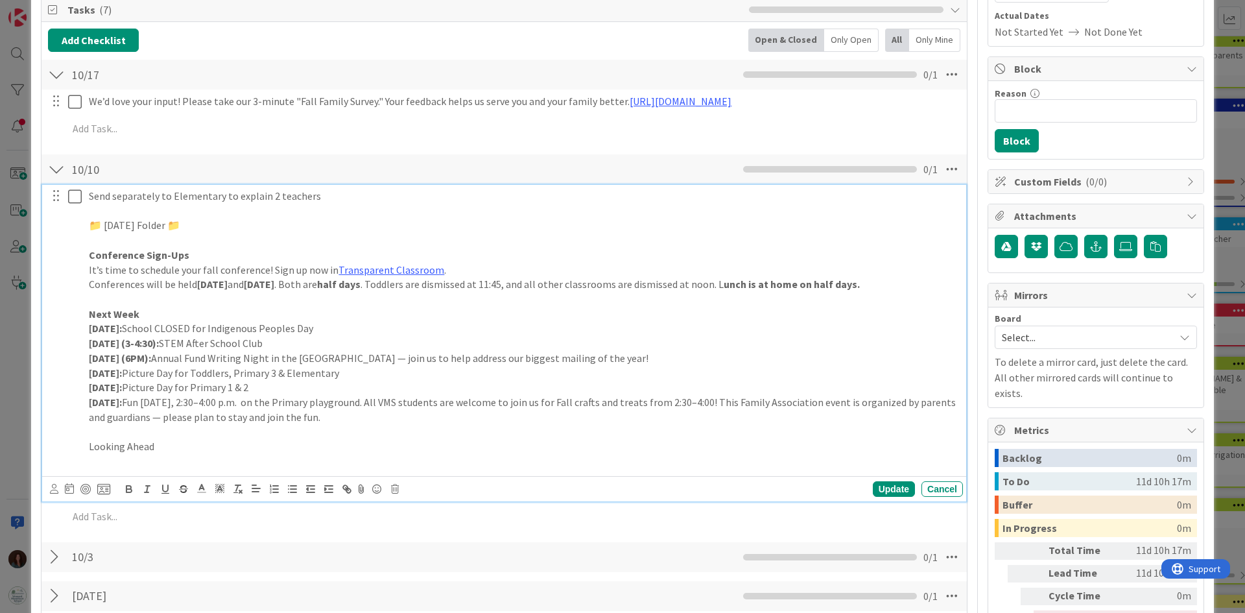
click at [388, 380] on p "[DATE]: Picture Day for Toddlers, Primary 3 & Elementary" at bounding box center [523, 373] width 869 height 15
click at [291, 395] on p "[DATE]: Picture Day for Primary 1 & 2" at bounding box center [523, 387] width 869 height 15
click at [83, 421] on div at bounding box center [65, 329] width 36 height 288
click at [185, 418] on p "[DATE]: Fun [DATE], 2:30–4:00 p.m. on the Primary playground. All VMS students …" at bounding box center [523, 409] width 869 height 29
click at [122, 408] on strong "[DATE]:" at bounding box center [105, 401] width 33 height 13
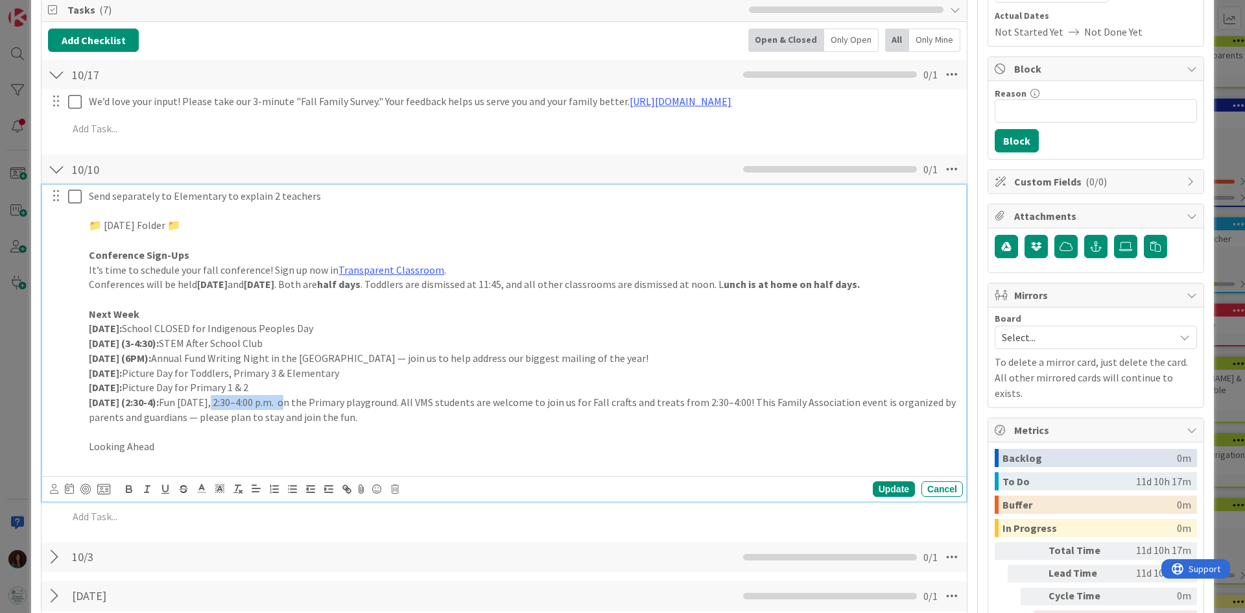
drag, startPoint x: 291, startPoint y: 415, endPoint x: 218, endPoint y: 415, distance: 72.6
click at [218, 415] on p "[DATE] (2:30-4): Fun [DATE], 2:30–4:00 p.m. on the Primary playground. All VMS …" at bounding box center [523, 409] width 869 height 29
click at [328, 421] on p "[DATE] (2:30-4): Fun [DATE] on the Primary playground. All VMS students are wel…" at bounding box center [523, 409] width 869 height 29
click at [322, 424] on p "[DATE] (2:30-4): Fun [DATE] on the Primary playground. All VMS students are wel…" at bounding box center [523, 409] width 869 height 29
click at [511, 414] on p "[DATE] (2:30-4): Fun [DATE] on the Primary playground. All VMS students are wel…" at bounding box center [523, 409] width 869 height 29
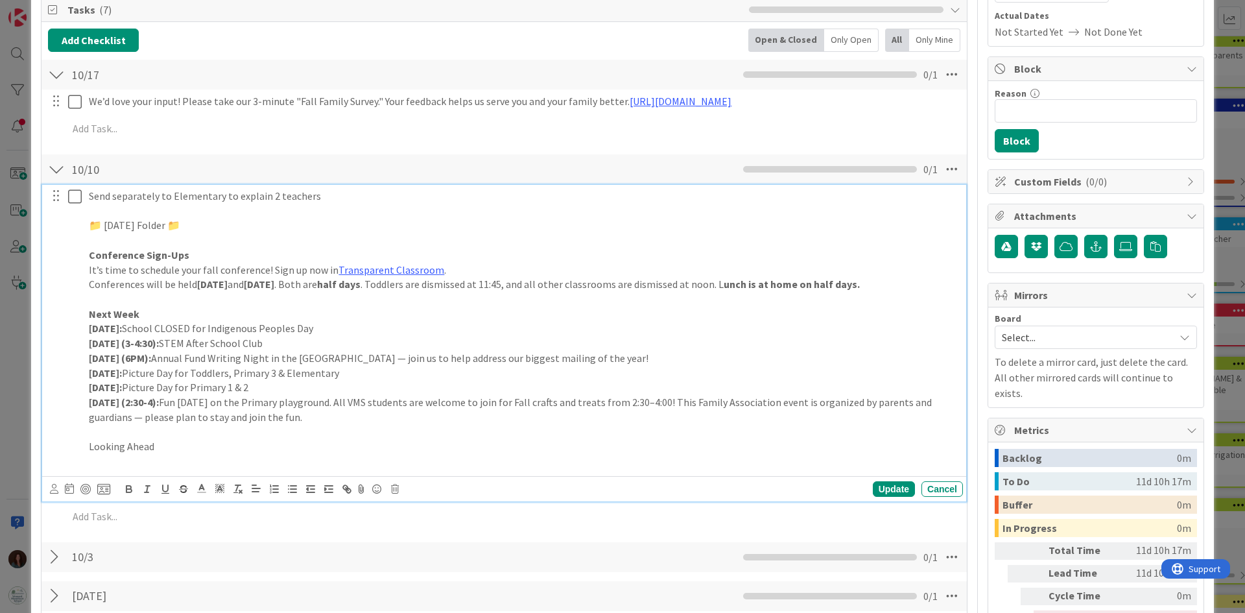
click at [627, 424] on p "[DATE] (2:30-4): Fun [DATE] on the Primary playground. All VMS students are wel…" at bounding box center [523, 409] width 869 height 29
click at [845, 424] on p "[DATE] (2:30-4): Fun [DATE] on the Primary playground. All VMS students are wel…" at bounding box center [523, 409] width 869 height 29
click at [191, 454] on p "Looking Ahead" at bounding box center [523, 446] width 869 height 15
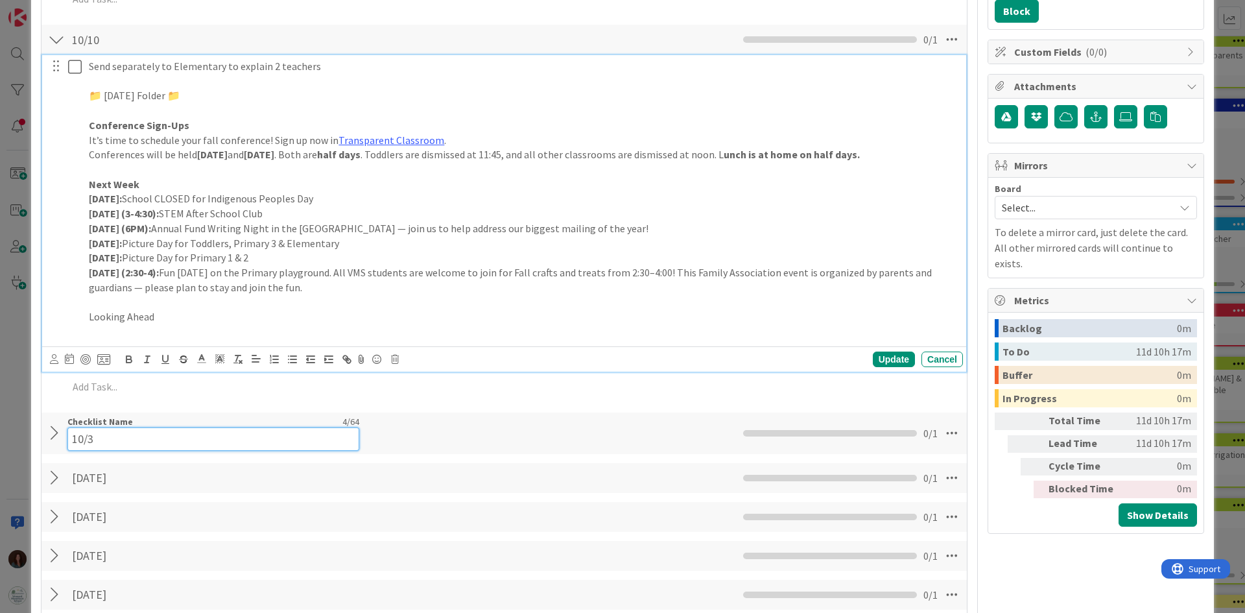
click at [100, 446] on input "10/3" at bounding box center [213, 438] width 292 height 23
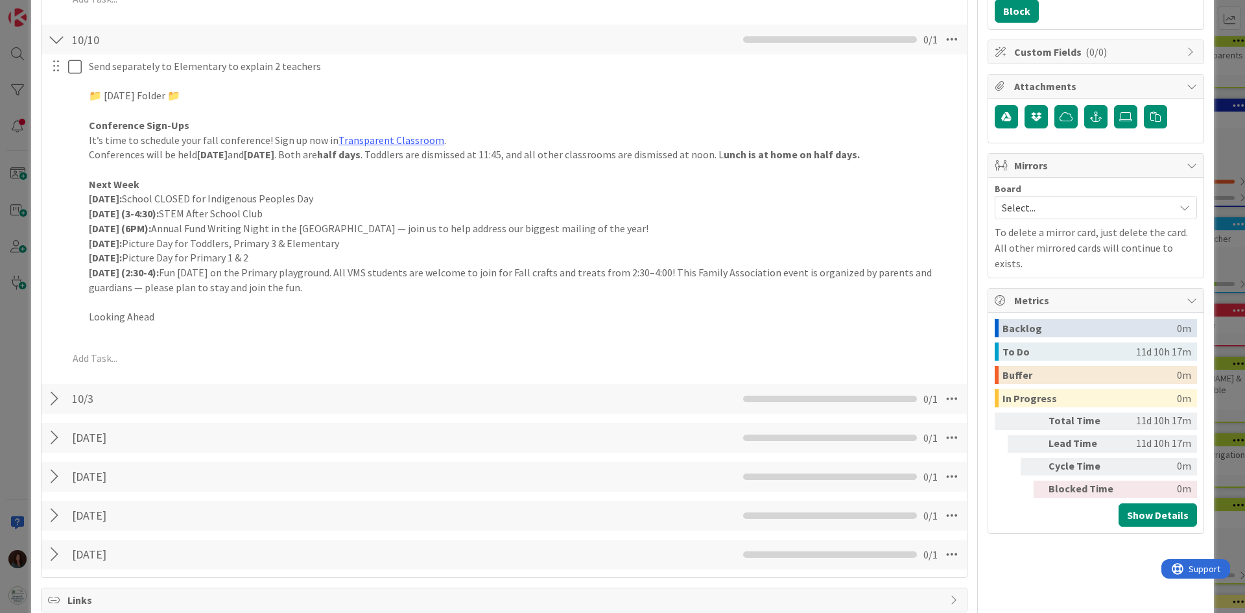
click at [57, 410] on div at bounding box center [56, 398] width 17 height 23
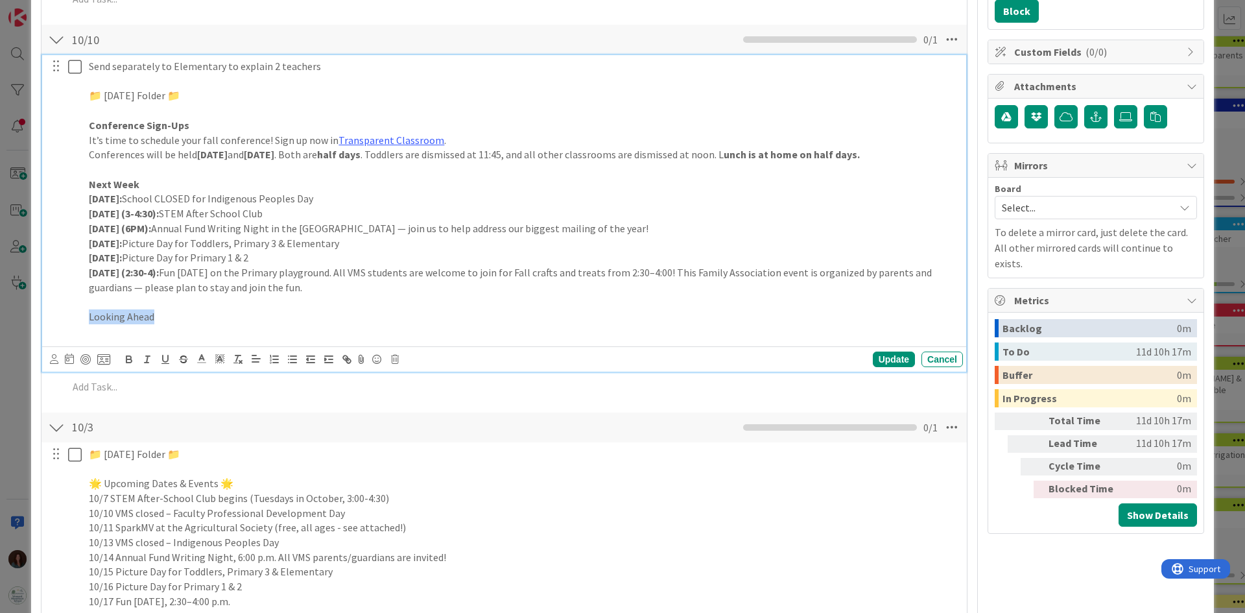
drag, startPoint x: 110, startPoint y: 329, endPoint x: 3, endPoint y: 329, distance: 107.0
click at [3, 329] on div "ID 2755 [PERSON_NAME] Ongoing Title 14 / 128 [DATE] Folders Description [PERSON…" at bounding box center [622, 306] width 1245 height 613
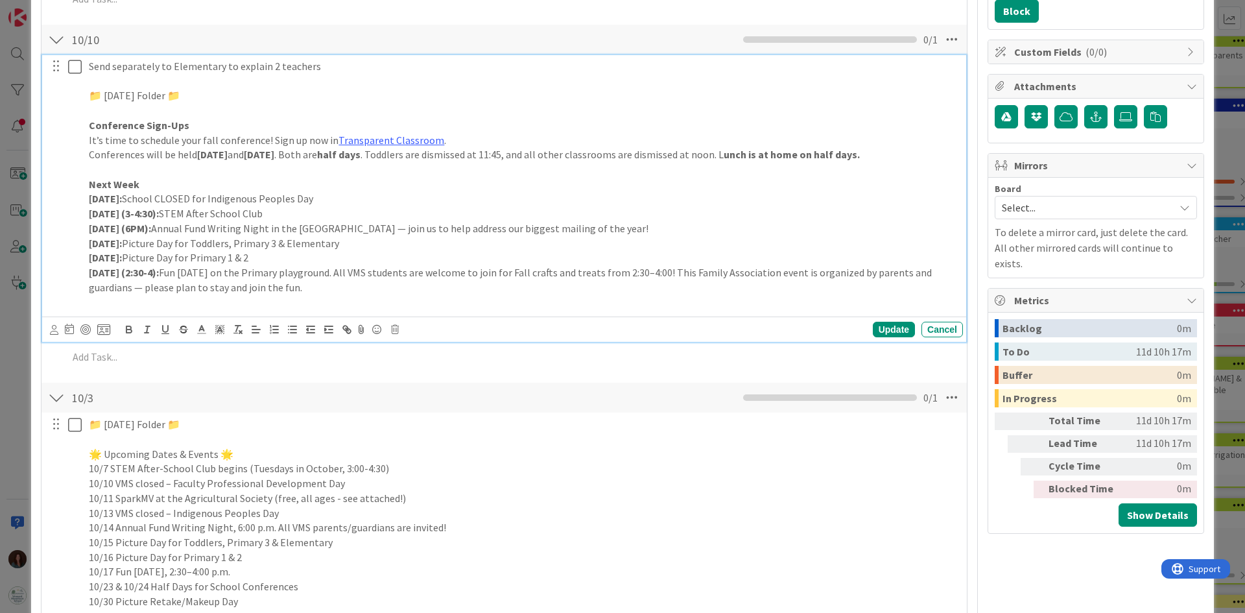
scroll to position [194, 0]
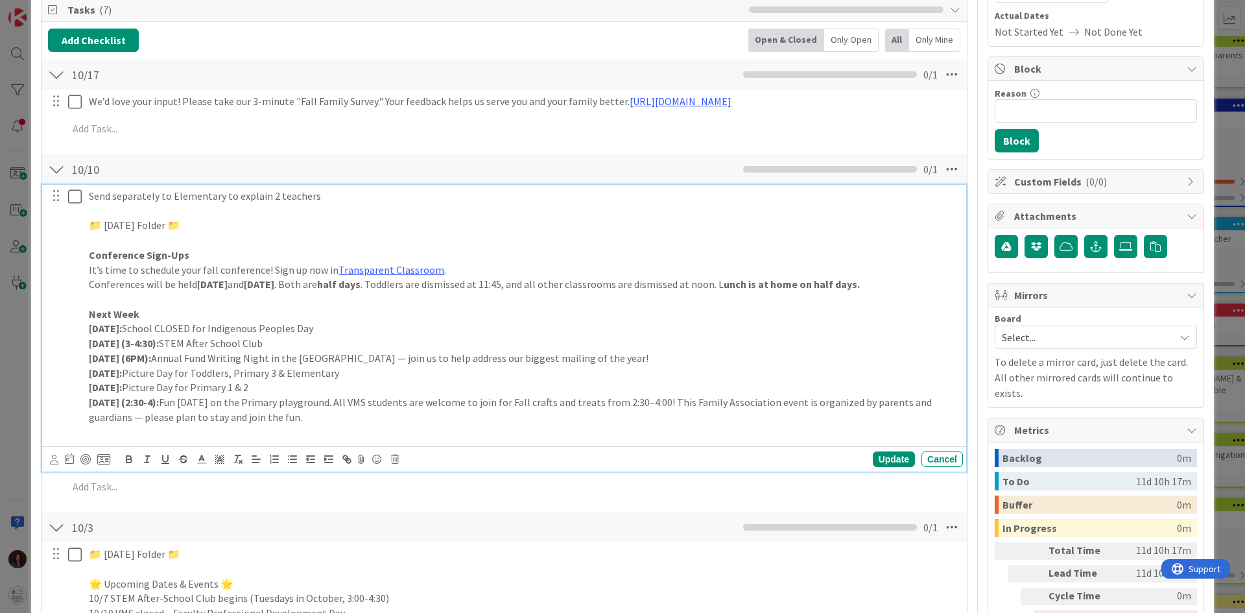
drag, startPoint x: 165, startPoint y: 350, endPoint x: 66, endPoint y: 221, distance: 162.3
click at [66, 221] on div "Send separately to Elementary to explain 2 teachers 📁 [DATE] Folder 📁 Conferenc…" at bounding box center [504, 314] width 915 height 258
click at [128, 465] on icon "button" at bounding box center [129, 459] width 12 height 12
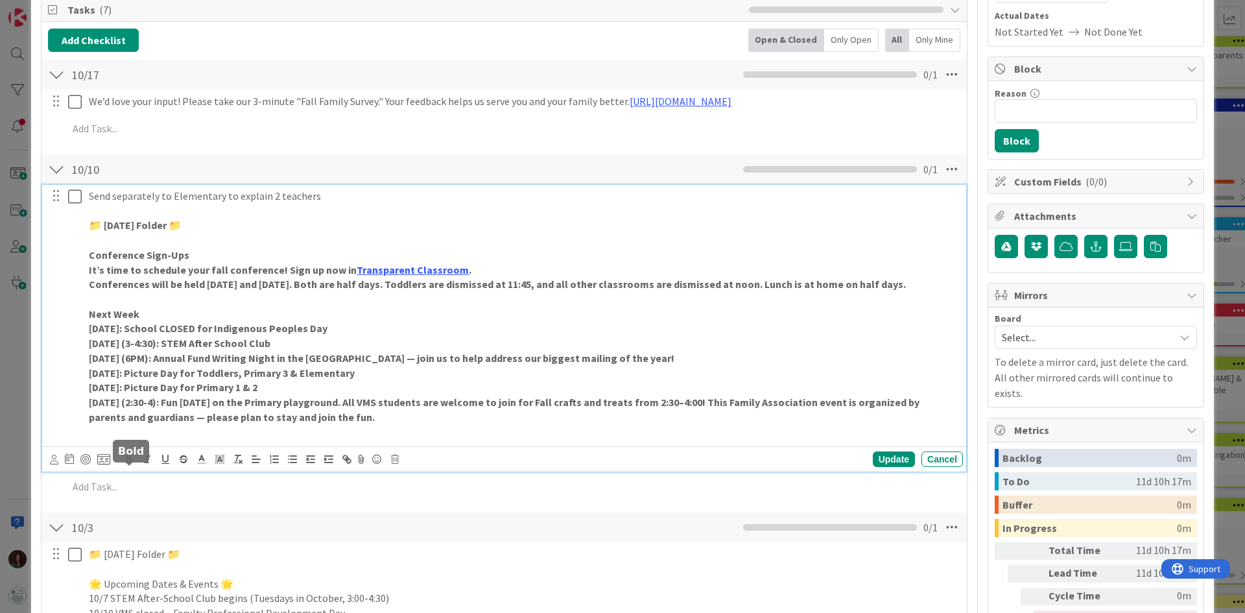
click at [128, 465] on icon "button" at bounding box center [129, 459] width 12 height 12
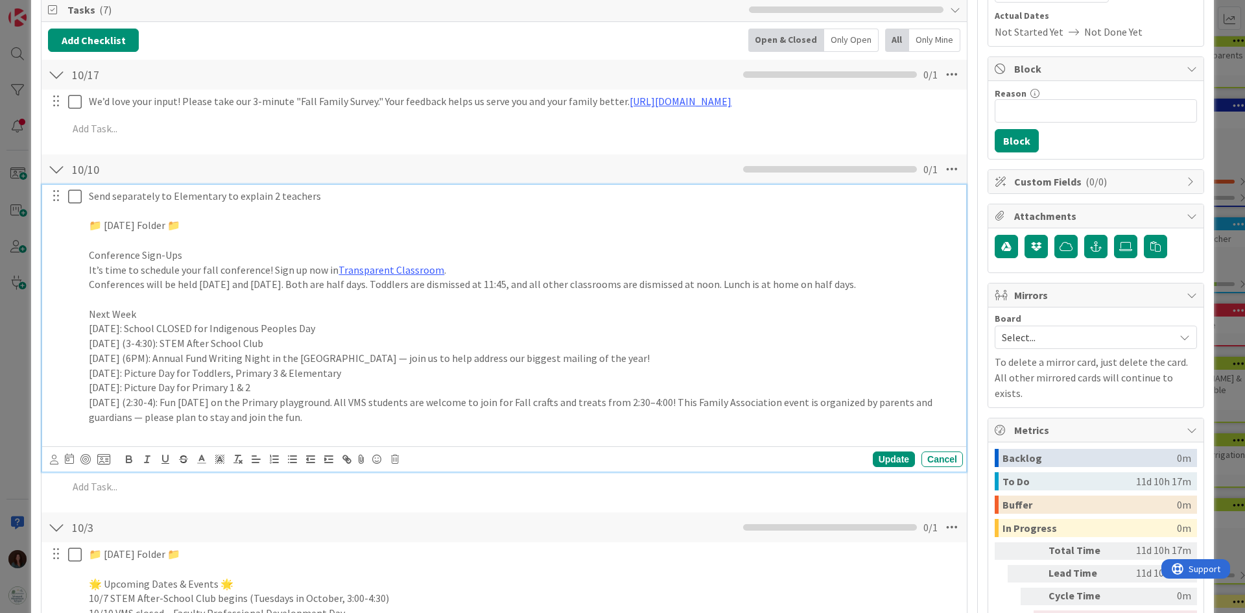
click at [169, 322] on p "Next Week" at bounding box center [523, 314] width 869 height 15
click at [91, 254] on p "Conference Sign-Ups" at bounding box center [523, 255] width 869 height 15
click at [148, 322] on p "Next Week" at bounding box center [523, 314] width 869 height 15
click at [86, 325] on div "Send separately to Elementary to explain 2 teachers 📁 [DATE] Folder 📁 Conferenc…" at bounding box center [523, 314] width 879 height 258
click at [75, 252] on div at bounding box center [65, 314] width 36 height 258
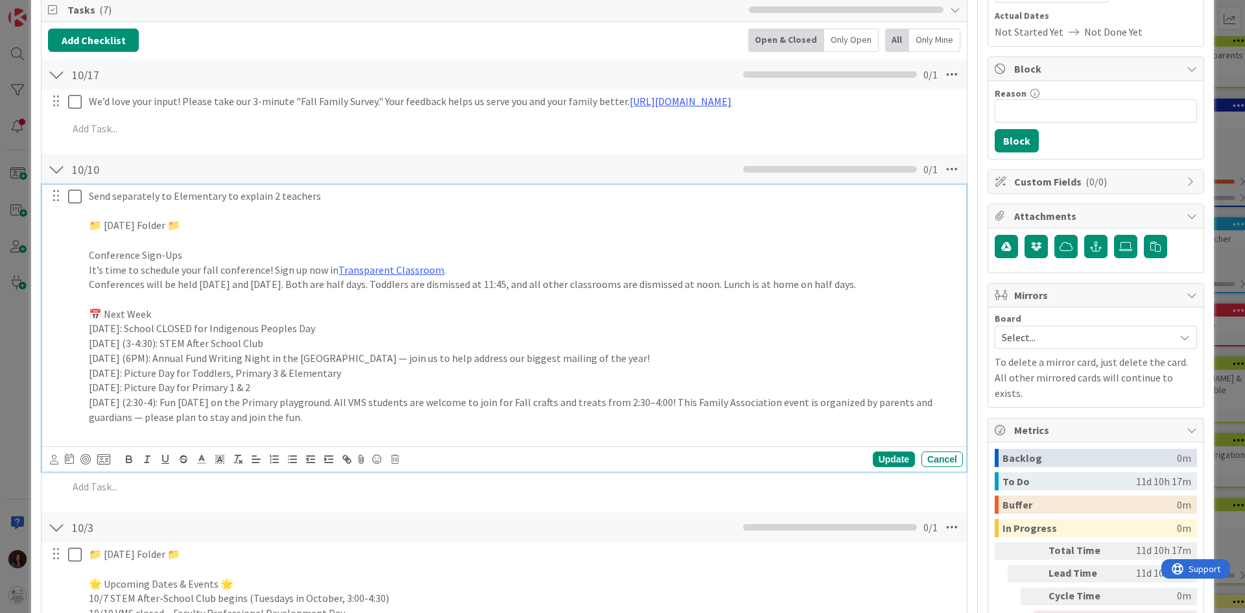
click at [83, 255] on div at bounding box center [65, 314] width 36 height 258
click at [88, 257] on div "Send separately to Elementary to explain 2 teachers 📁 [DATE] Folder 📁 Conferenc…" at bounding box center [523, 314] width 879 height 258
click at [210, 250] on p "✏️ Conference Sign-Ups" at bounding box center [523, 255] width 869 height 15
drag, startPoint x: 338, startPoint y: 438, endPoint x: 613, endPoint y: 159, distance: 391.0
click at [62, 227] on div "Send separately to Elementary to explain 2 teachers 📁 [DATE] Folder 📁 ✏️ Confer…" at bounding box center [504, 314] width 915 height 258
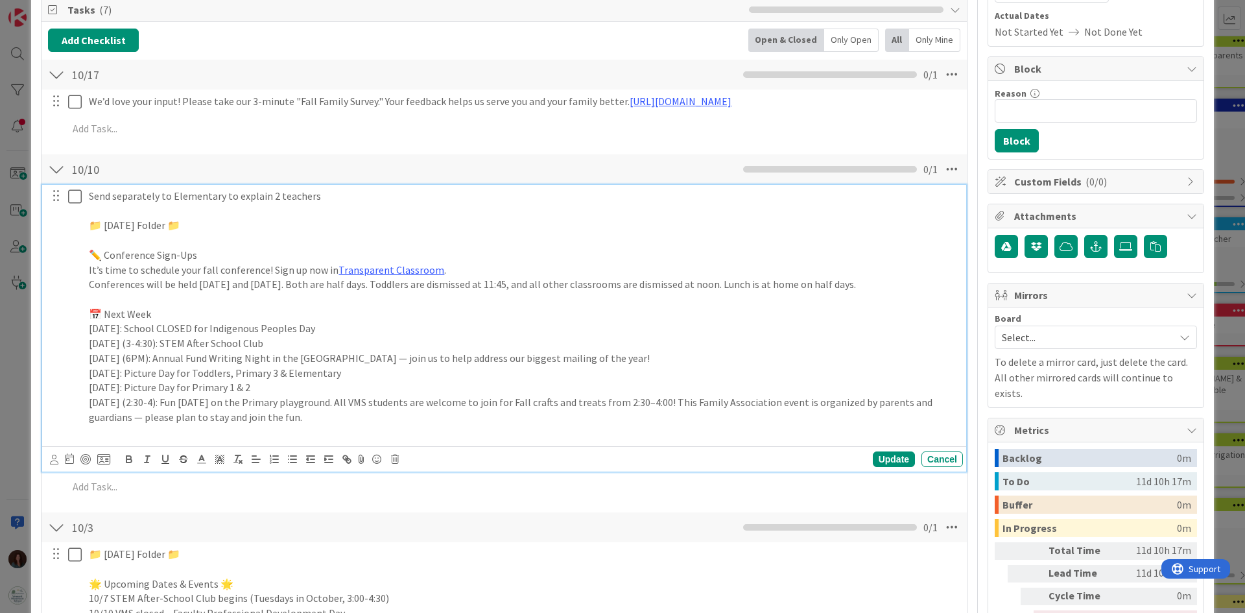
copy div "📁 [DATE] Folder 📁 ✏️ Conference Sign-Ups It’s time to schedule your fall confer…"
click at [311, 424] on p "[DATE] (2:30-4): Fun [DATE] on the Primary playground. All VMS students are wel…" at bounding box center [523, 409] width 869 height 29
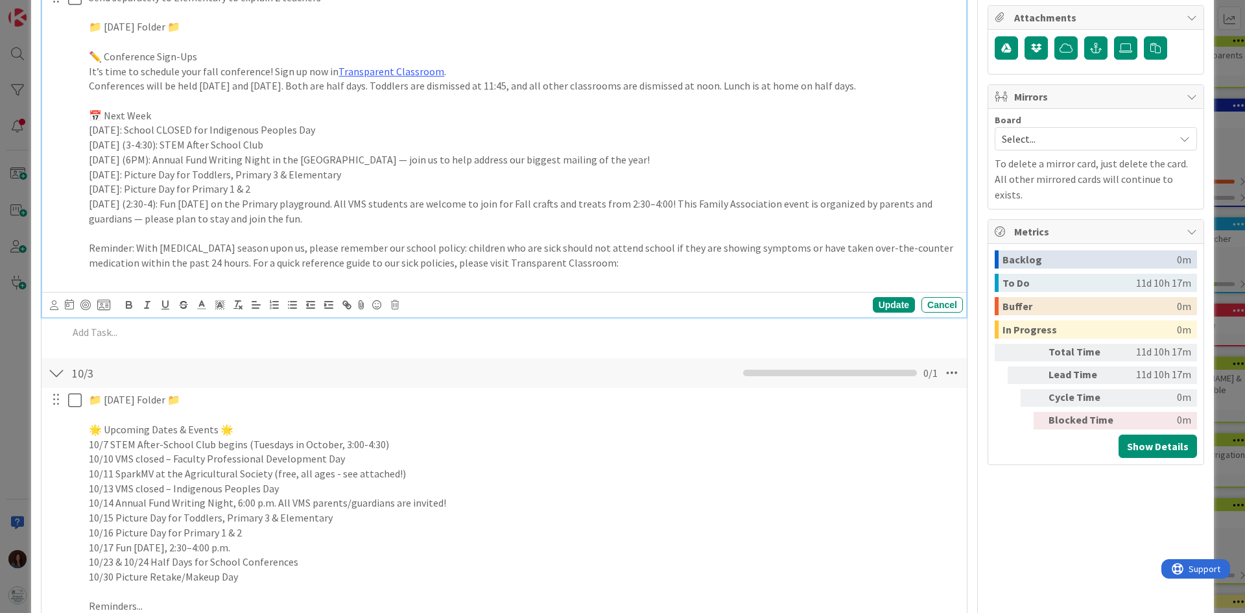
scroll to position [389, 0]
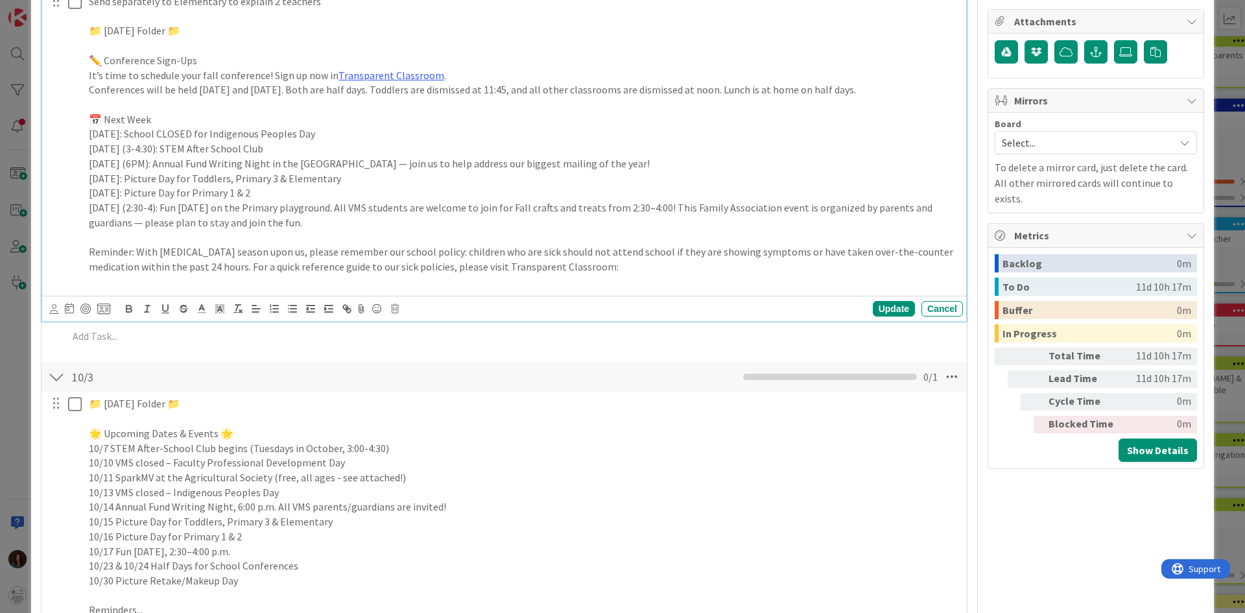
click at [84, 272] on div "Send separately to Elementary to explain 2 teachers 📁 [DATE] Folder 📁 ✏️ Confer…" at bounding box center [523, 141] width 879 height 302
click at [633, 274] on p "🤒Reminder: With [MEDICAL_DATA] season upon us, please remember our school polic…" at bounding box center [523, 258] width 869 height 29
drag, startPoint x: 327, startPoint y: 264, endPoint x: 373, endPoint y: 259, distance: 46.3
click at [373, 259] on p "🤒Reminder: With [MEDICAL_DATA] season upon us, please remember our school polic…" at bounding box center [523, 258] width 869 height 29
drag, startPoint x: 463, startPoint y: 264, endPoint x: 325, endPoint y: 266, distance: 138.7
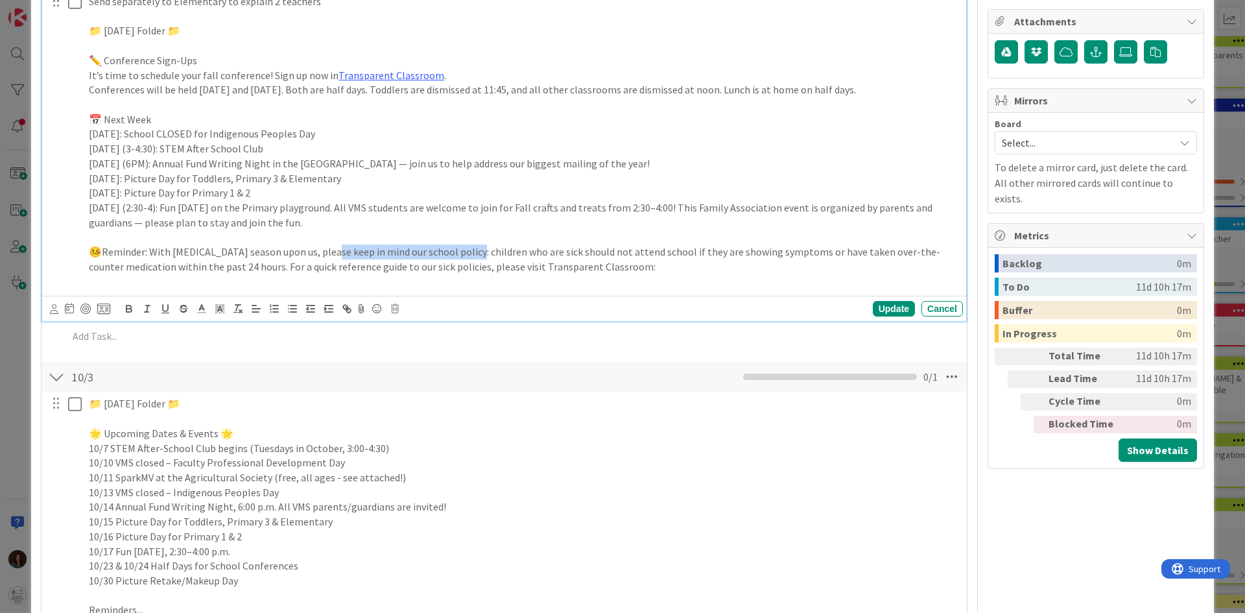
click at [325, 266] on p "🤒Reminder: With [MEDICAL_DATA] season upon us, please keep in mind our school p…" at bounding box center [523, 258] width 869 height 29
click at [633, 288] on p at bounding box center [523, 281] width 869 height 15
drag, startPoint x: 323, startPoint y: 266, endPoint x: 345, endPoint y: 265, distance: 22.0
click at [345, 265] on p "🤒Reminder: With [MEDICAL_DATA] season upon us, please keep in mind our school p…" at bounding box center [523, 258] width 869 height 29
drag, startPoint x: 427, startPoint y: 263, endPoint x: 377, endPoint y: 275, distance: 52.0
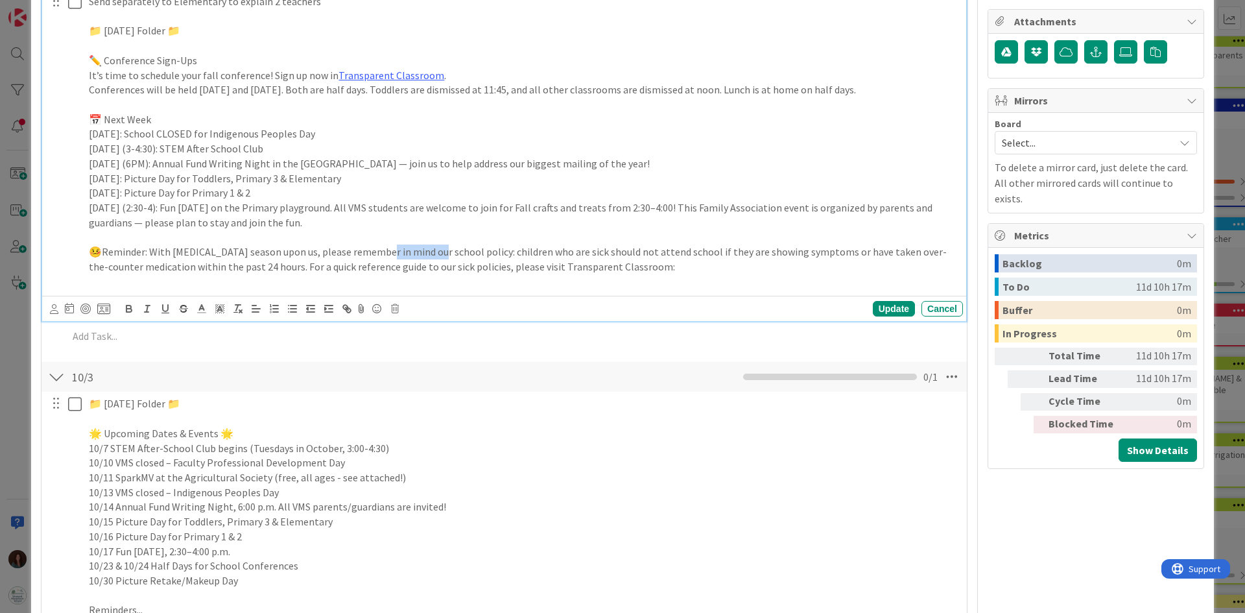
click at [373, 268] on p "🤒Reminder: With [MEDICAL_DATA] season upon us, please remember in mind our scho…" at bounding box center [523, 258] width 869 height 29
click at [637, 274] on p "🤒Reminder: With [MEDICAL_DATA] season upon us, please remember school policy: c…" at bounding box center [523, 258] width 869 height 29
drag, startPoint x: 637, startPoint y: 268, endPoint x: 718, endPoint y: 266, distance: 81.7
click at [718, 266] on p "🤒Reminder: With [MEDICAL_DATA] season upon us, please remember school policy: c…" at bounding box center [523, 258] width 869 height 29
click at [699, 274] on p "🤒Reminder: With [MEDICAL_DATA] season upon us, please remember school policy: c…" at bounding box center [523, 258] width 869 height 29
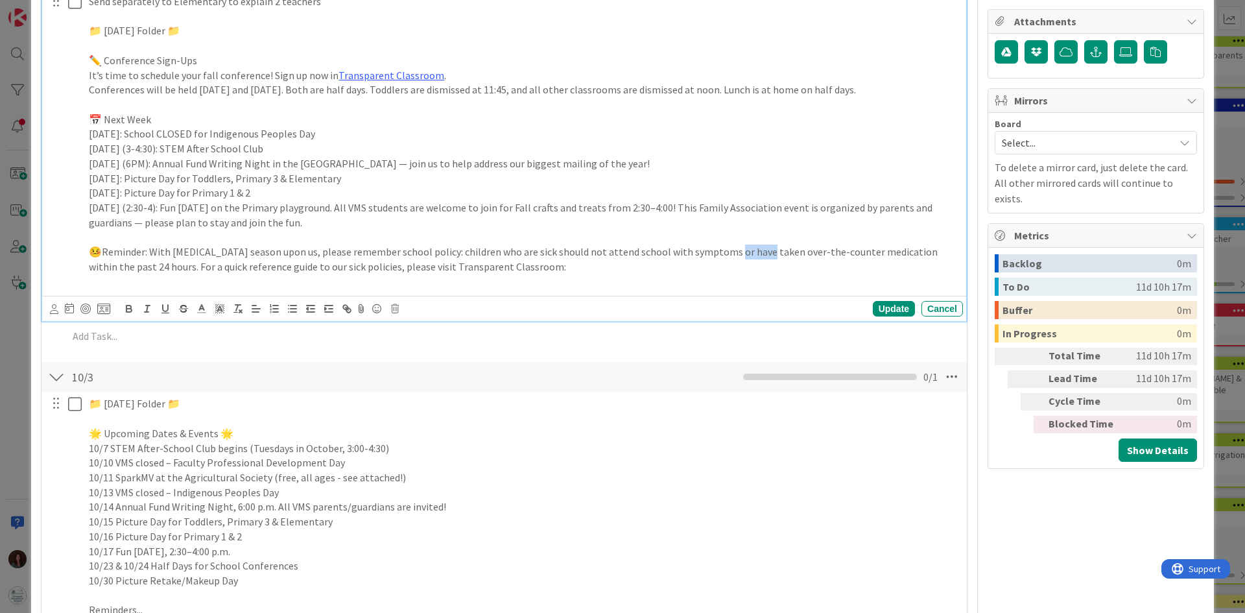
drag, startPoint x: 717, startPoint y: 265, endPoint x: 744, endPoint y: 261, distance: 27.5
click at [744, 261] on p "🤒Reminder: With [MEDICAL_DATA] season upon us, please remember school policy: c…" at bounding box center [523, 258] width 869 height 29
click at [714, 270] on p "🤒Reminder: With [MEDICAL_DATA] season upon us, please remember school policy: c…" at bounding box center [523, 258] width 869 height 29
click at [733, 274] on p "🤒Reminder: With [MEDICAL_DATA] season upon us, please remember school policy: c…" at bounding box center [523, 258] width 869 height 29
click at [577, 289] on p at bounding box center [523, 281] width 869 height 15
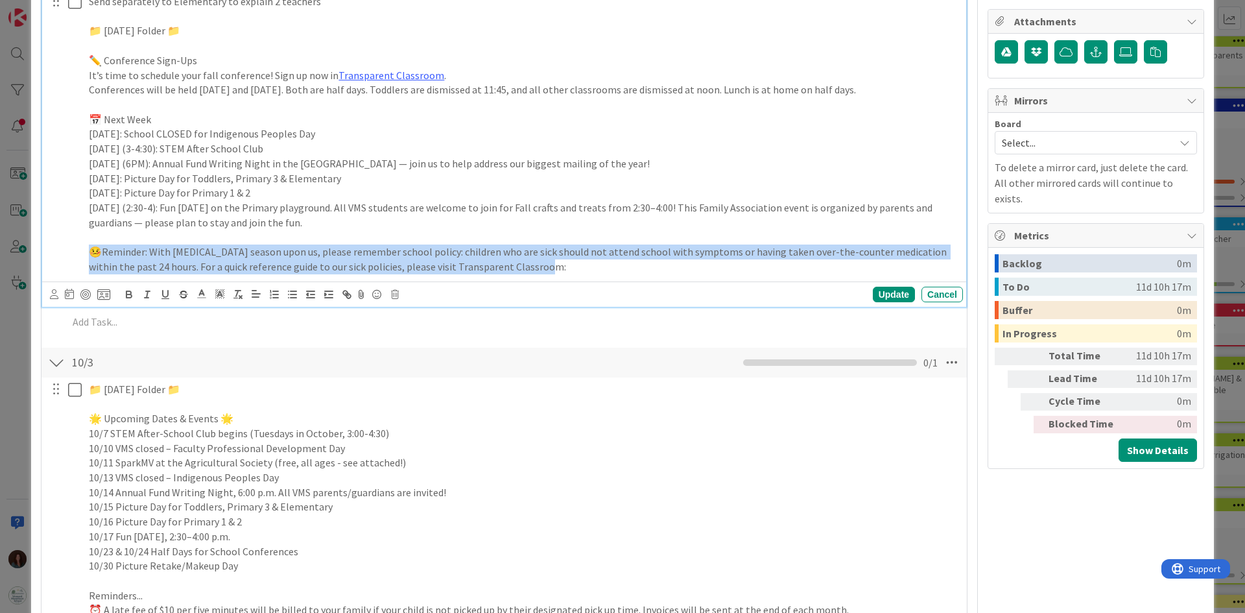
drag, startPoint x: 546, startPoint y: 285, endPoint x: 490, endPoint y: 100, distance: 192.5
click at [54, 270] on div "Send separately to Elementary to explain 2 teachers 📁 [DATE] Folder 📁 ✏️ Confer…" at bounding box center [504, 134] width 915 height 288
copy p "🤒Reminder: With [MEDICAL_DATA] season upon us, please remember school policy: c…"
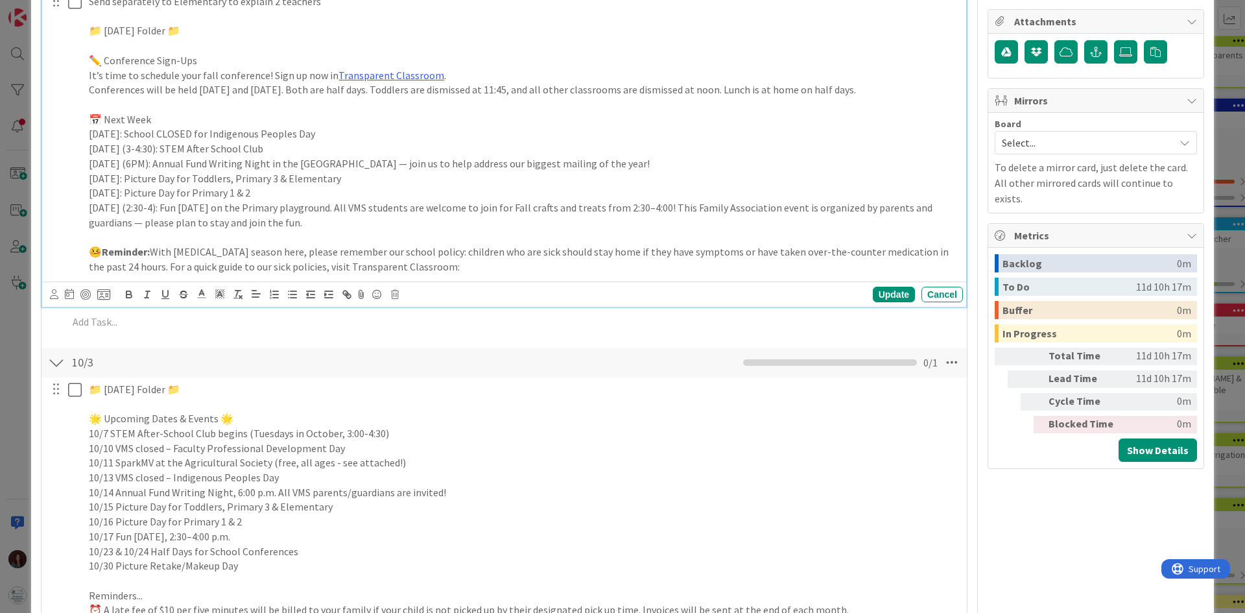
click at [483, 274] on p "🤒 Reminder: With [MEDICAL_DATA] season here, please remember our school policy:…" at bounding box center [523, 258] width 869 height 29
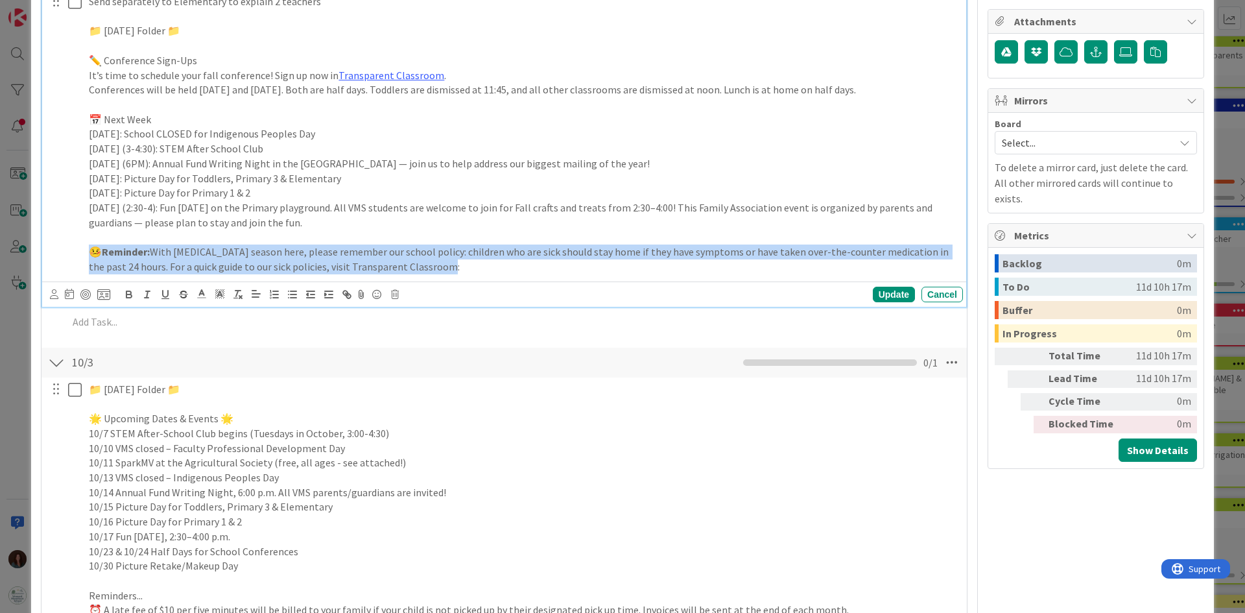
drag, startPoint x: 438, startPoint y: 285, endPoint x: 187, endPoint y: 281, distance: 250.2
click at [67, 266] on div "Send separately to Elementary to explain 2 teachers 📁 [DATE] Folder 📁 ✏️ Confer…" at bounding box center [504, 134] width 915 height 288
copy p "🤒 Reminder: With [MEDICAL_DATA] season here, please remember our school policy:…"
click at [409, 272] on p "🤒 Reminder: With [MEDICAL_DATA] season here, please remember our school policy:…" at bounding box center [523, 258] width 869 height 29
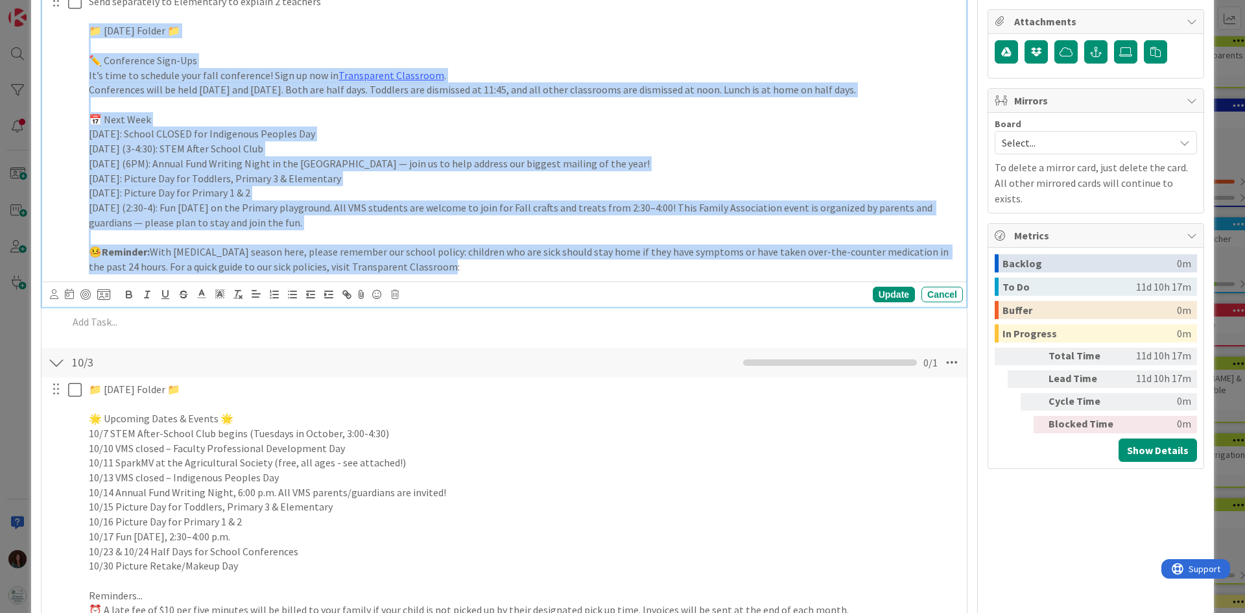
drag, startPoint x: 427, startPoint y: 283, endPoint x: 152, endPoint y: 108, distance: 325.8
click at [71, 37] on div "Send separately to Elementary to explain 2 teachers 📁 [DATE] Folder 📁 ✏️ Confer…" at bounding box center [504, 134] width 915 height 288
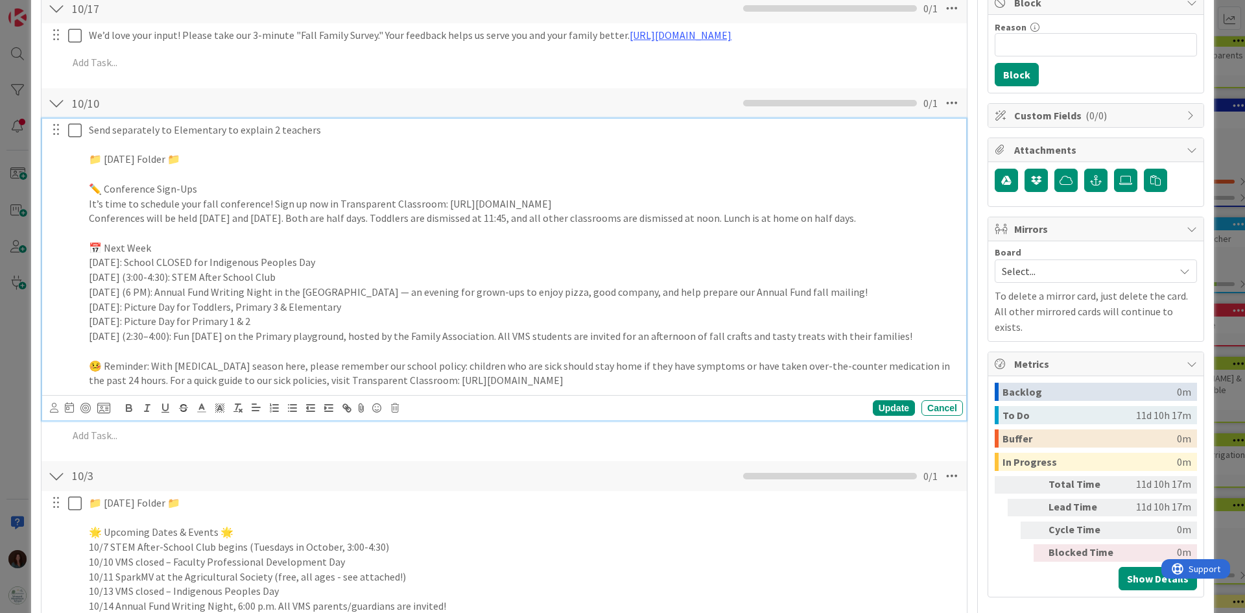
scroll to position [259, 0]
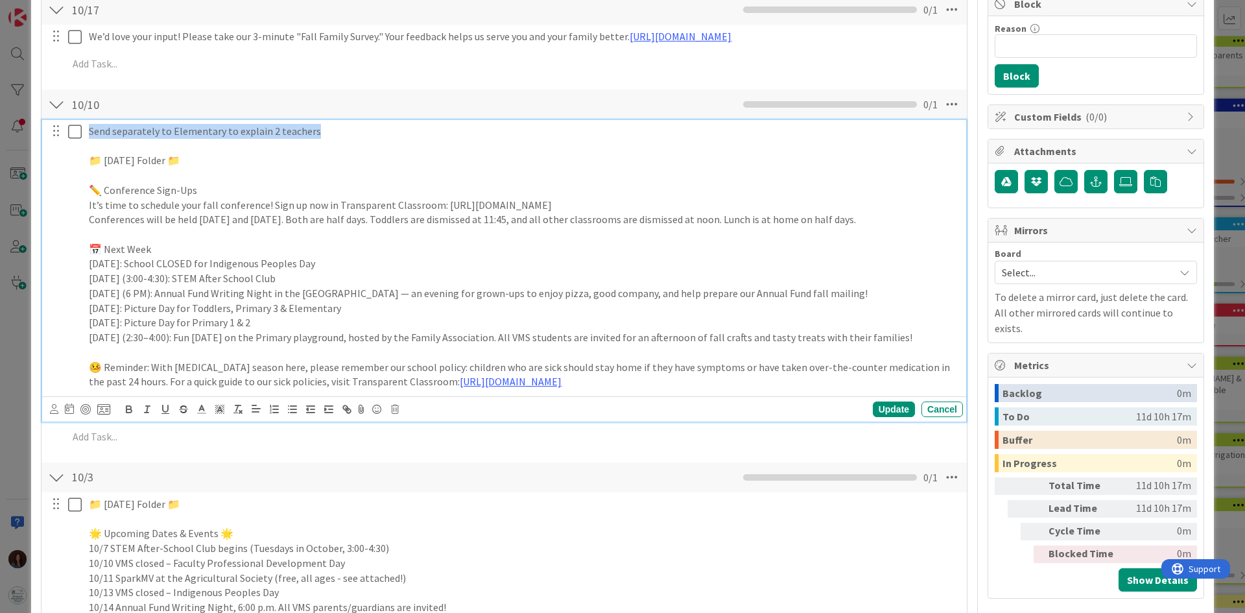
drag, startPoint x: 319, startPoint y: 128, endPoint x: 70, endPoint y: 132, distance: 248.9
click at [70, 132] on div "Send separately to Elementary to explain 2 teachers 📁 [DATE] Folder 📁 ✏️ Confer…" at bounding box center [504, 256] width 915 height 273
drag, startPoint x: 887, startPoint y: 395, endPoint x: 107, endPoint y: 232, distance: 797.2
click at [107, 232] on div "Send separately to Elementary to explain 2 teachers 📁 [DATE] Folder 📁 ✏️ Confer…" at bounding box center [523, 256] width 879 height 273
click at [136, 227] on p "Conferences will be held [DATE] and [DATE]. Both are half days. Toddlers are di…" at bounding box center [523, 219] width 869 height 15
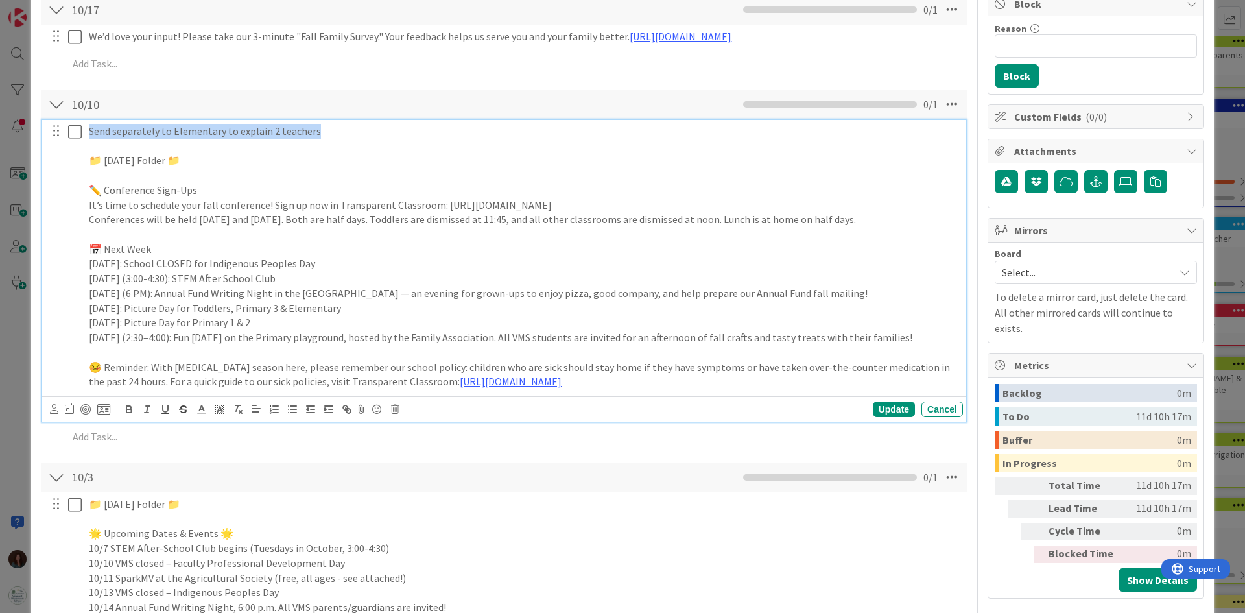
click at [132, 227] on p "Conferences will be held [DATE] and [DATE]. Both are half days. Toddlers are di…" at bounding box center [523, 219] width 869 height 15
click at [114, 227] on p "Conferences will be held [DATE] and [DATE]. Both are half days. Toddlers are di…" at bounding box center [523, 219] width 869 height 15
drag, startPoint x: 123, startPoint y: 235, endPoint x: 82, endPoint y: 205, distance: 50.4
click at [69, 194] on div "Send separately to Elementary to explain 2 teachers 📁 [DATE] Folder 📁 ✏️ Confer…" at bounding box center [504, 256] width 915 height 273
copy div "✏️ Conference Sign-Ups It’s time to schedule your fall conference! Sign up now …"
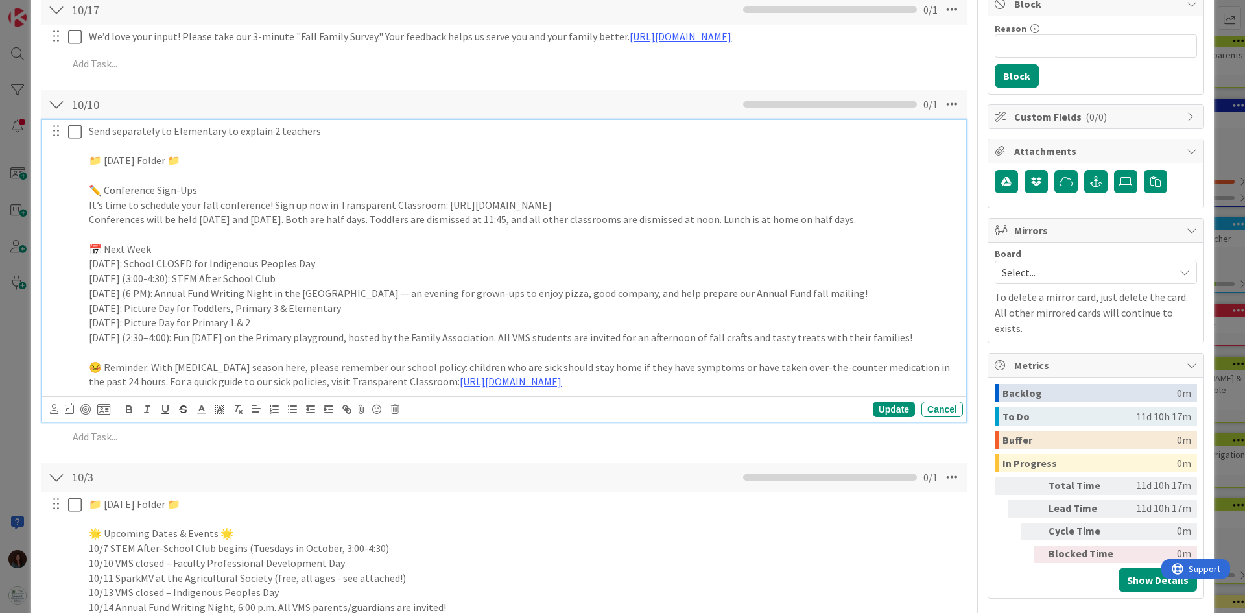
click at [344, 132] on p "Send separately to Elementary to explain 2 teachers" at bounding box center [523, 131] width 869 height 15
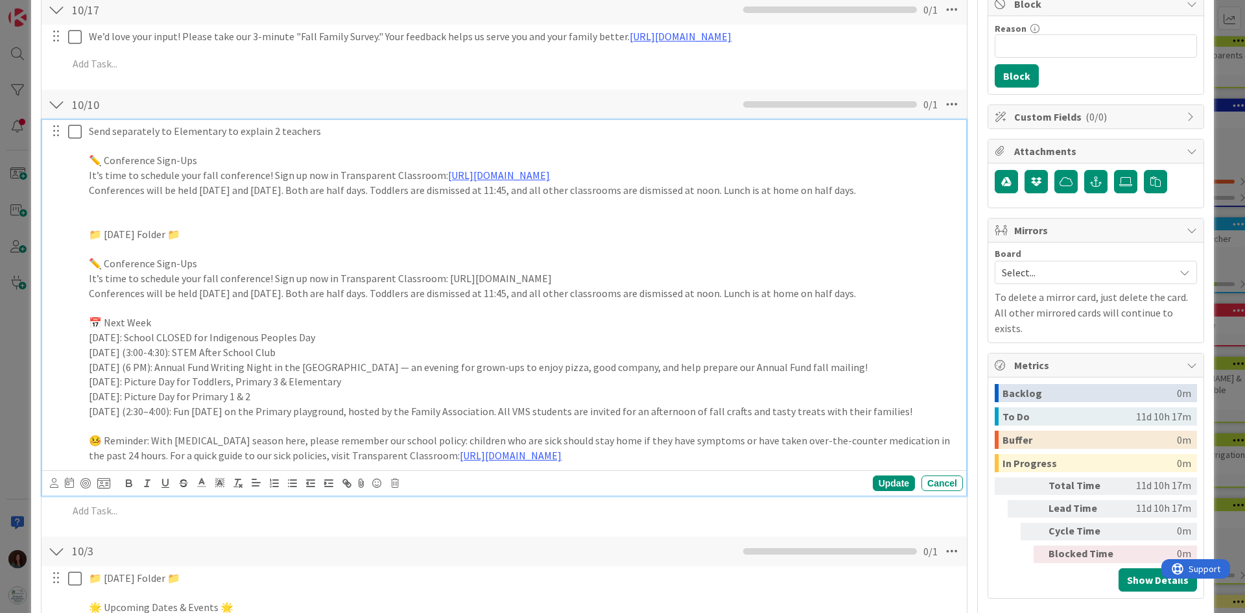
click at [88, 165] on div "Send separately to Elementary to explain 2 teachers ✏️ Conference Sign-Ups It’s…" at bounding box center [523, 293] width 879 height 347
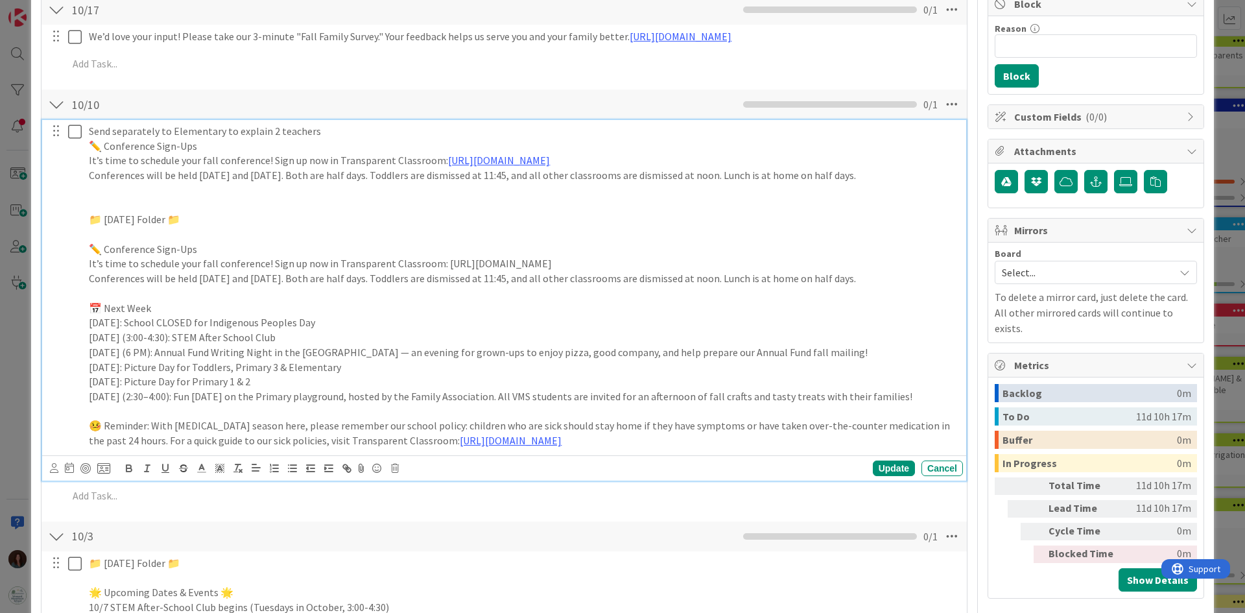
click at [124, 183] on p "Conferences will be held [DATE] and [DATE]. Both are half days. Toddlers are di…" at bounding box center [523, 175] width 869 height 15
drag, startPoint x: 474, startPoint y: 177, endPoint x: 723, endPoint y: 177, distance: 248.3
click at [723, 177] on p "Conferences will be held [DATE] and [DATE]. Both are half days. Toddlers are di…" at bounding box center [523, 175] width 869 height 15
click at [629, 176] on p "Conferences will be held [DATE] and [DATE]. Both are half days. Classrooms are …" at bounding box center [523, 175] width 869 height 15
click at [476, 178] on p "Conferences will be held [DATE] and [DATE]. Both are half days. Classrooms are …" at bounding box center [523, 175] width 869 height 15
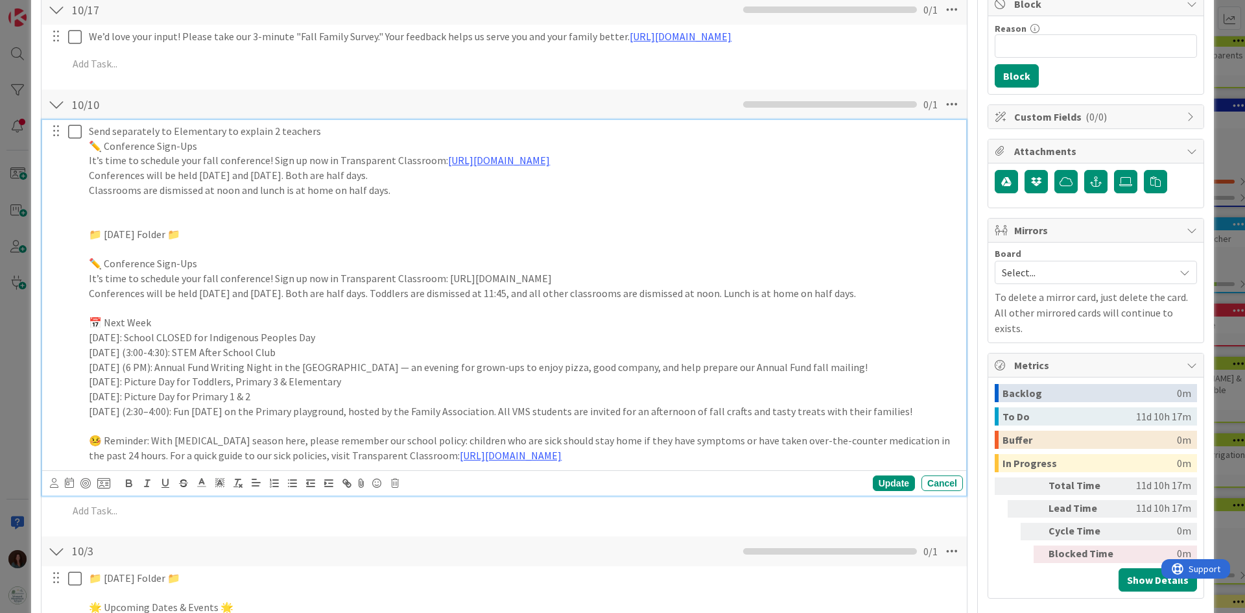
click at [513, 184] on p "Classrooms are dismissed at noon and lunch is at home on half days." at bounding box center [523, 190] width 869 height 15
click at [508, 178] on p "Conferences will be held [DATE] and [DATE]. Both are half days." at bounding box center [523, 175] width 869 height 15
click at [267, 160] on p "It’s time to schedule your fall conference! Sign up now in Transparent Classroo…" at bounding box center [523, 160] width 869 height 15
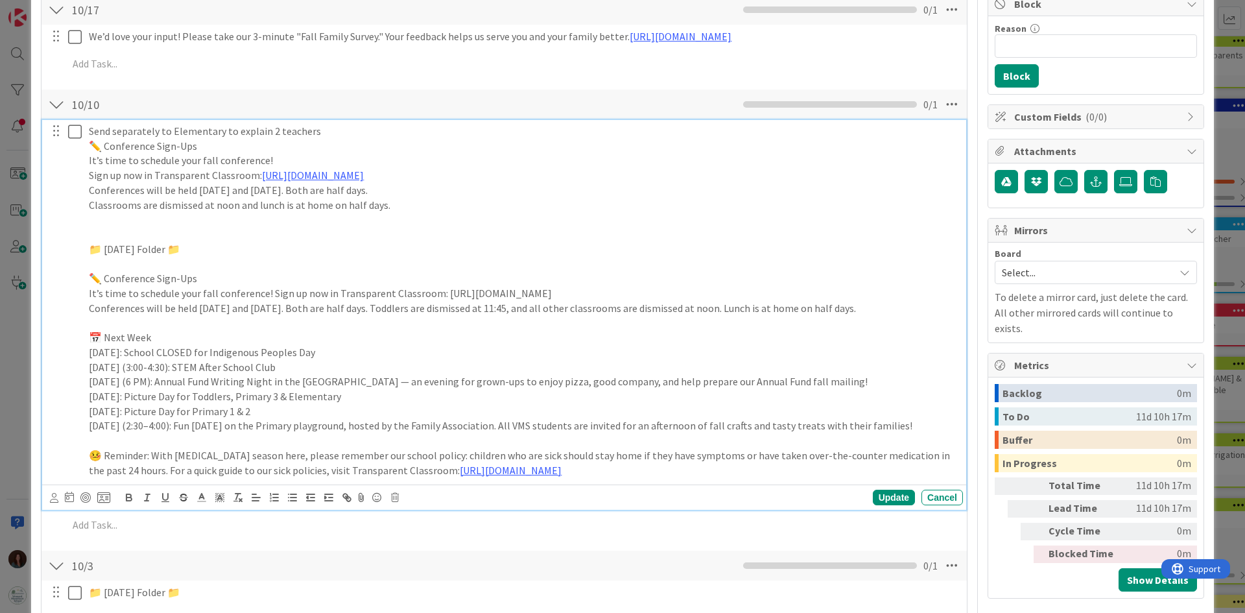
click at [283, 159] on p "It’s time to schedule your fall conference!" at bounding box center [523, 160] width 869 height 15
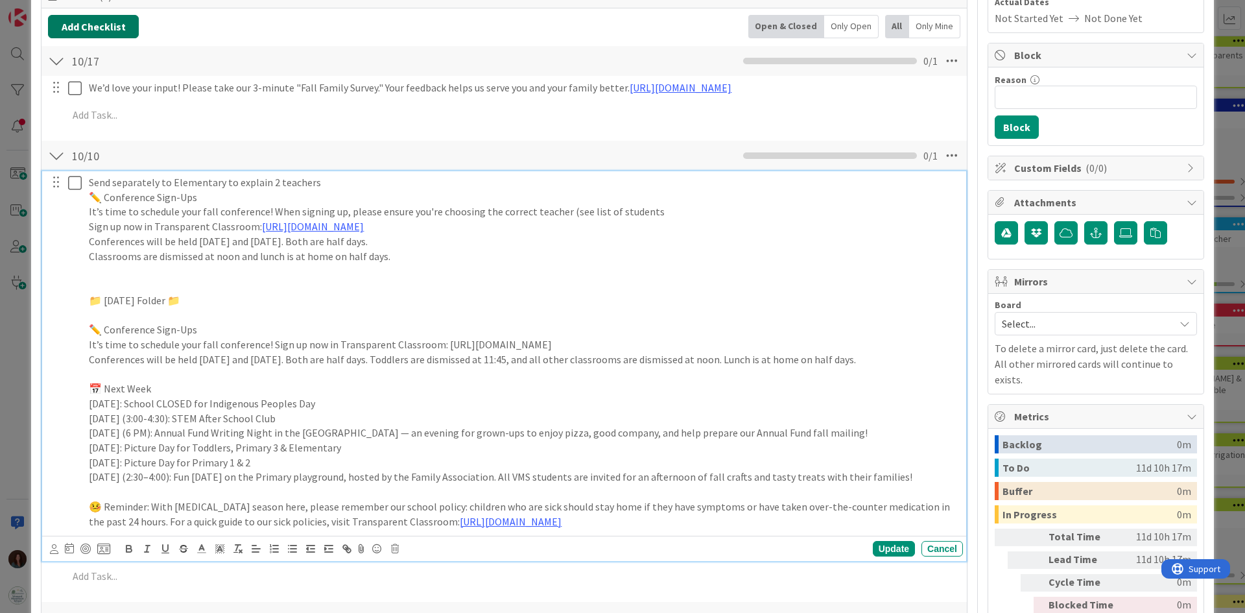
scroll to position [194, 0]
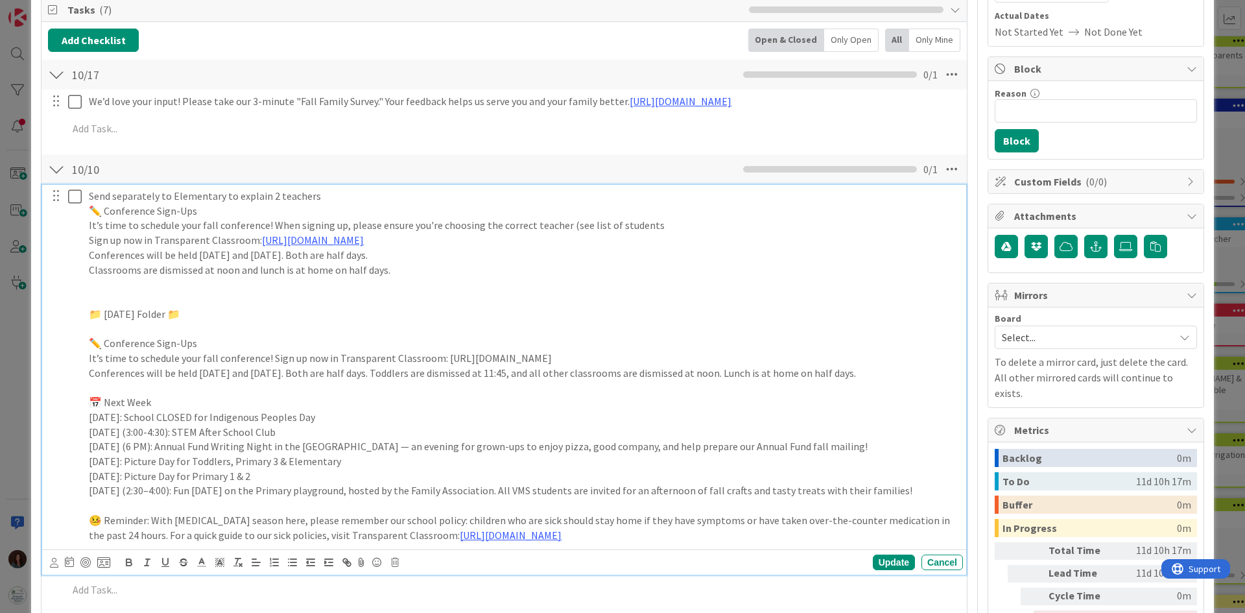
click at [411, 305] on p at bounding box center [523, 299] width 869 height 15
click at [662, 220] on p "It’s time to schedule your fall conference! When signing up, please ensure you'…" at bounding box center [523, 225] width 869 height 15
click at [643, 223] on p "It’s time to schedule your fall conference! When signing up, please ensure you'…" at bounding box center [523, 225] width 869 height 15
drag, startPoint x: 856, startPoint y: 228, endPoint x: 865, endPoint y: 256, distance: 29.3
click at [856, 228] on p "It’s time to schedule your fall conference! When signing up, please ensure you'…" at bounding box center [523, 225] width 869 height 15
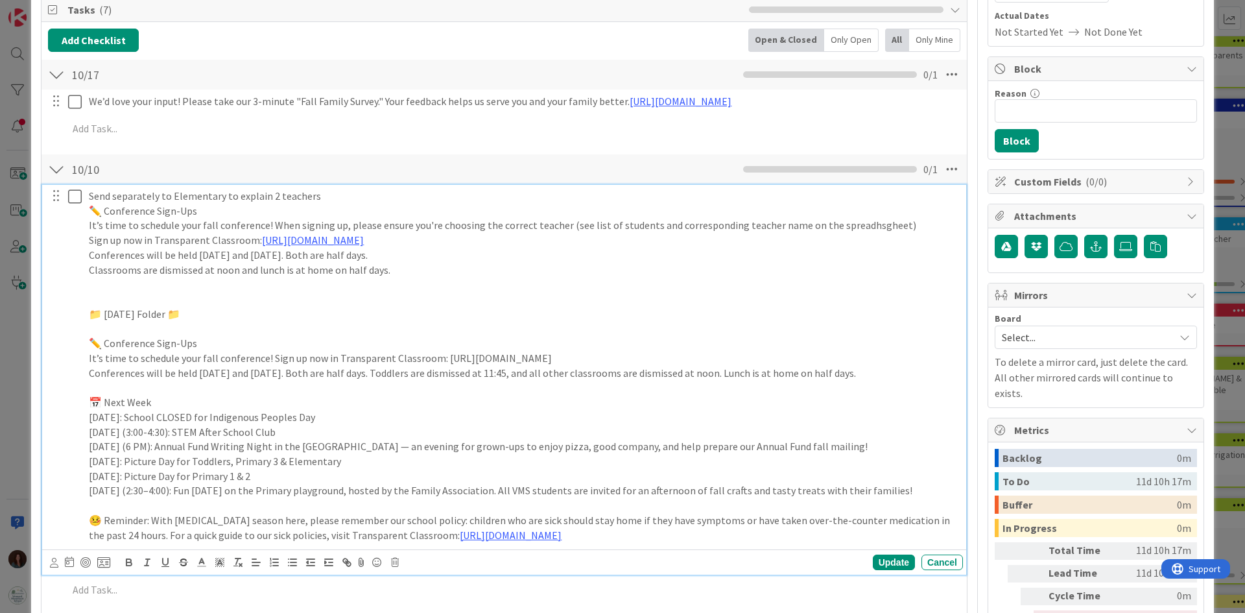
click at [300, 197] on p "Send separately to Elementary to explain 2 teachers" at bounding box center [523, 196] width 869 height 15
click at [388, 191] on p "Send separately to Elementary to explain 2 teachers" at bounding box center [523, 196] width 869 height 15
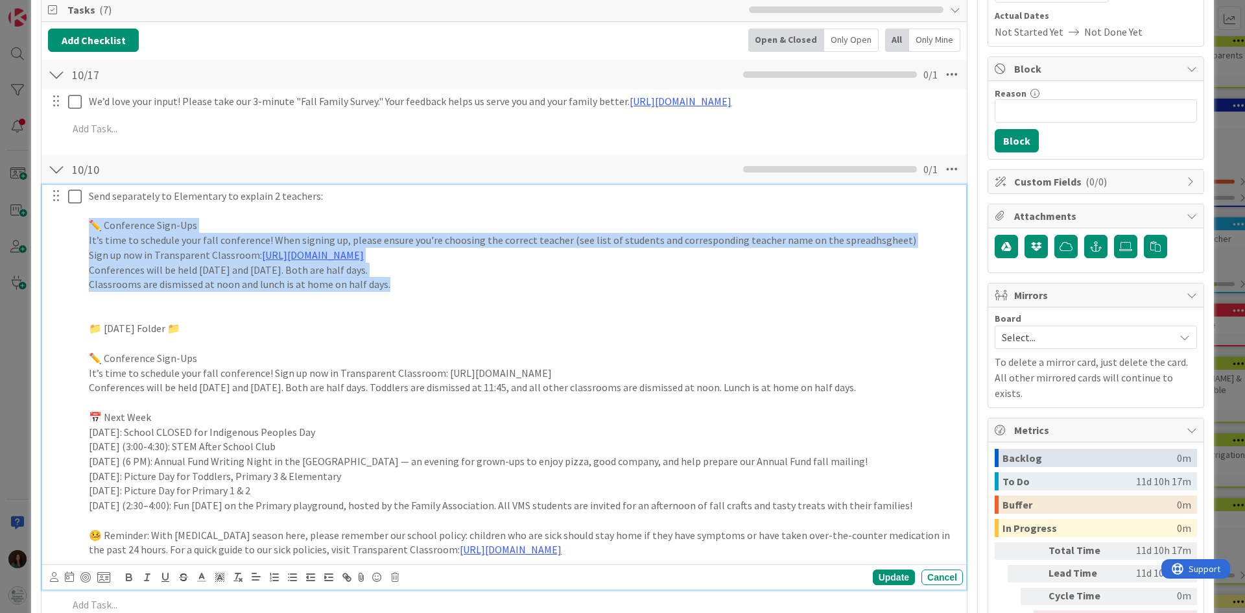
drag, startPoint x: 434, startPoint y: 283, endPoint x: 67, endPoint y: 231, distance: 369.9
click at [67, 231] on div "Send separately to Elementary to explain 2 teachers: ✏️ Conference Sign-Ups It’…" at bounding box center [504, 373] width 915 height 376
click at [403, 282] on p "Classrooms are dismissed at noon and lunch is at home on half days." at bounding box center [523, 284] width 869 height 15
drag, startPoint x: 327, startPoint y: 284, endPoint x: 77, endPoint y: 239, distance: 253.5
click at [77, 239] on div "Send separately to Elementary to explain 2 teachers: ✏️ Conference Sign-Ups It’…" at bounding box center [504, 373] width 915 height 376
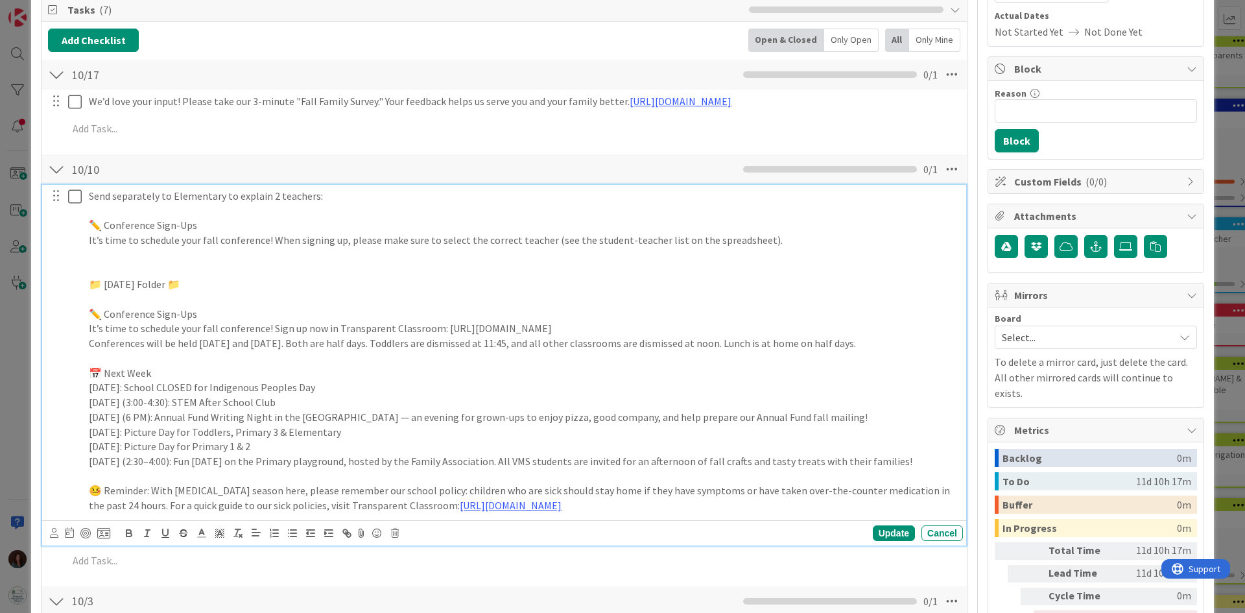
drag, startPoint x: 121, startPoint y: 357, endPoint x: 74, endPoint y: 346, distance: 48.0
click at [74, 346] on div "Send separately to Elementary to explain 2 teachers: ✏️ Conference Sign-Ups It’…" at bounding box center [504, 351] width 915 height 332
click at [110, 351] on p "Conferences will be held [DATE] and [DATE]. Both are half days. Toddlers are di…" at bounding box center [523, 343] width 869 height 15
click at [177, 251] on p at bounding box center [523, 255] width 869 height 15
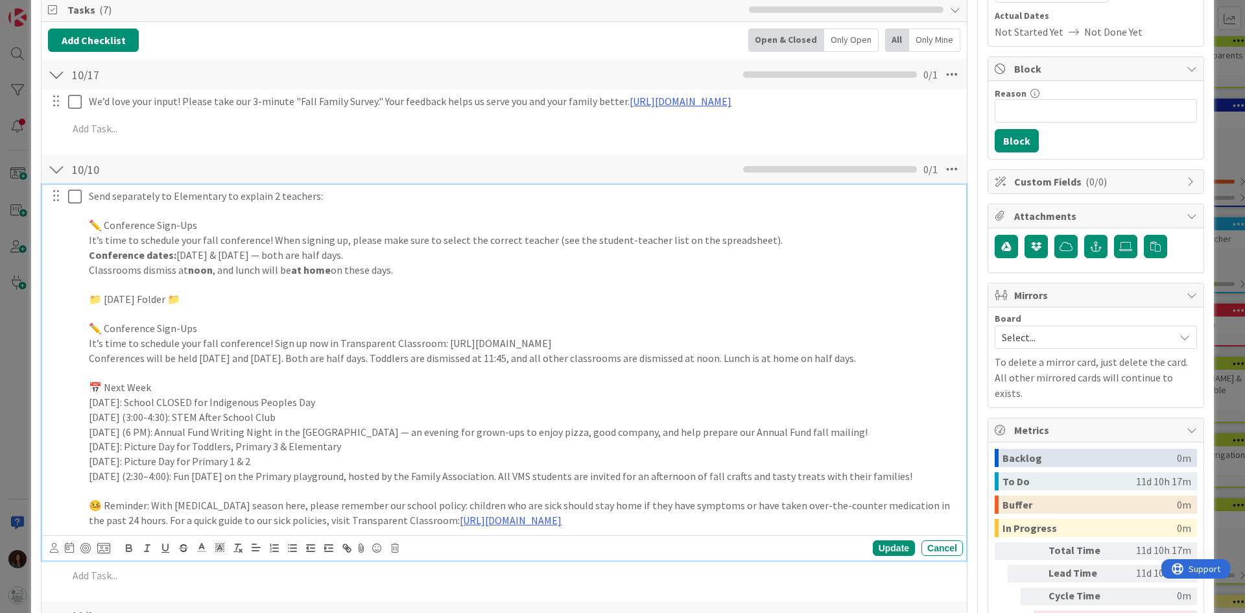
click at [476, 356] on p "Conferences will be held [DATE] and [DATE]. Both are half days. Toddlers are di…" at bounding box center [523, 358] width 869 height 15
drag, startPoint x: 477, startPoint y: 259, endPoint x: 139, endPoint y: 372, distance: 356.9
click at [57, 262] on div "Send separately to Elementary to explain 2 teachers: ✏️ Conference Sign-Ups It’…" at bounding box center [504, 358] width 915 height 347
click at [475, 357] on p "Conferences will be held [DATE] and [DATE]. Both are half days. Toddlers are di…" at bounding box center [523, 358] width 869 height 15
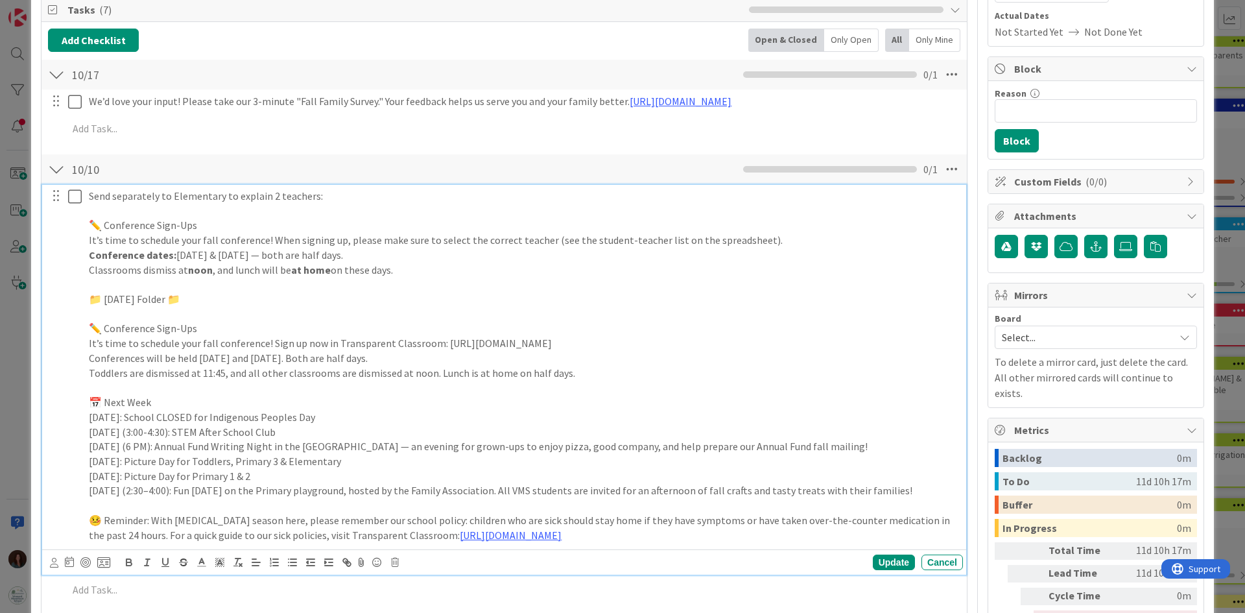
click at [268, 360] on p "Conferences will be held [DATE] and [DATE]. Both are half days." at bounding box center [523, 358] width 869 height 15
click at [409, 270] on p "Classrooms dismiss at noon , and lunch will be at home on these days." at bounding box center [523, 270] width 869 height 15
click at [140, 270] on p "Classrooms dismiss at noon , and lunch will be at home on these days." at bounding box center [523, 270] width 869 height 15
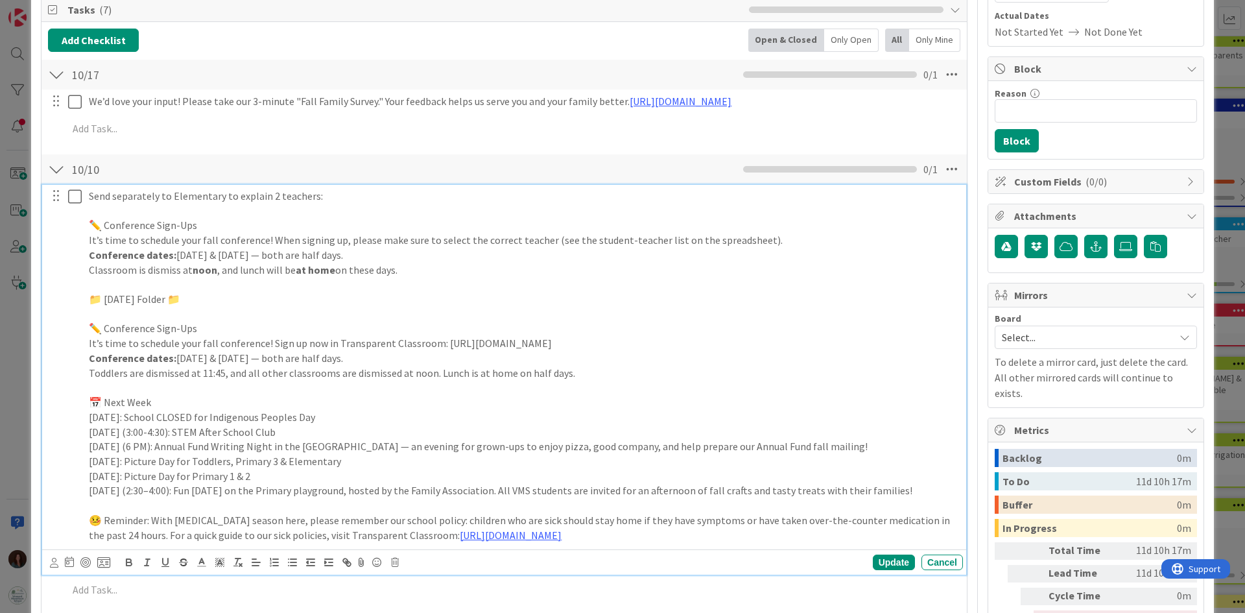
click at [442, 269] on p "Classroom is dismiss at noon , and lunch will be at home on these days." at bounding box center [523, 270] width 869 height 15
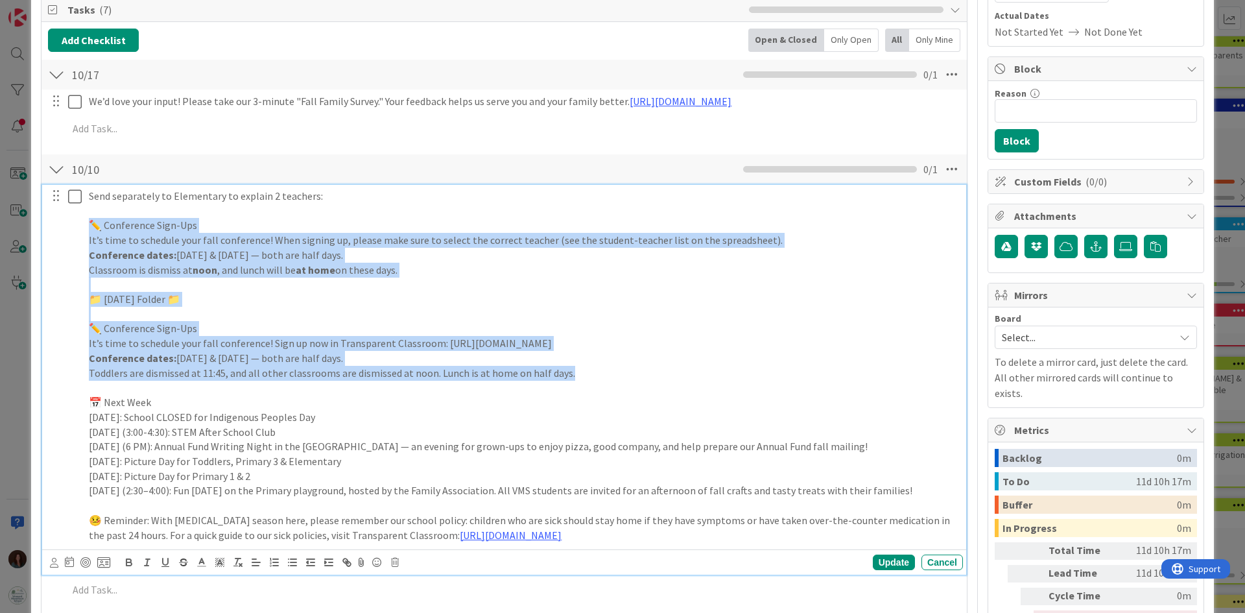
drag, startPoint x: 578, startPoint y: 373, endPoint x: 58, endPoint y: 232, distance: 539.2
click at [58, 232] on div "Send separately to Elementary to explain 2 teachers: ✏️ Conference Sign-Ups It’…" at bounding box center [504, 365] width 915 height 361
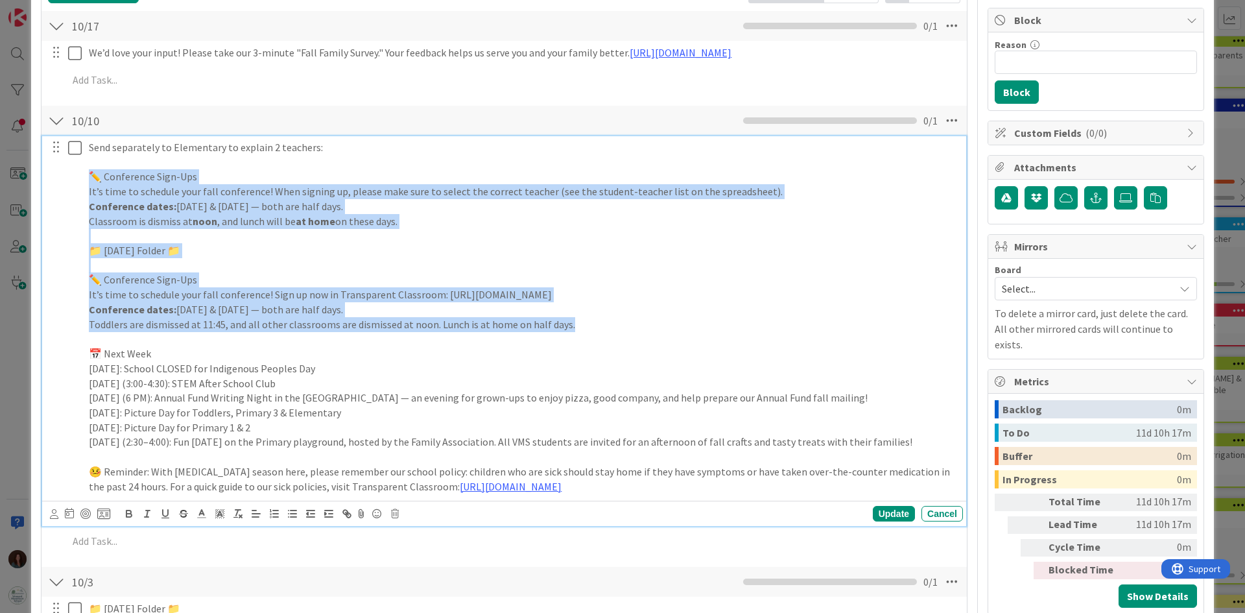
scroll to position [389, 0]
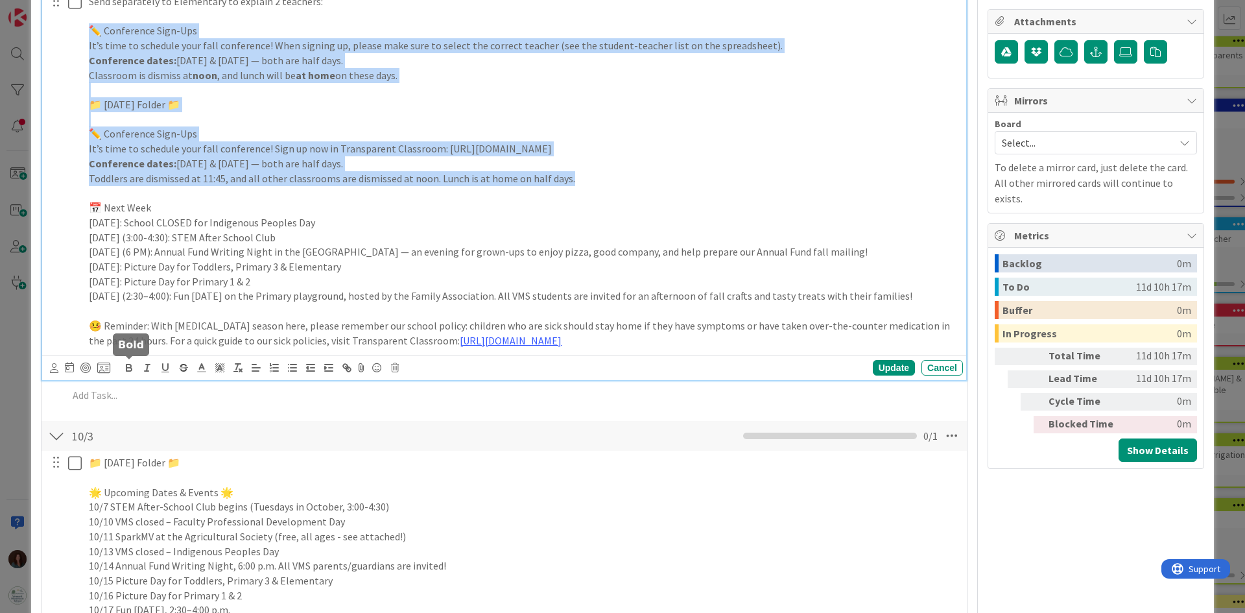
click at [131, 371] on icon "button" at bounding box center [128, 369] width 5 height 3
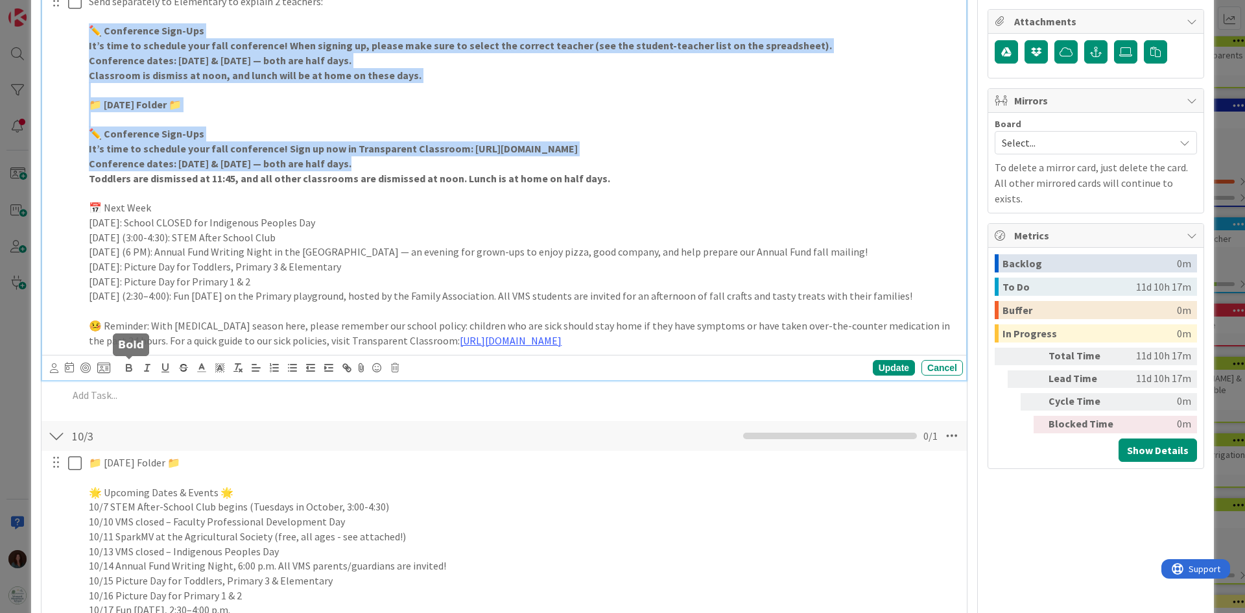
click at [129, 369] on icon "button" at bounding box center [129, 368] width 12 height 12
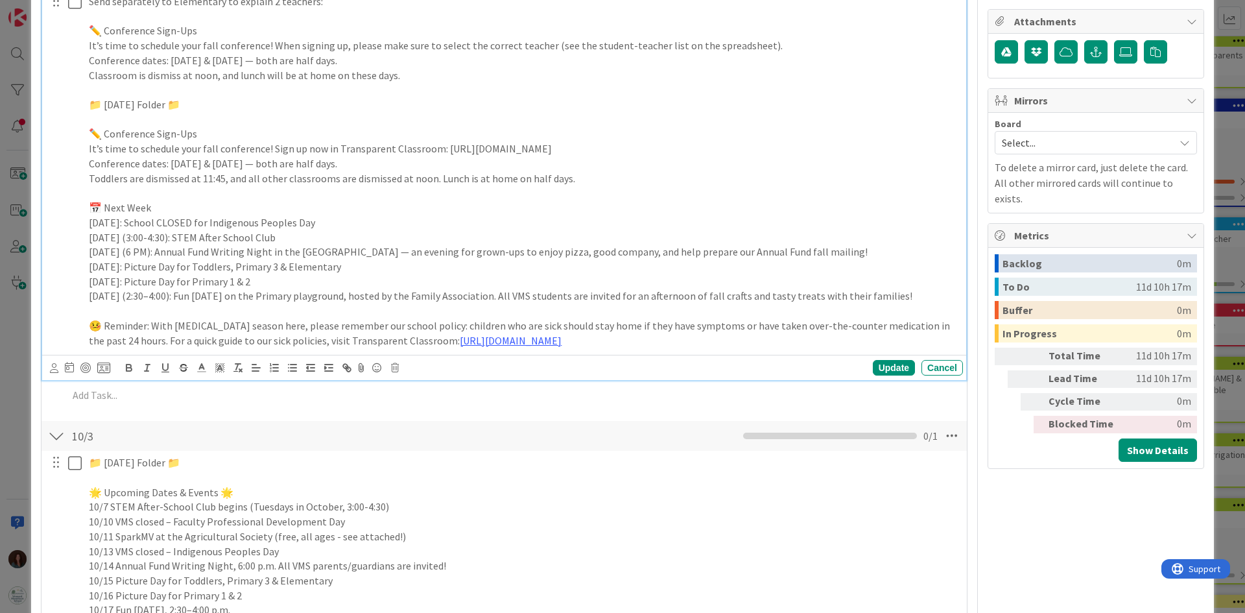
click at [331, 232] on p "[DATE] (3:00-4:30): STEM After School Club" at bounding box center [523, 237] width 869 height 15
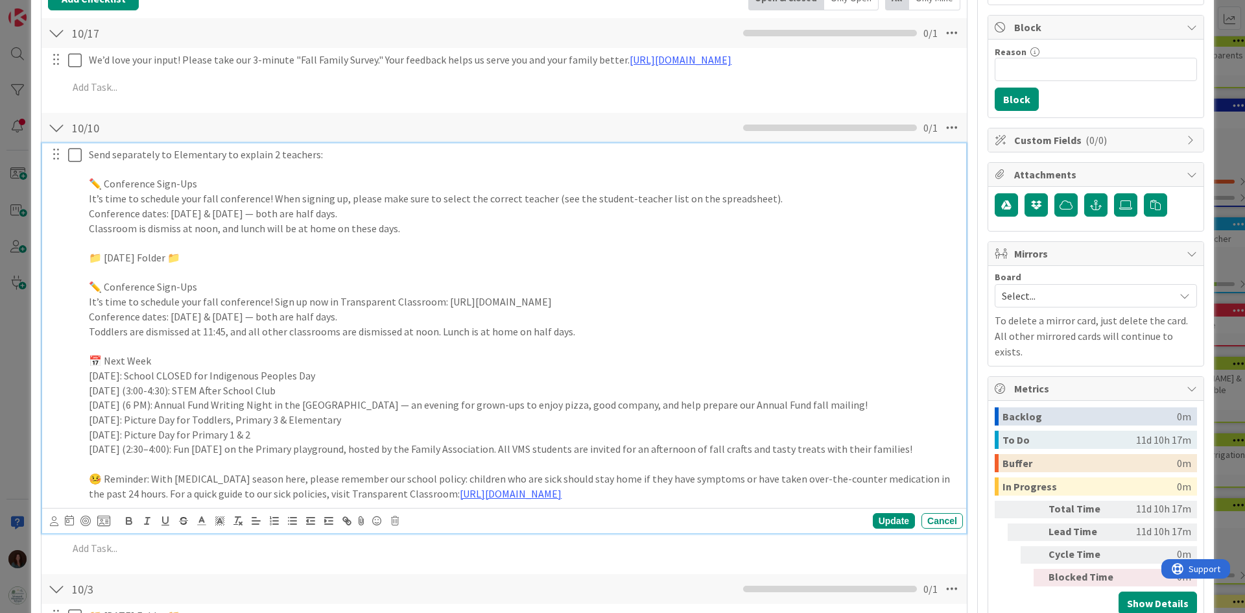
scroll to position [194, 0]
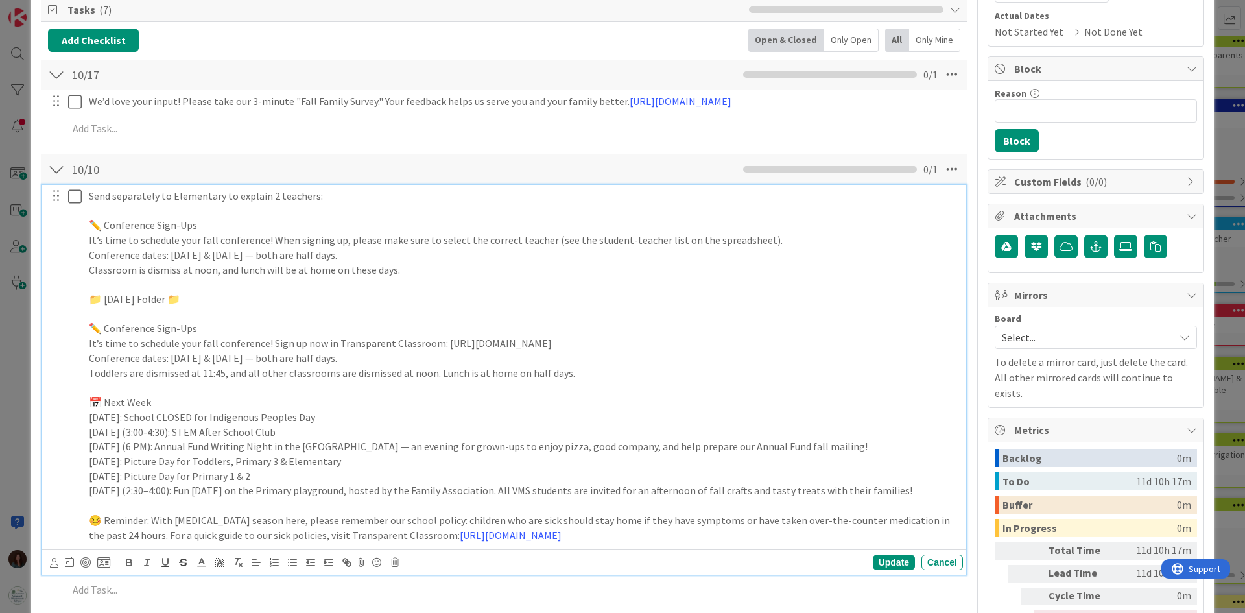
click at [166, 359] on p "Conference dates: [DATE] & [DATE] — both are half days." at bounding box center [523, 358] width 869 height 15
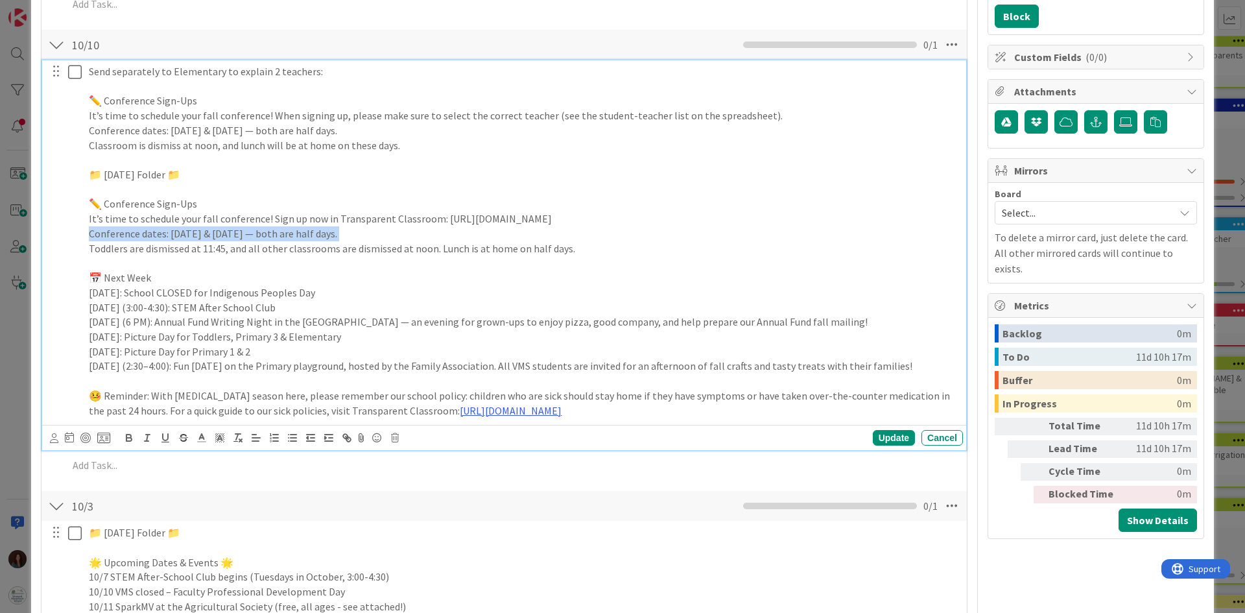
scroll to position [324, 0]
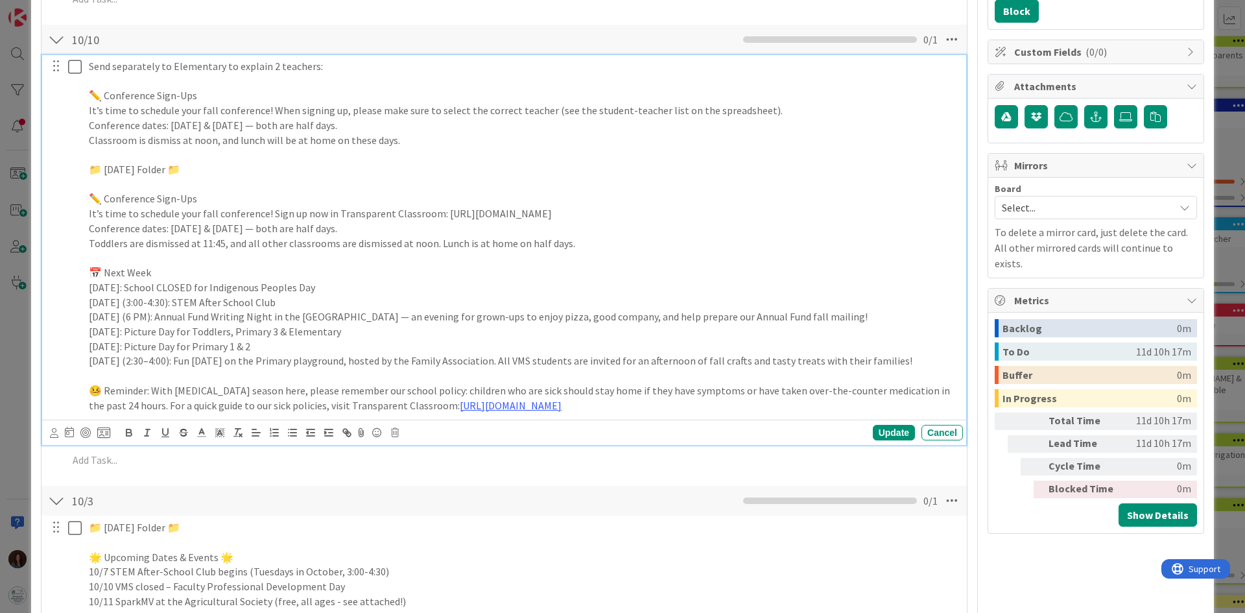
click at [234, 404] on p "🤒 Reminder: With [MEDICAL_DATA] season here, please remember our school policy:…" at bounding box center [523, 397] width 869 height 29
click at [471, 130] on p "Conference dates: [DATE] & [DATE] — both are half days." at bounding box center [523, 125] width 869 height 15
drag, startPoint x: 432, startPoint y: 141, endPoint x: 49, endPoint y: 141, distance: 383.7
click at [49, 141] on div "Send separately to Elementary to explain 2 teachers: ✏️ Conference Sign-Ups It’…" at bounding box center [504, 235] width 915 height 361
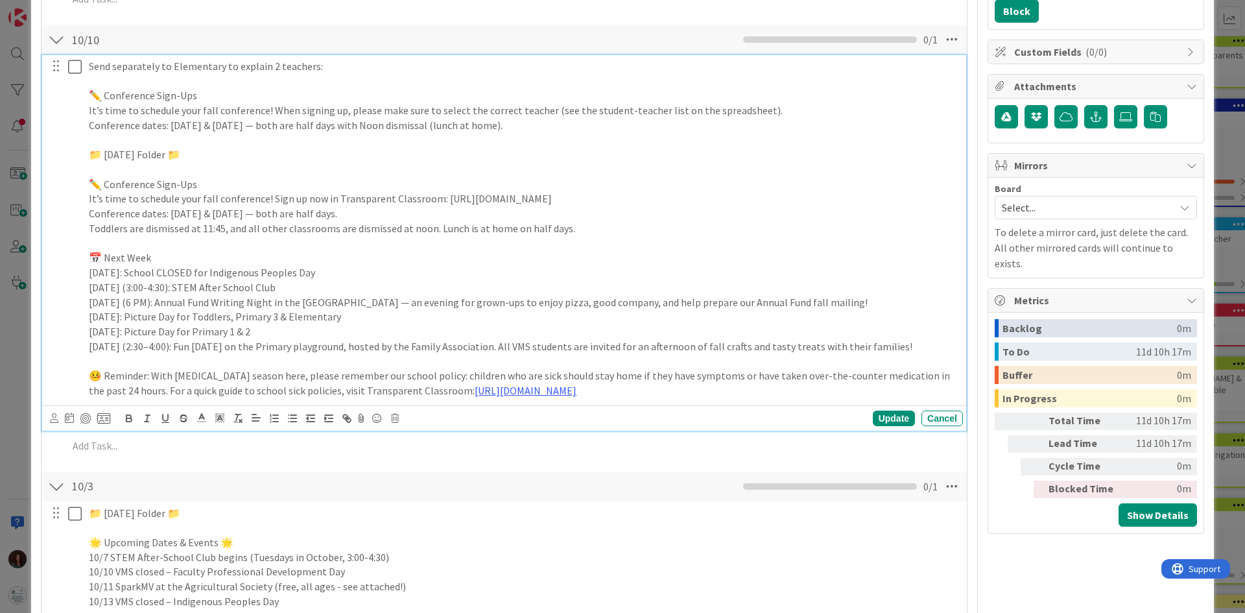
scroll to position [194, 0]
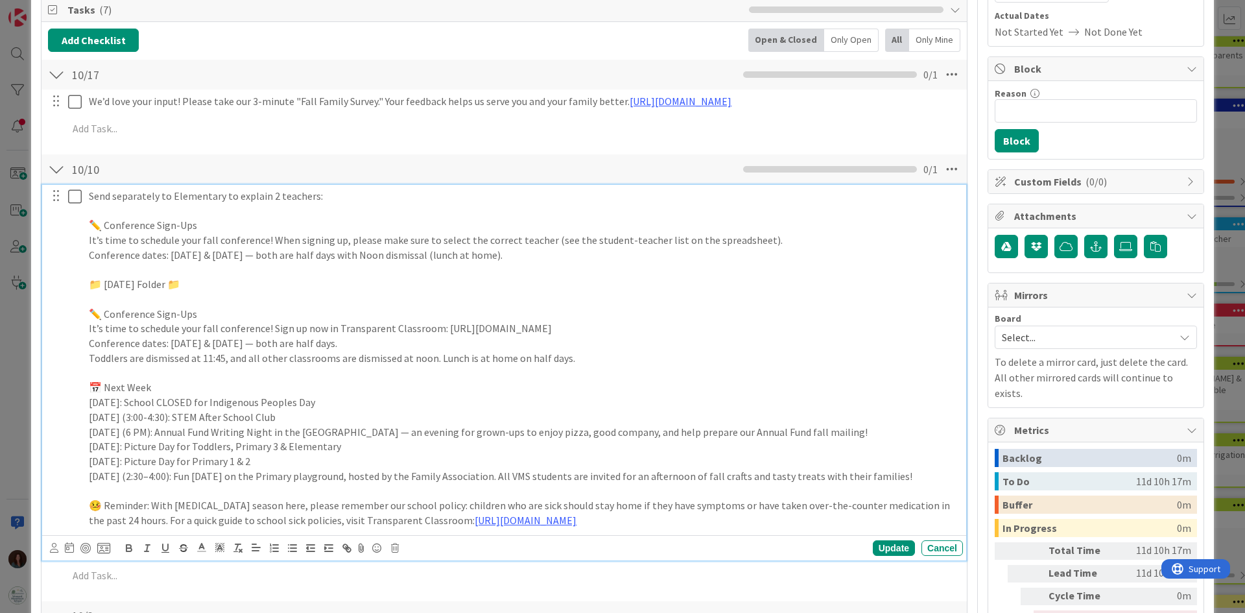
click at [268, 239] on p "It’s time to schedule your fall conference! When signing up, please make sure t…" at bounding box center [523, 240] width 869 height 15
click at [782, 240] on p "It’s time to schedule your fall conference! When signing up, please make sure t…" at bounding box center [523, 240] width 869 height 15
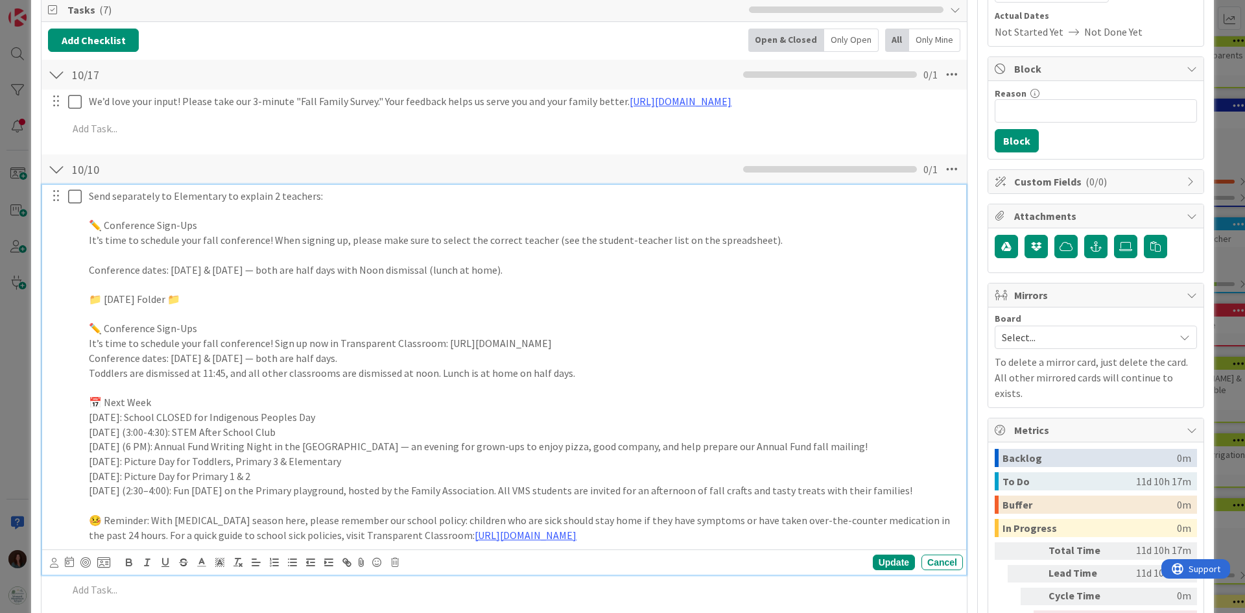
scroll to position [259, 0]
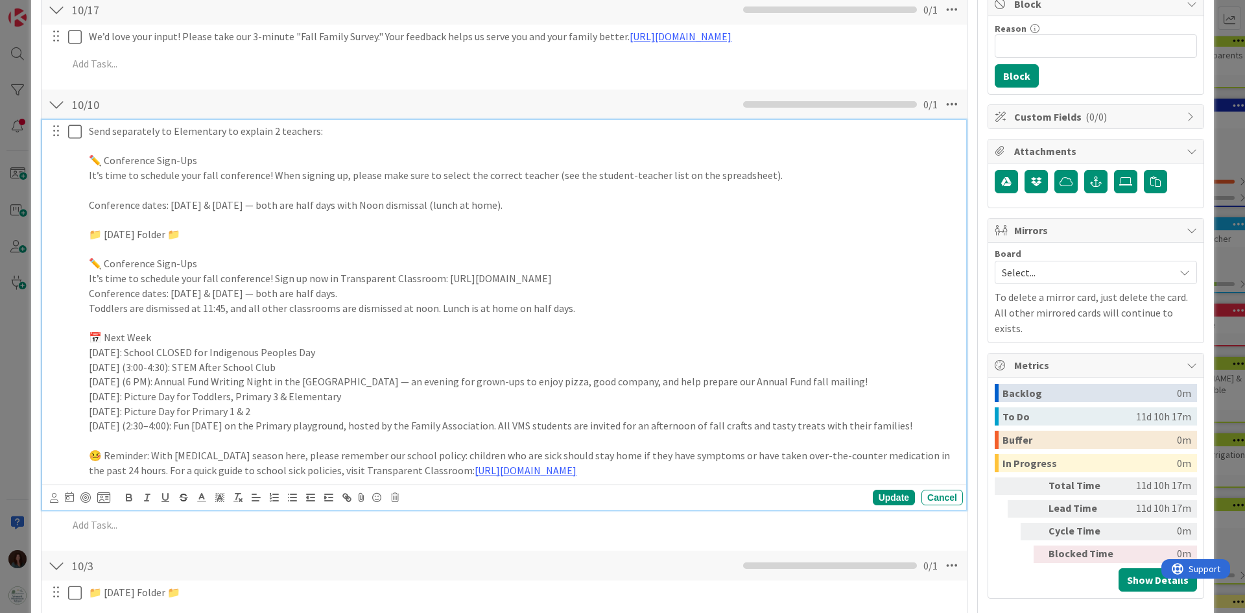
drag, startPoint x: 269, startPoint y: 280, endPoint x: 832, endPoint y: 280, distance: 562.6
click at [832, 280] on p "It’s time to schedule your fall conference! Sign up now in Transparent Classroo…" at bounding box center [523, 278] width 869 height 15
click at [112, 190] on p at bounding box center [523, 190] width 869 height 15
click at [667, 209] on p "Conference dates: [DATE] & [DATE] — both are half days with Noon dismissal (lun…" at bounding box center [523, 205] width 869 height 15
drag, startPoint x: 622, startPoint y: 205, endPoint x: 78, endPoint y: 172, distance: 544.2
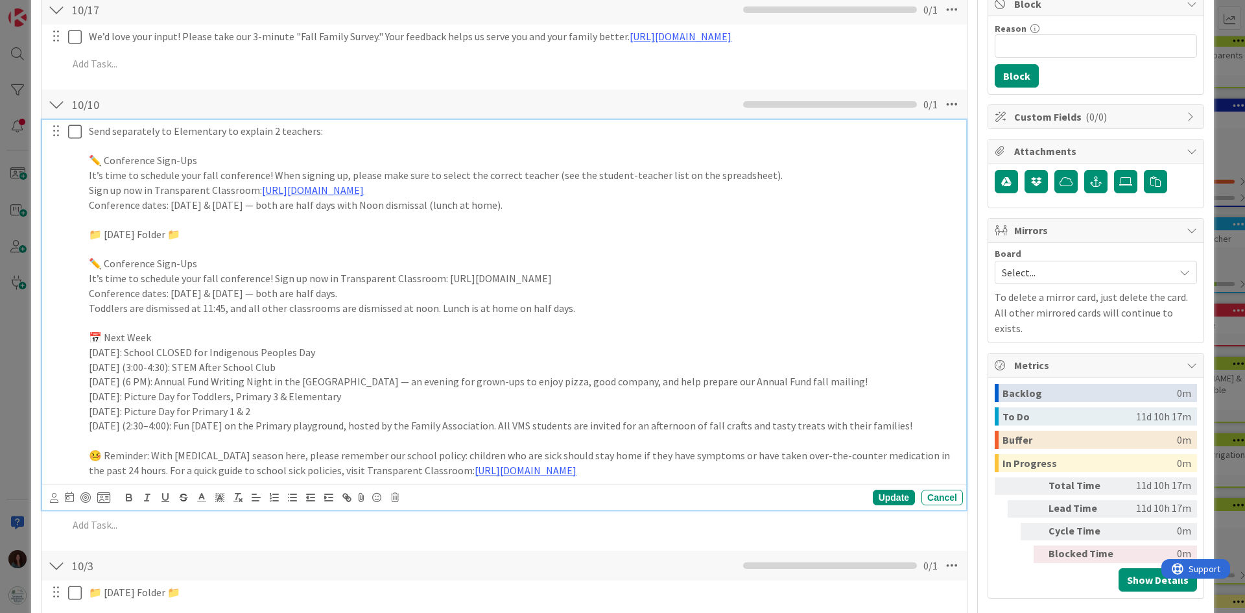
click at [74, 162] on div "Send separately to Elementary to explain 2 teachers: ✏️ Conference Sign-Ups It’…" at bounding box center [504, 300] width 915 height 361
click at [177, 229] on p "📁 [DATE] Folder 📁" at bounding box center [523, 234] width 869 height 15
click at [90, 157] on p "✏️ Conference Sign-Ups" at bounding box center [523, 160] width 869 height 15
click at [345, 132] on p "Send separately to Elementary to explain 2 teachers:" at bounding box center [523, 131] width 869 height 15
drag, startPoint x: 397, startPoint y: 135, endPoint x: 290, endPoint y: 126, distance: 107.4
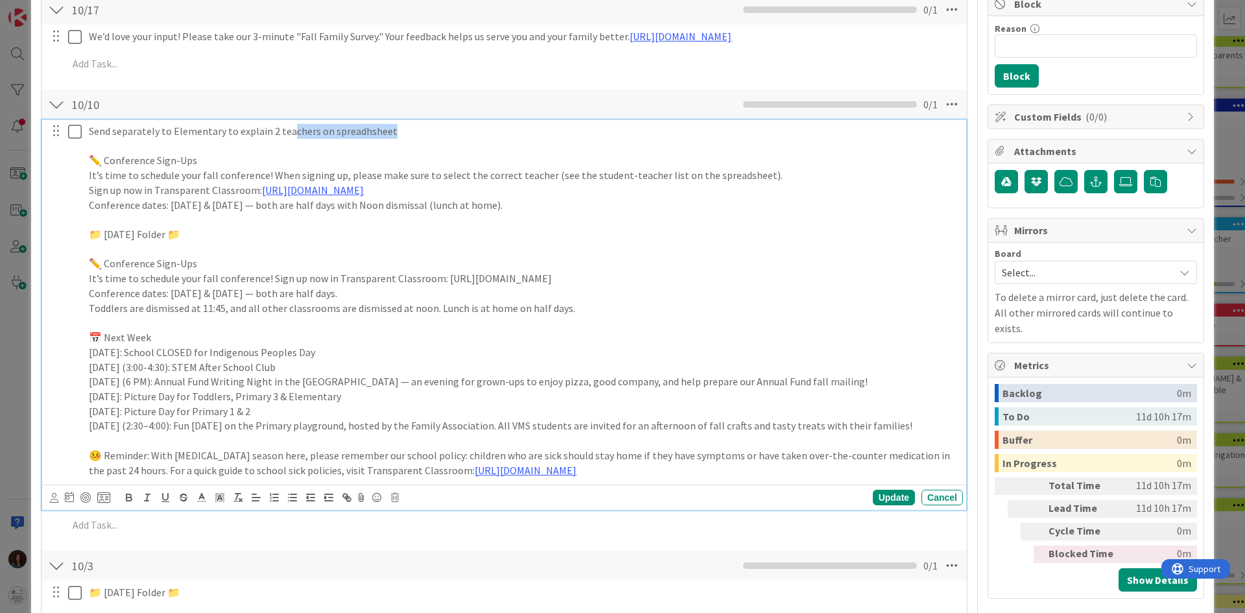
click at [290, 126] on p "Send separately to Elementary to explain 2 teachers on spreadhsheet" at bounding box center [523, 131] width 869 height 15
click at [377, 130] on p "Send separately to Elementary to explain 2 teachers on spreadhsheet" at bounding box center [523, 131] width 869 height 15
click at [363, 130] on p "Send separately to Elementary to explain 2 teachers on spreadhsheet" at bounding box center [523, 131] width 869 height 15
drag, startPoint x: 401, startPoint y: 133, endPoint x: 48, endPoint y: 134, distance: 352.6
click at [48, 134] on div "Send separately to Elementary to explain 2 teachers on spreadsheet ✏️ Conferenc…" at bounding box center [504, 300] width 915 height 361
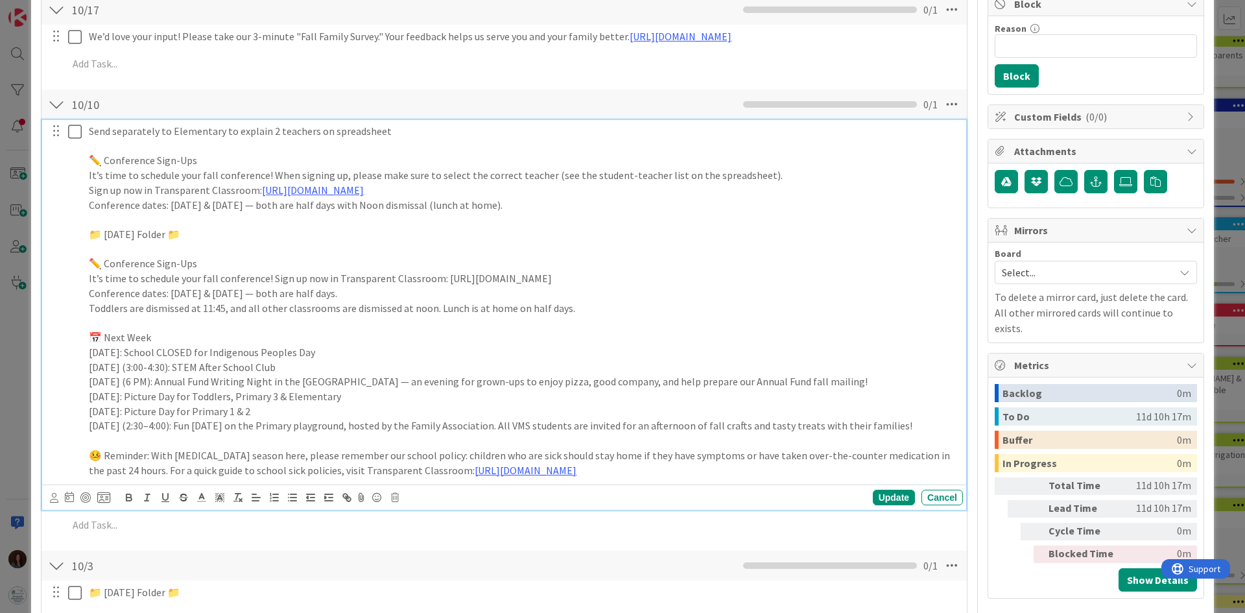
click at [592, 306] on p "Toddlers are dismissed at 11:45, and all other classrooms are dismissed at noon…" at bounding box center [523, 308] width 869 height 15
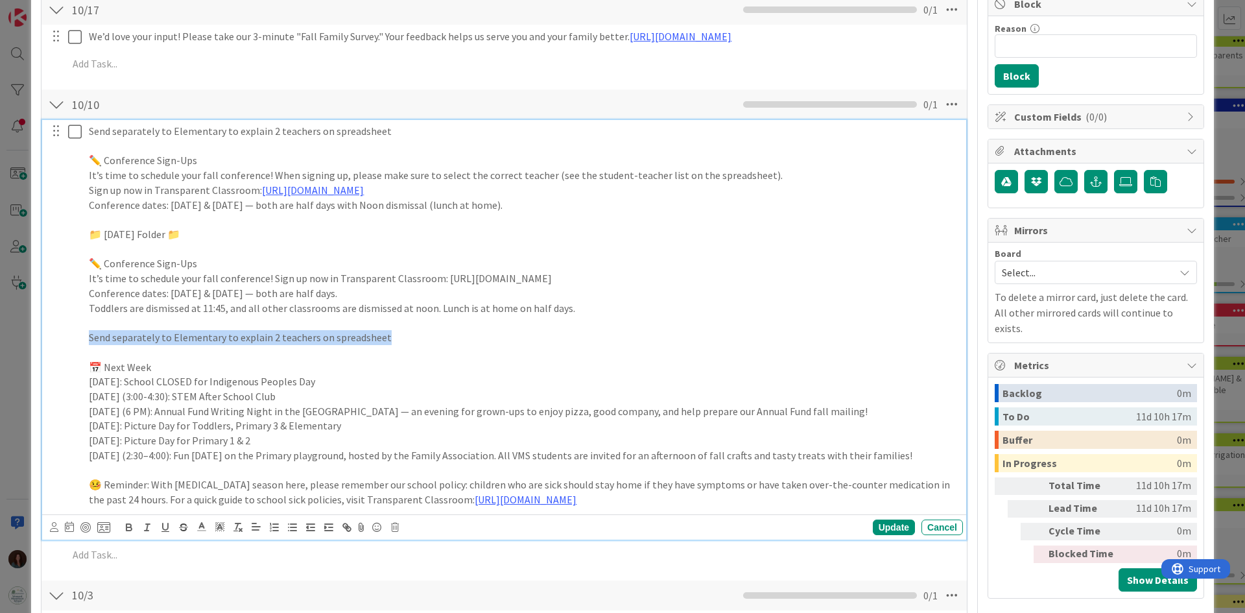
drag, startPoint x: 259, startPoint y: 336, endPoint x: 145, endPoint y: 503, distance: 202.4
click at [67, 342] on div "Send separately to Elementary to explain 2 teachers on spreadsheet ✏️ Conferenc…" at bounding box center [504, 315] width 915 height 391
click at [130, 524] on icon "button" at bounding box center [128, 525] width 5 height 3
drag, startPoint x: 532, startPoint y: 201, endPoint x: 80, endPoint y: 166, distance: 453.8
click at [80, 166] on div "Send separately to Elementary to explain 2 teachers on spreadsheet ✏️ Conferenc…" at bounding box center [504, 315] width 915 height 391
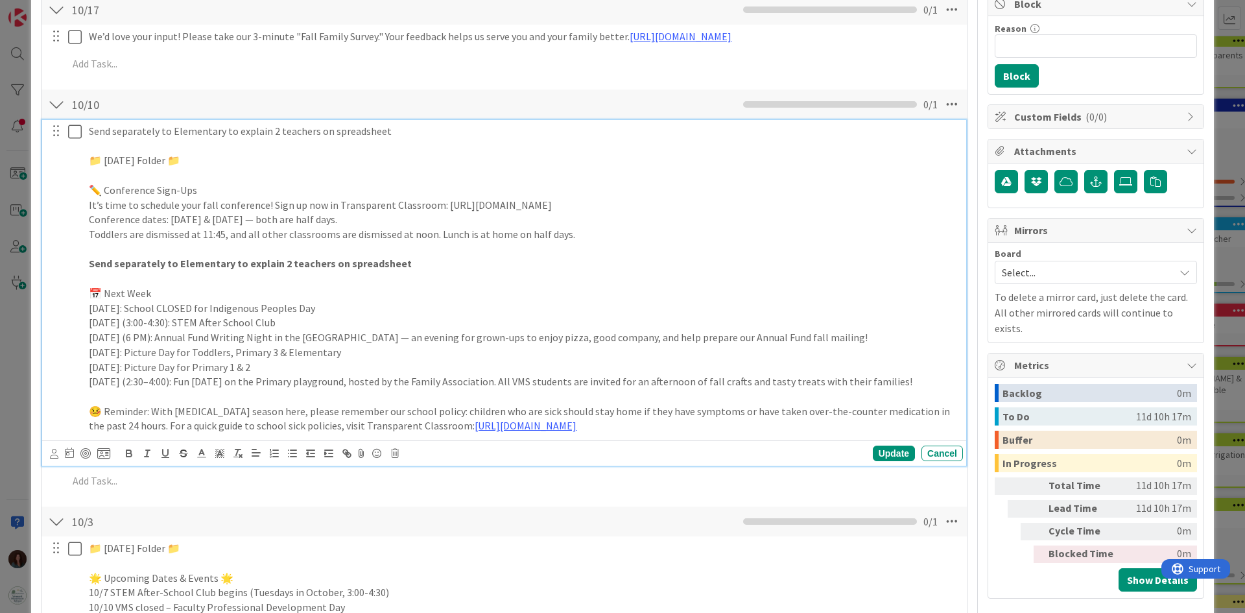
click at [449, 263] on p "Send separately to Elementary to explain 2 teachers on spreadsheet" at bounding box center [523, 263] width 869 height 15
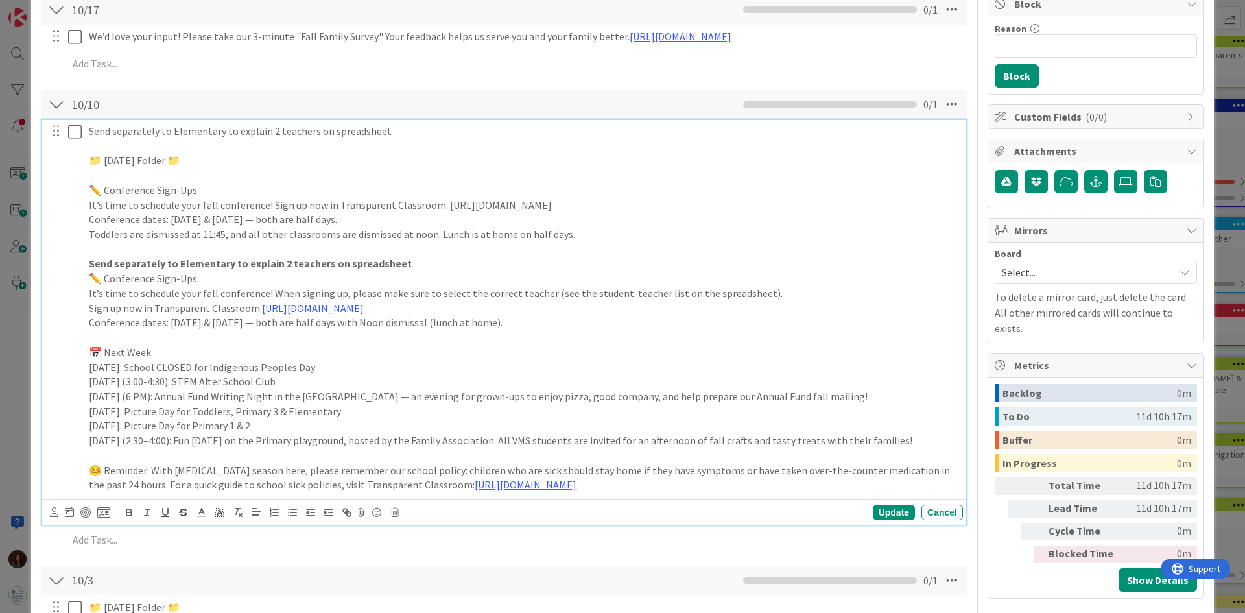
drag, startPoint x: 600, startPoint y: 323, endPoint x: -8, endPoint y: 271, distance: 610.2
click at [0, 271] on html "[PERSON_NAME] 1x 2x 3x 17 Documentation Cards in this column are static cards t…" at bounding box center [622, 306] width 1245 height 613
click at [128, 506] on icon "button" at bounding box center [129, 512] width 12 height 12
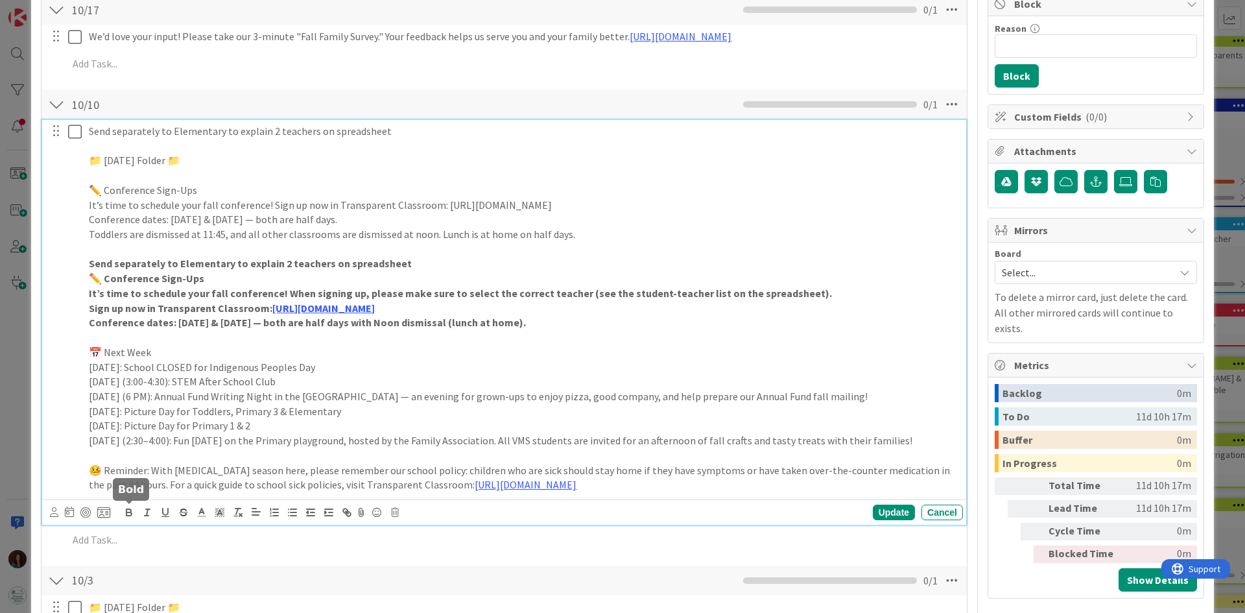
click at [128, 507] on icon "button" at bounding box center [129, 512] width 12 height 12
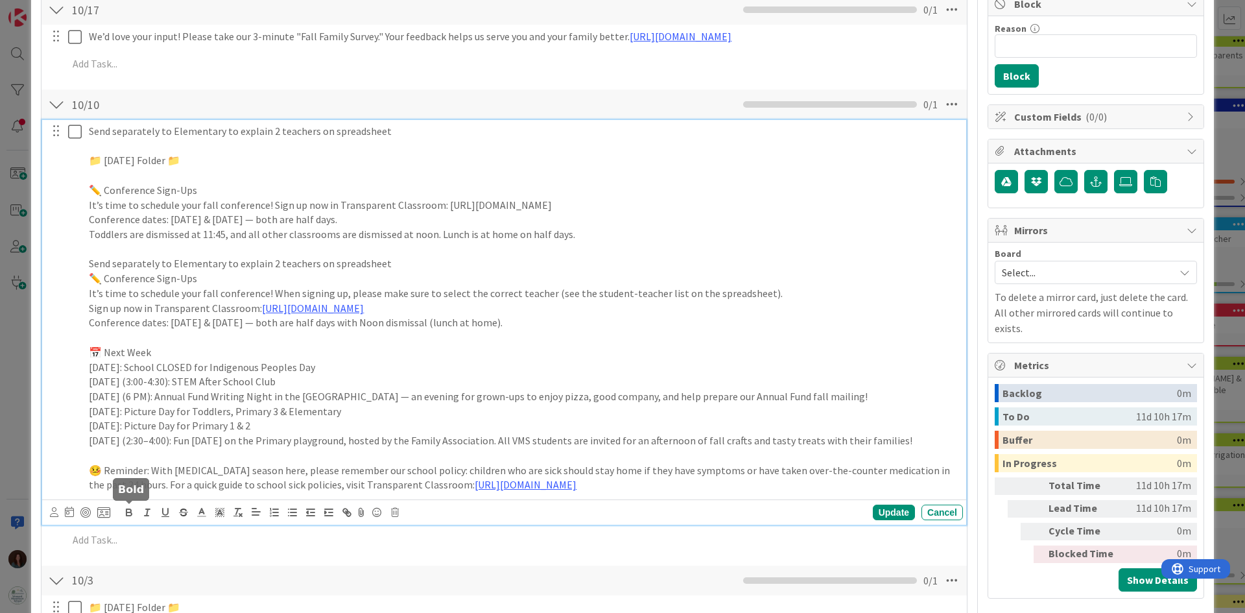
click at [128, 507] on icon "button" at bounding box center [129, 512] width 12 height 12
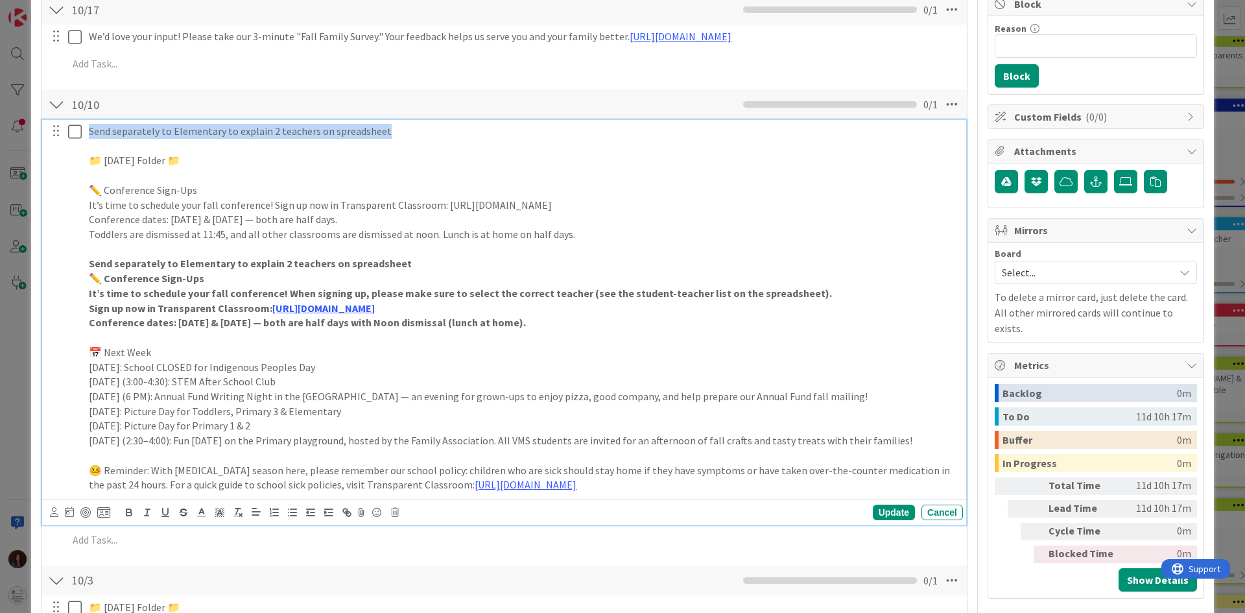
drag, startPoint x: 393, startPoint y: 135, endPoint x: -29, endPoint y: 129, distance: 422.7
click at [0, 129] on html "[PERSON_NAME] 1x 2x 3x 17 Documentation Cards in this column are static cards t…" at bounding box center [622, 306] width 1245 height 613
click at [89, 159] on p "📁 [DATE] Folder 📁" at bounding box center [523, 160] width 869 height 15
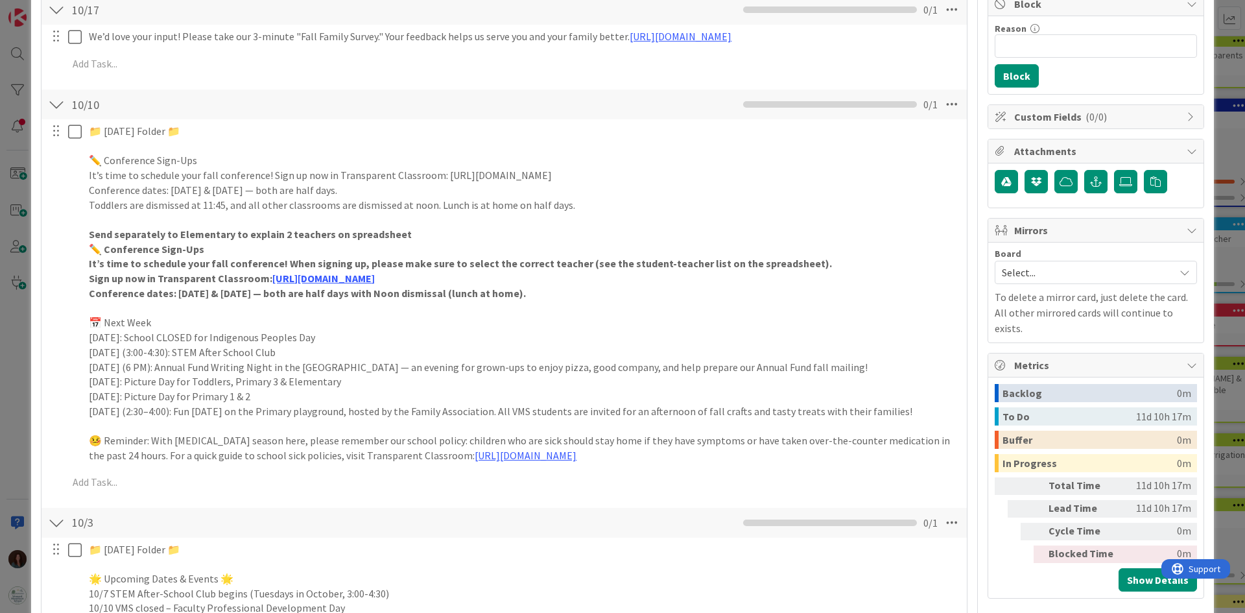
click at [881, 482] on div "📁 [DATE] Folder 📁 ✏️ Conference Sign-Ups It’s time to schedule your fall confer…" at bounding box center [504, 308] width 912 height 379
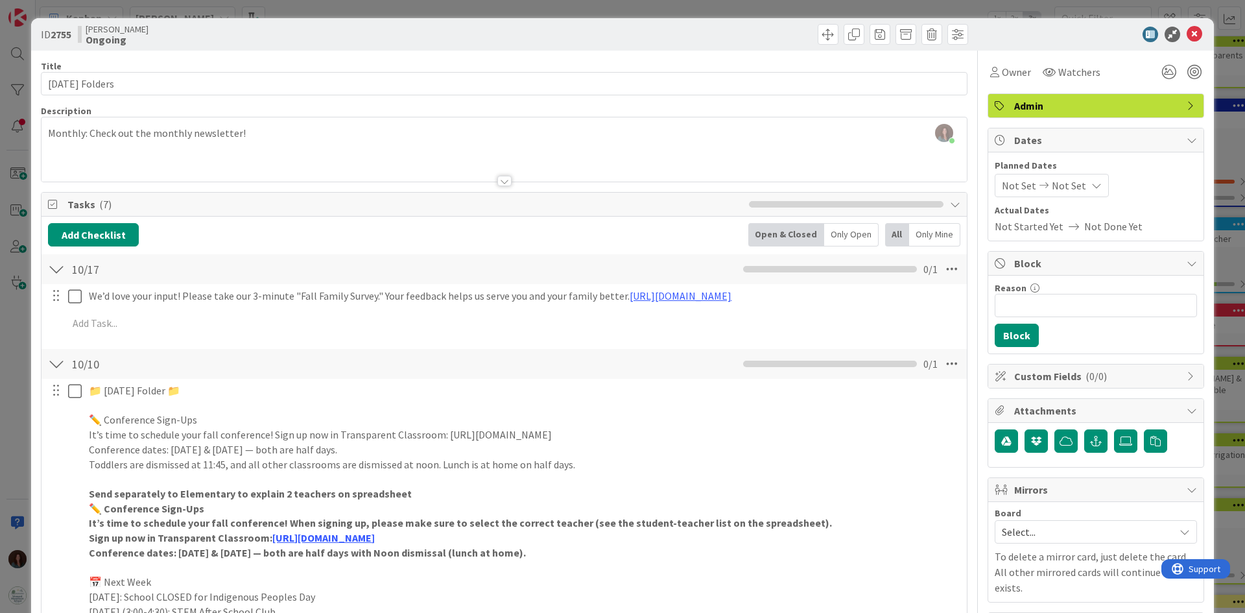
click at [54, 364] on div at bounding box center [56, 363] width 17 height 23
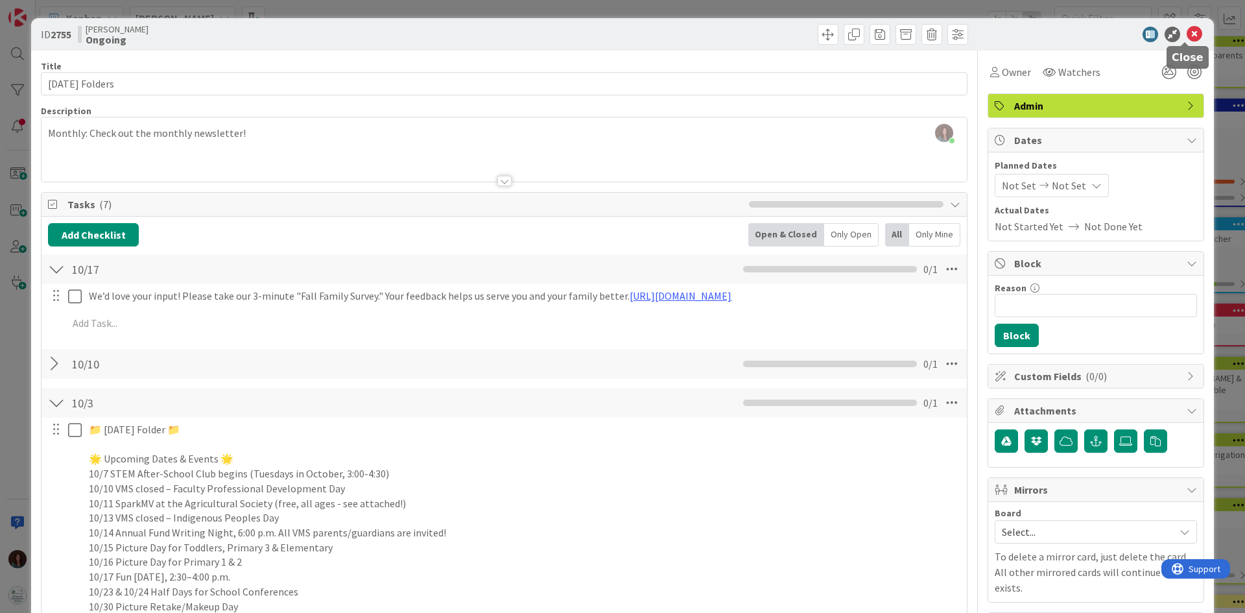
click at [1186, 32] on icon at bounding box center [1194, 35] width 16 height 16
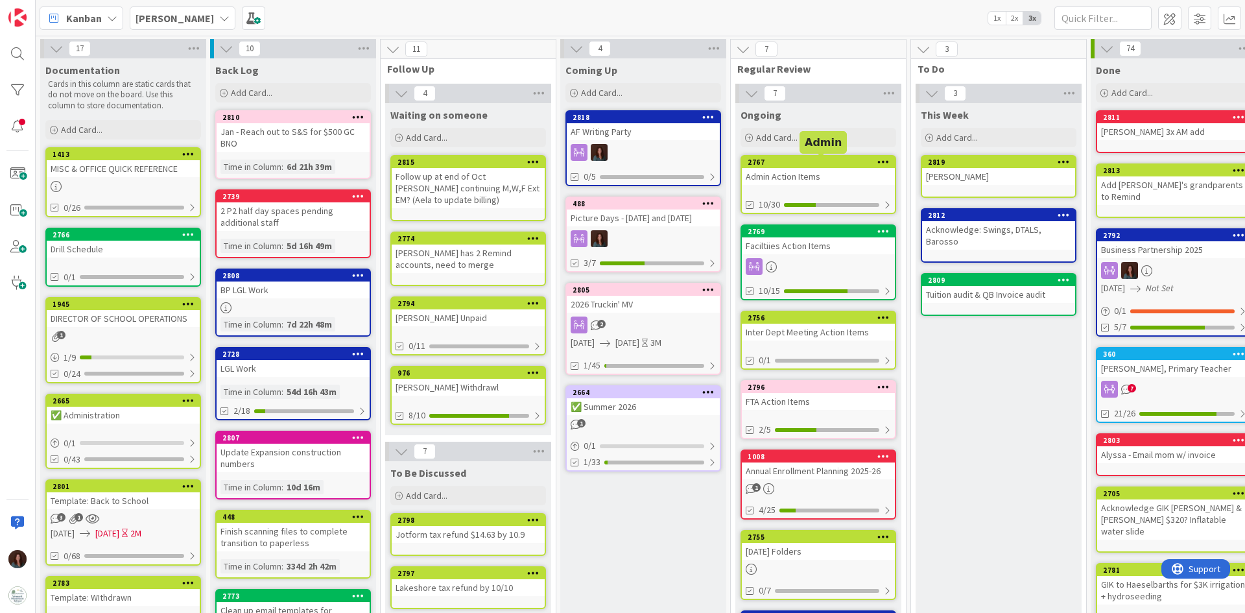
click at [790, 167] on div "2767" at bounding box center [818, 162] width 153 height 12
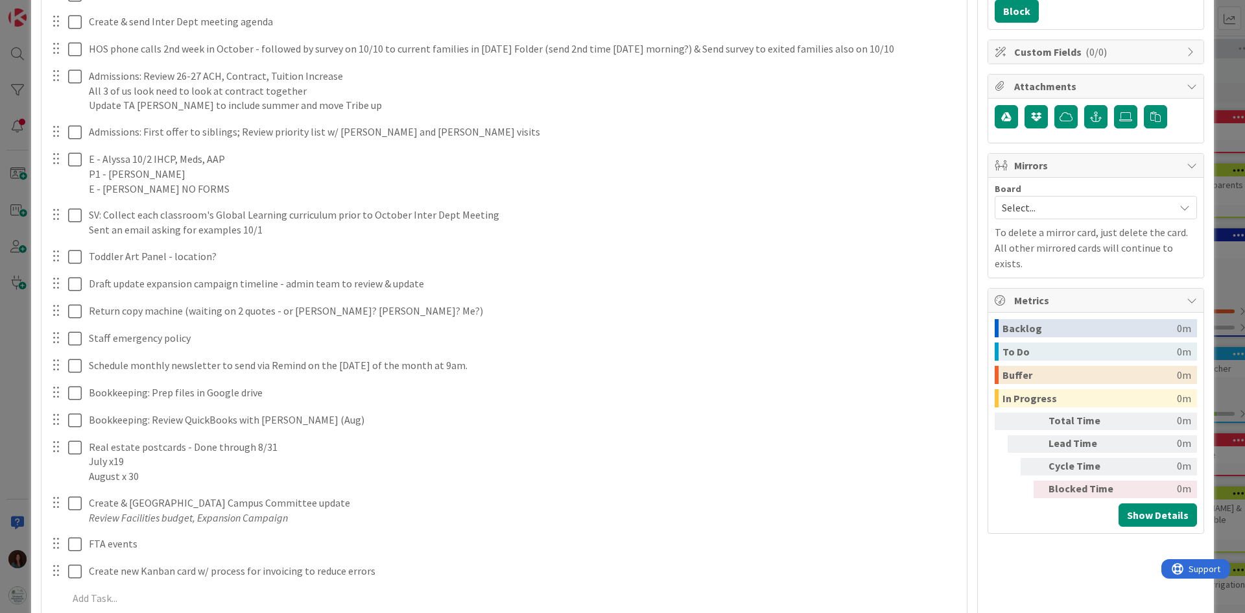
scroll to position [454, 0]
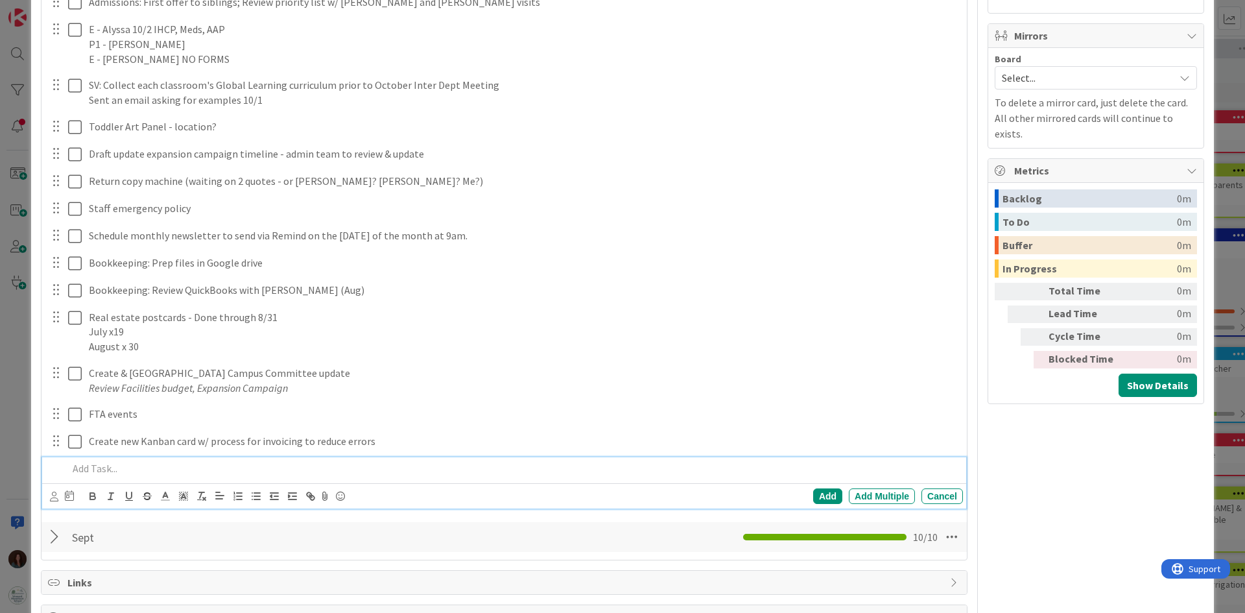
click at [137, 470] on p at bounding box center [512, 468] width 889 height 15
click at [813, 494] on div "Add" at bounding box center [827, 496] width 29 height 16
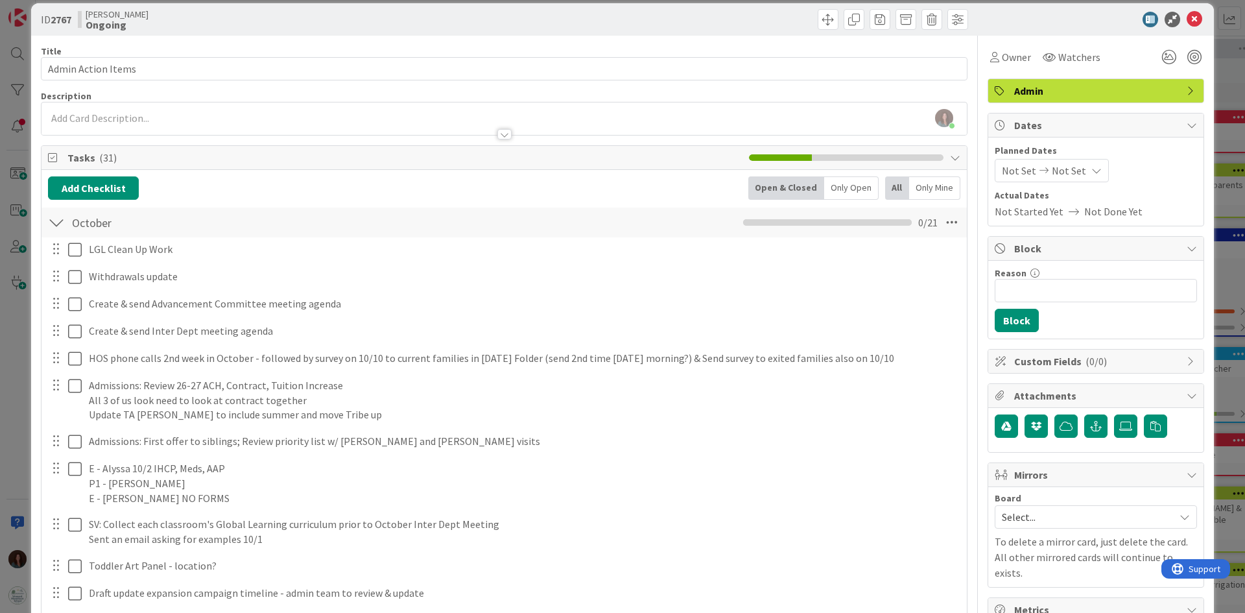
scroll to position [0, 0]
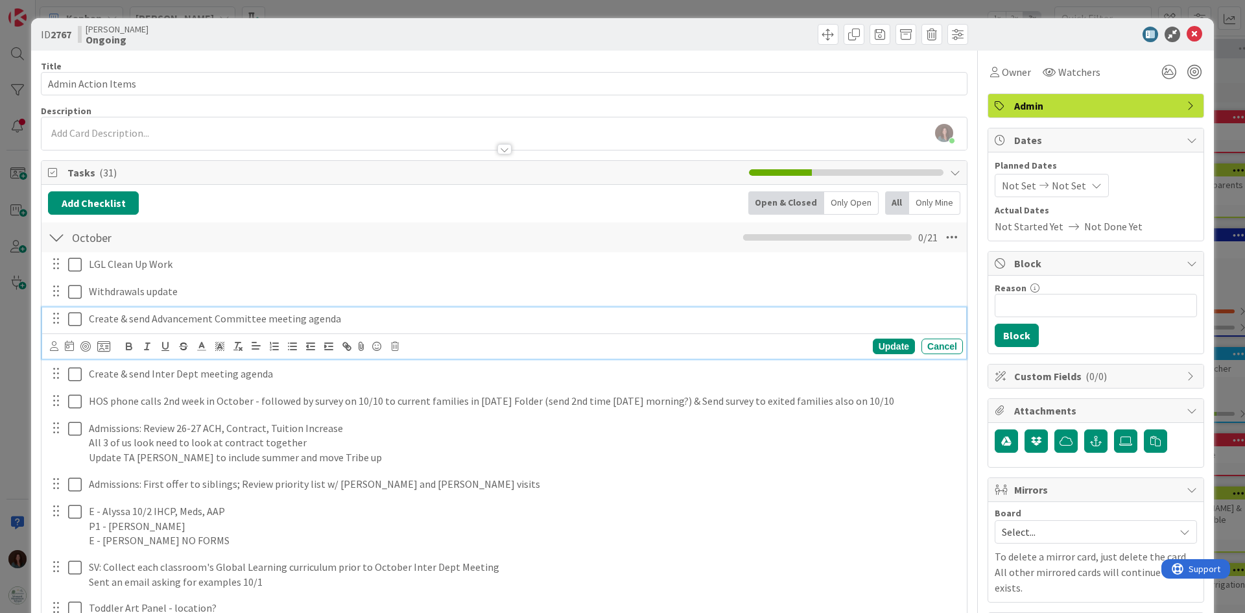
click at [73, 322] on icon at bounding box center [75, 319] width 14 height 16
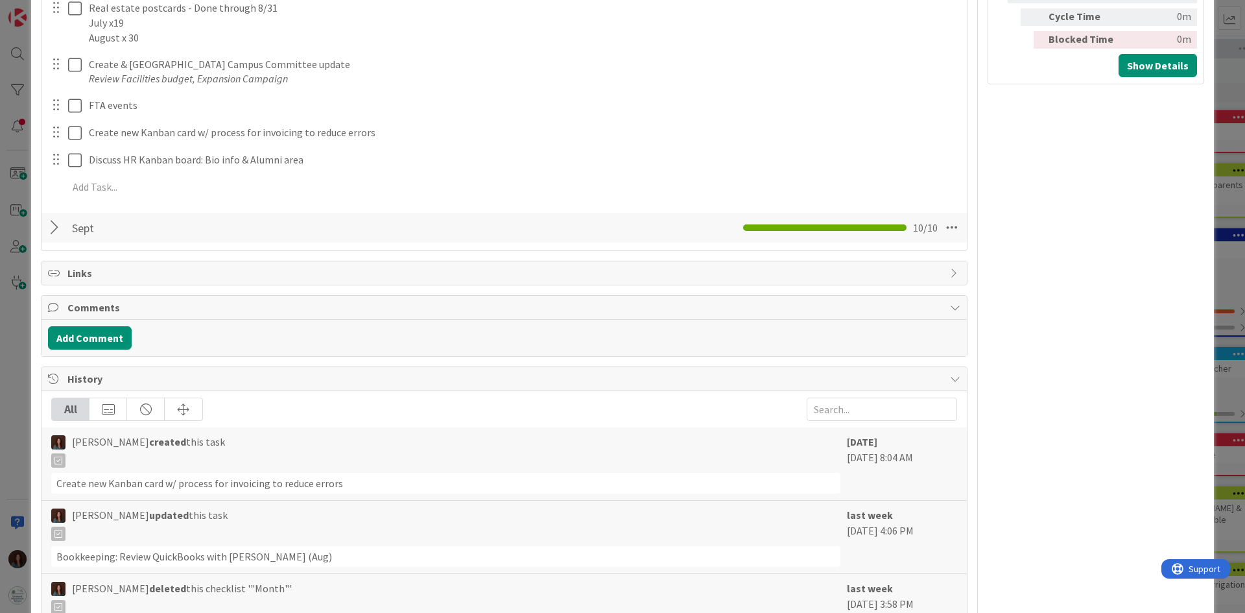
scroll to position [778, 0]
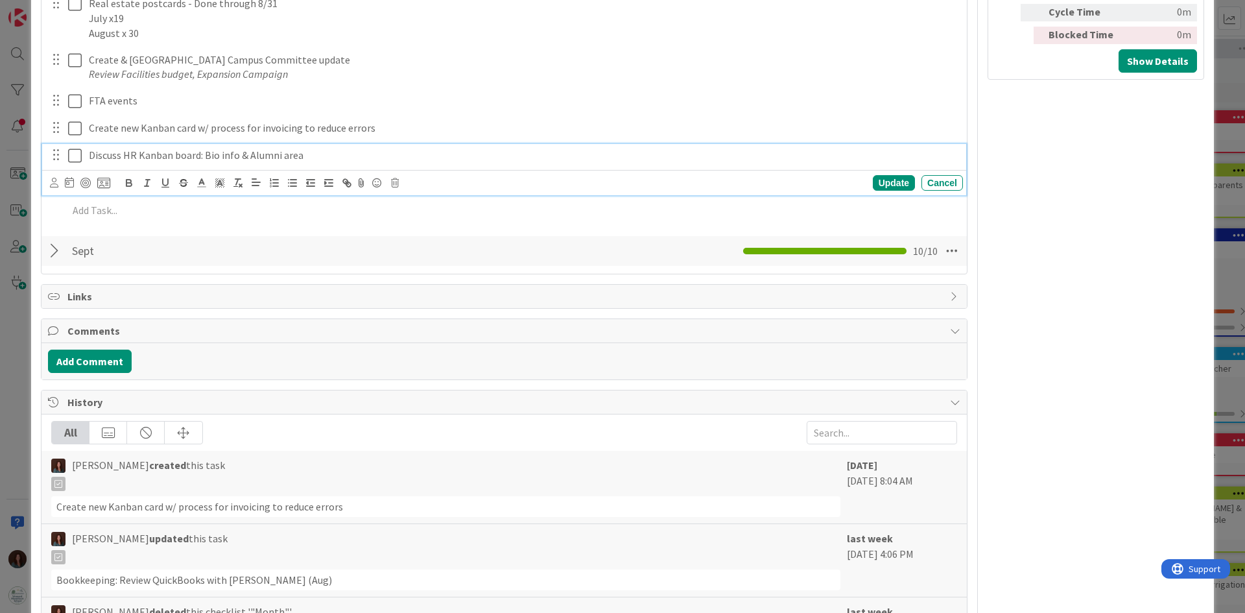
click at [331, 153] on p "Discuss HR Kanban board: Bio info & Alumni area" at bounding box center [523, 155] width 869 height 15
click at [885, 182] on div "Update" at bounding box center [893, 183] width 42 height 16
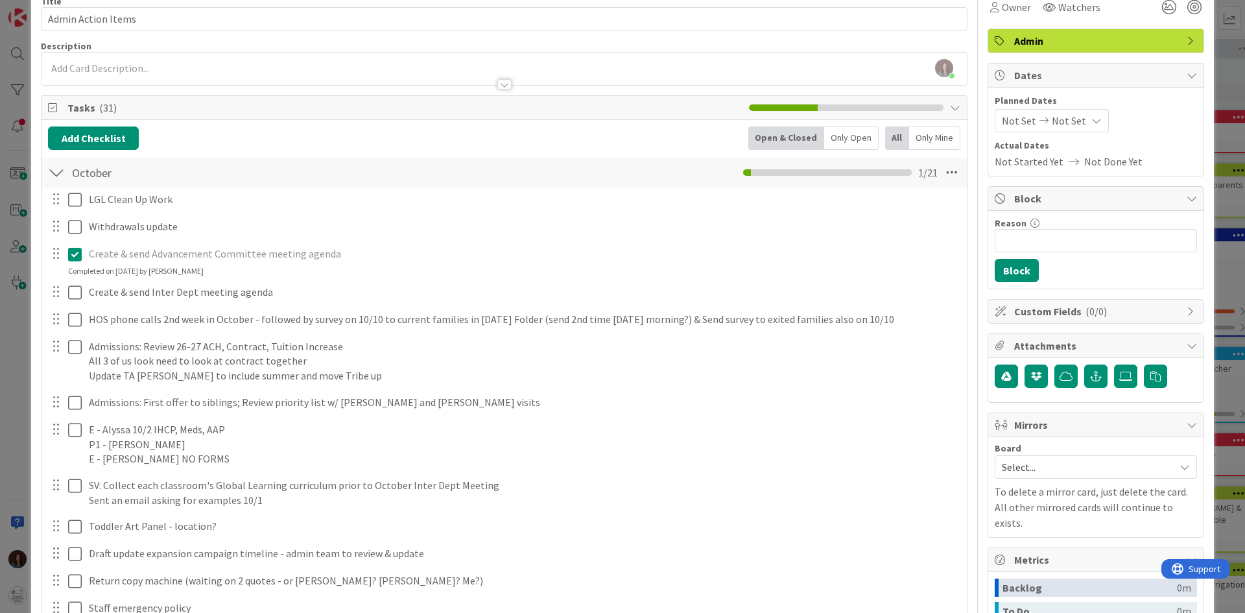
scroll to position [0, 0]
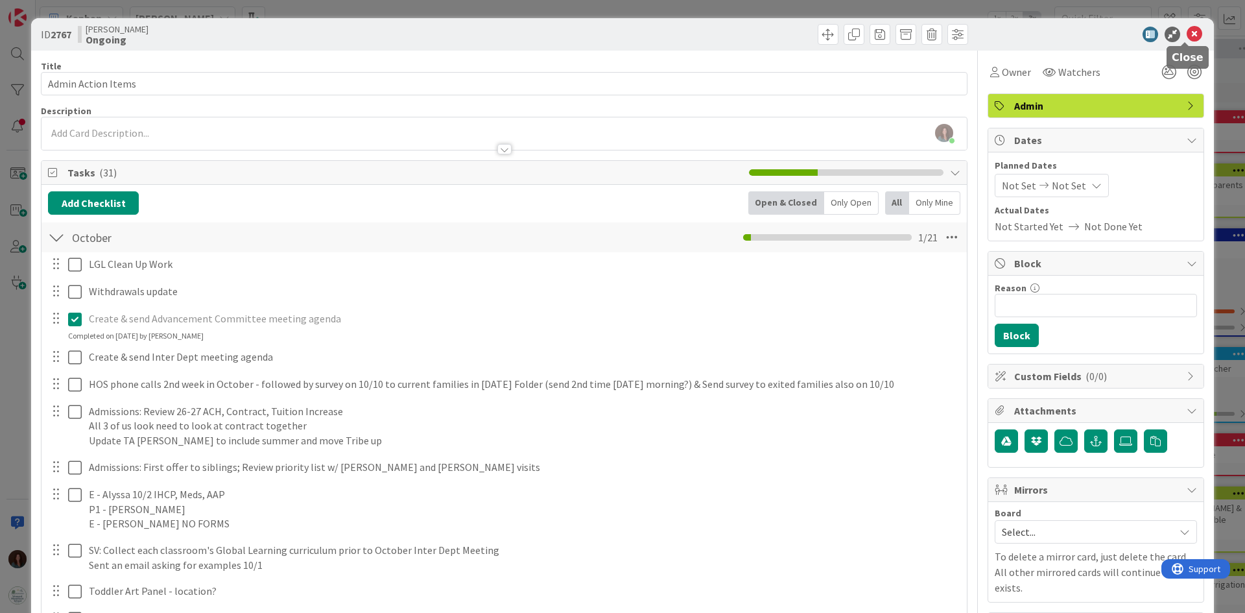
click at [1186, 31] on icon at bounding box center [1194, 35] width 16 height 16
